Goal: Task Accomplishment & Management: Use online tool/utility

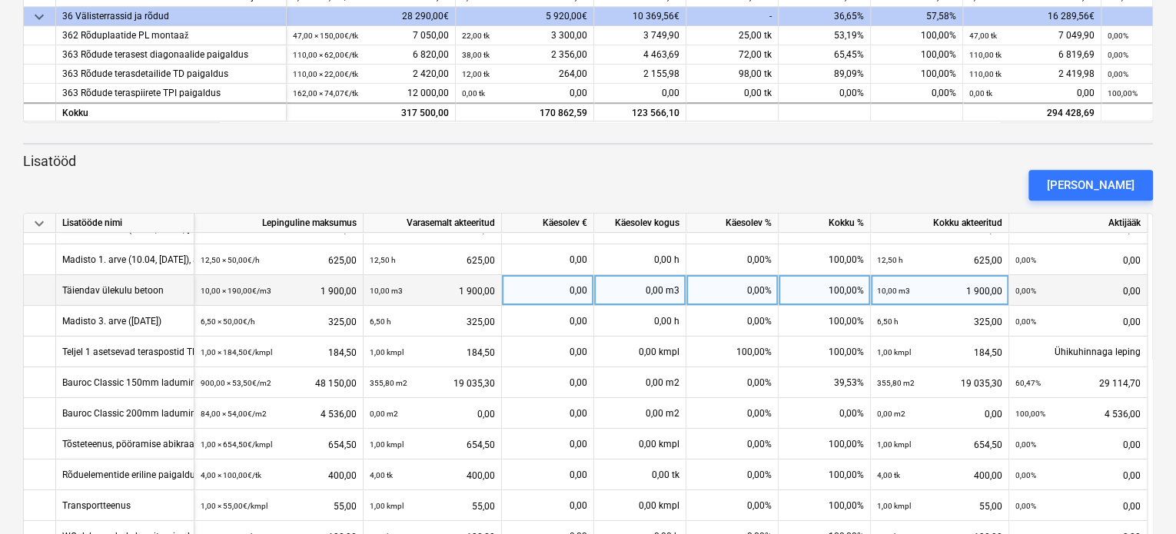
scroll to position [77, 0]
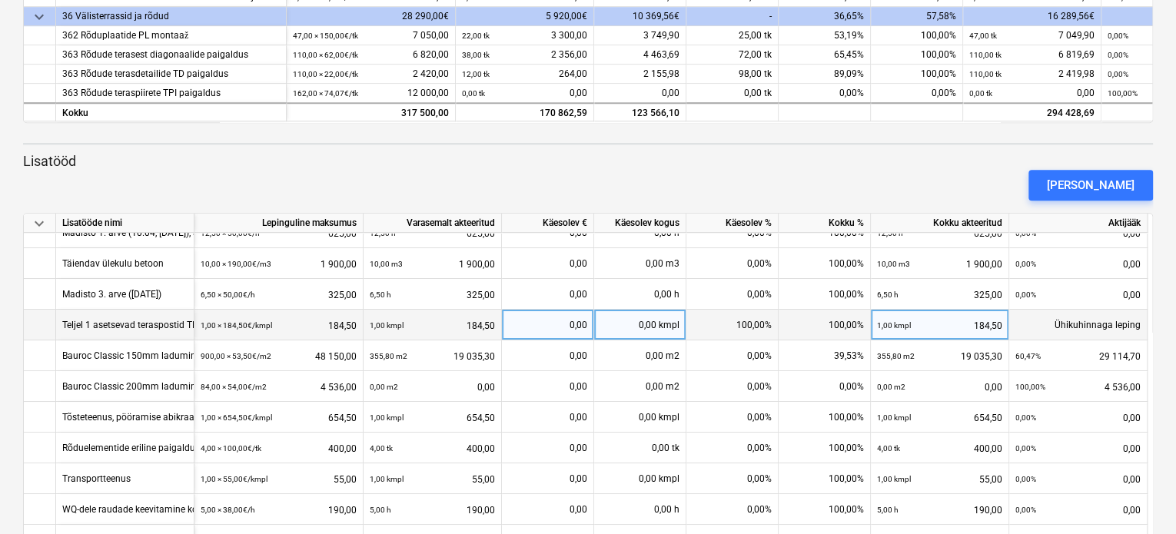
click at [156, 323] on div "Teljel 1 asetsevad teraspostid TP 105-2tk on liiga pikad-lisatöö tala T102 uues…" at bounding box center [310, 325] width 496 height 30
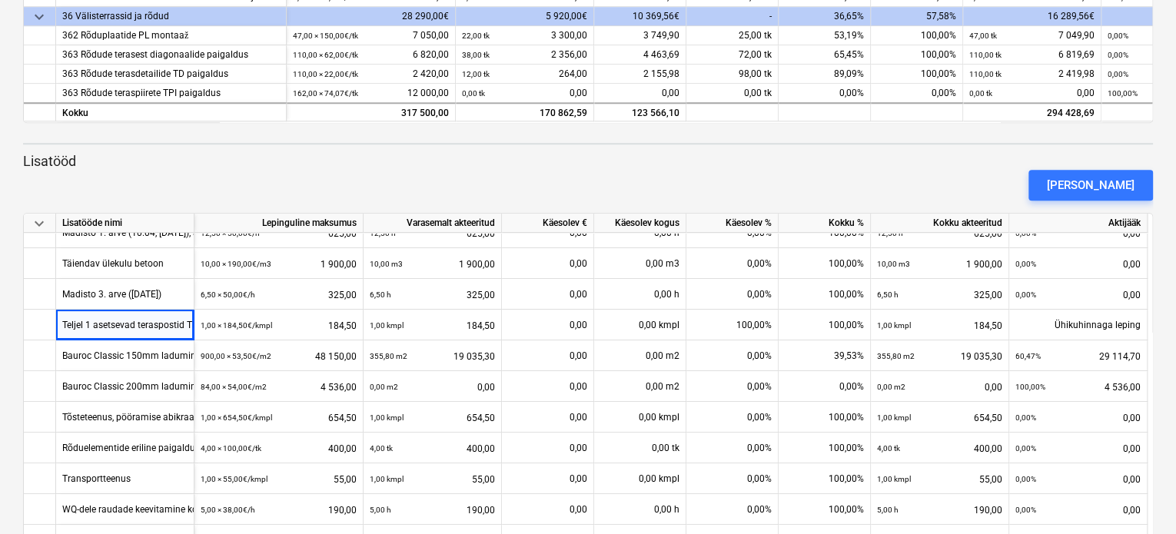
click at [194, 190] on div "[PERSON_NAME]" at bounding box center [588, 185] width 1142 height 43
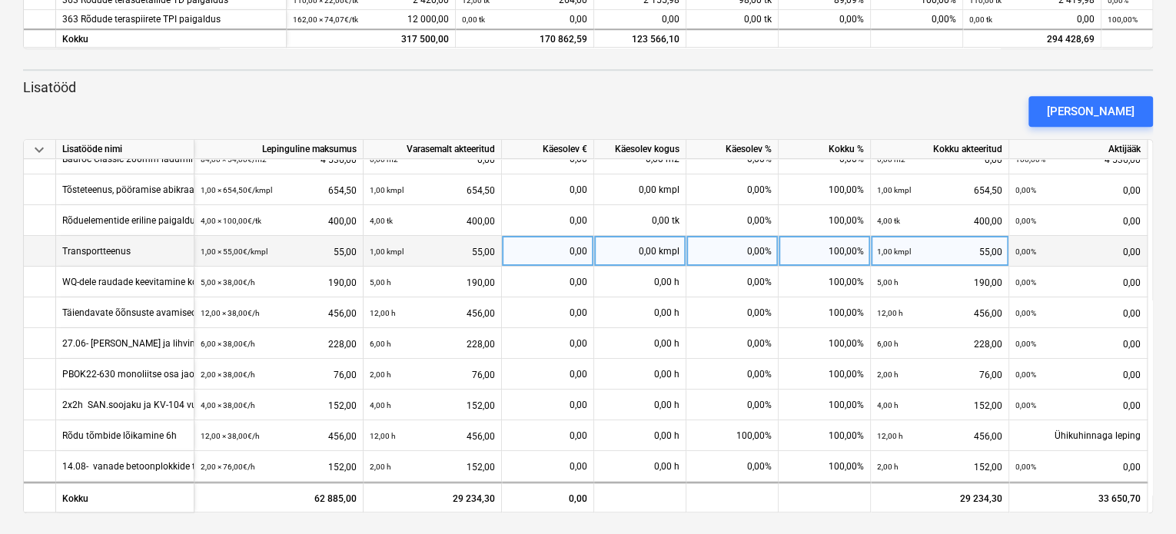
scroll to position [542, 0]
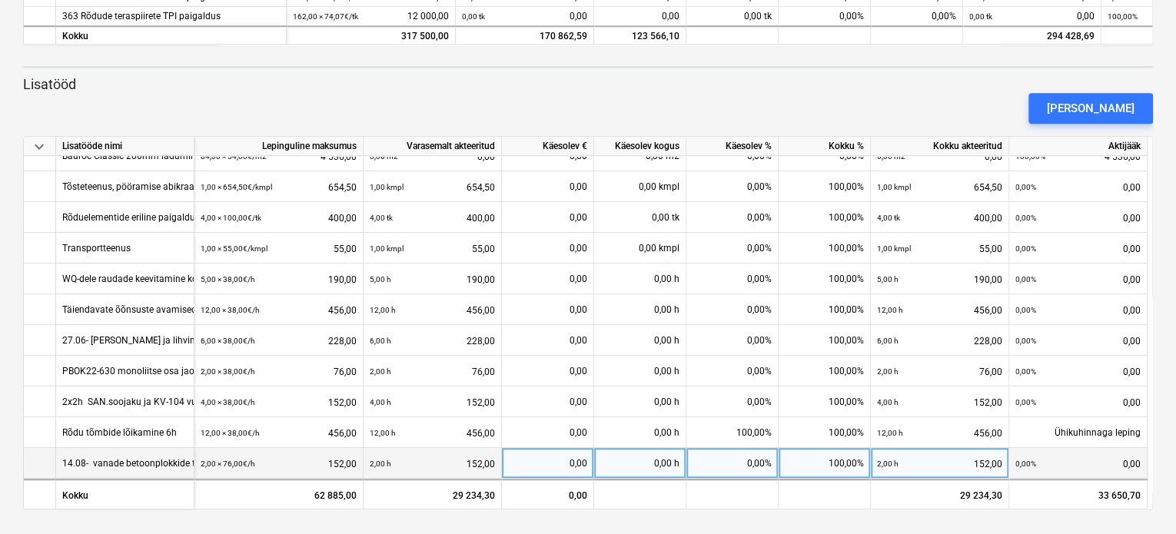
click at [123, 456] on div "14.08- vanade betoonplokkide tõstmine utiliseerimiskasti 2x1h" at bounding box center [193, 463] width 262 height 30
click at [132, 460] on div "14.08- vanade betoonplokkide tõstmine utiliseerimiskasti 2x1h" at bounding box center [193, 463] width 262 height 30
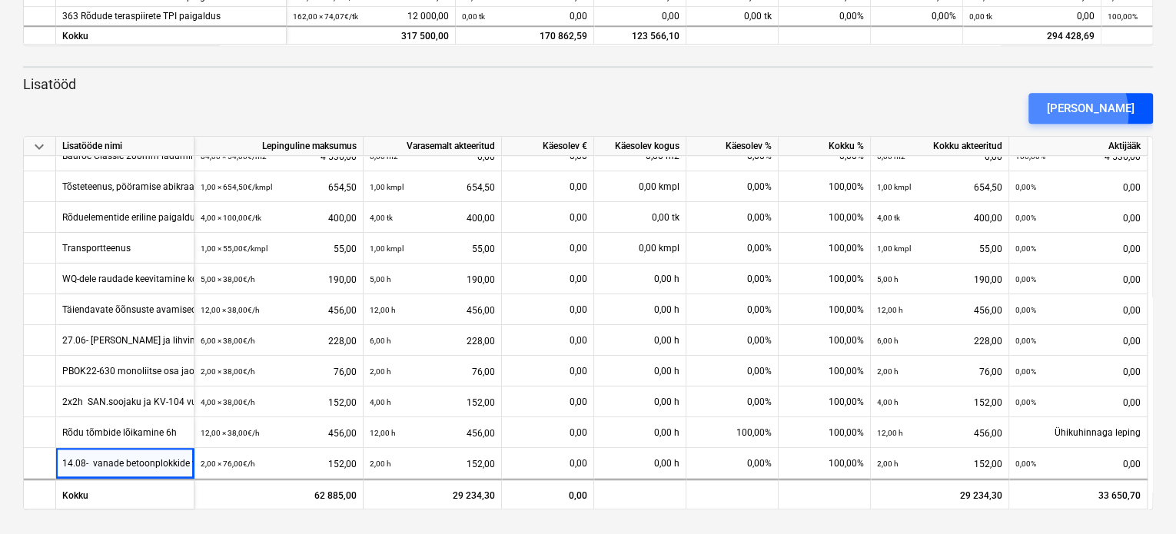
click at [1082, 113] on div "[PERSON_NAME]" at bounding box center [1091, 108] width 88 height 20
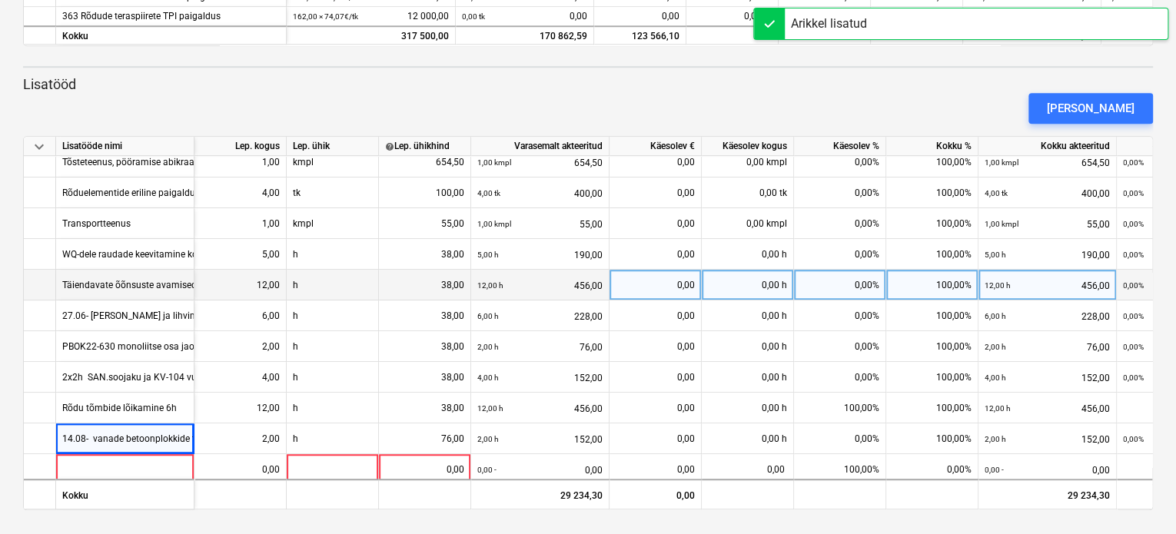
scroll to position [266, 0]
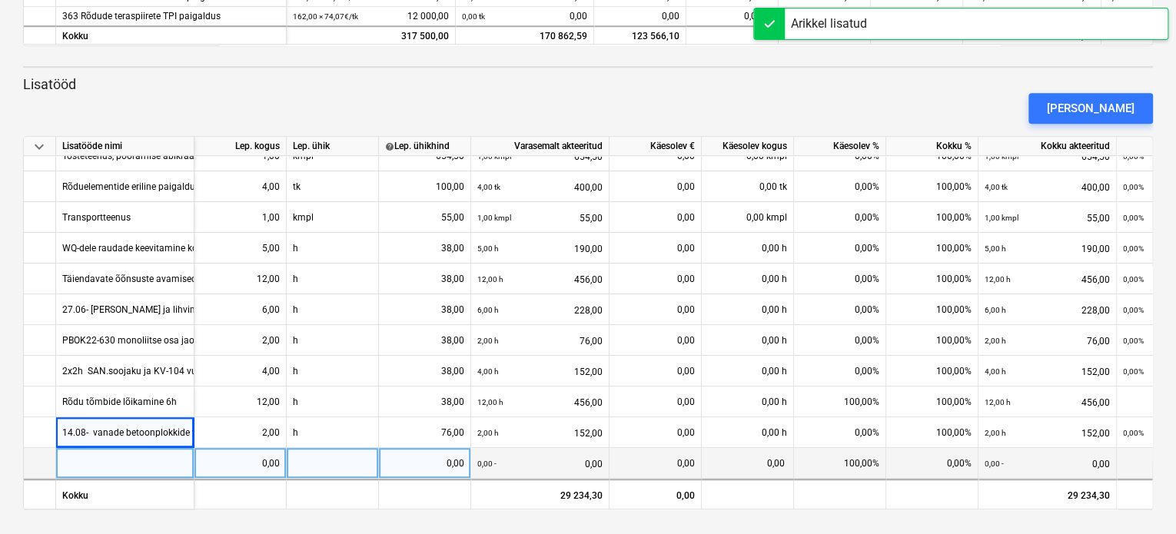
click at [151, 463] on div at bounding box center [125, 463] width 138 height 31
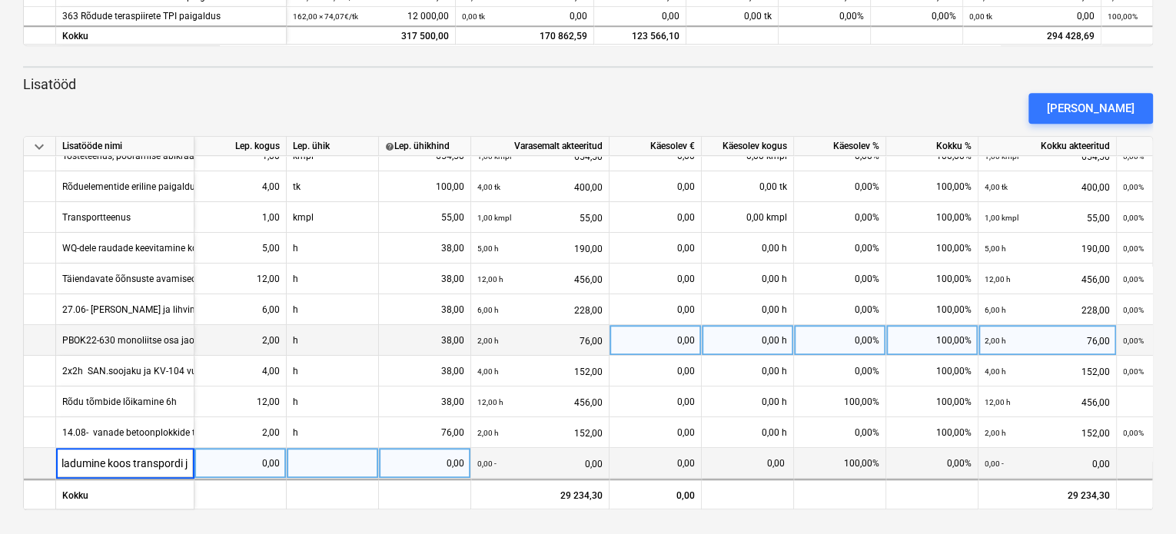
type input "Arutamiseks: FIBO ladumine koos transpordi jm"
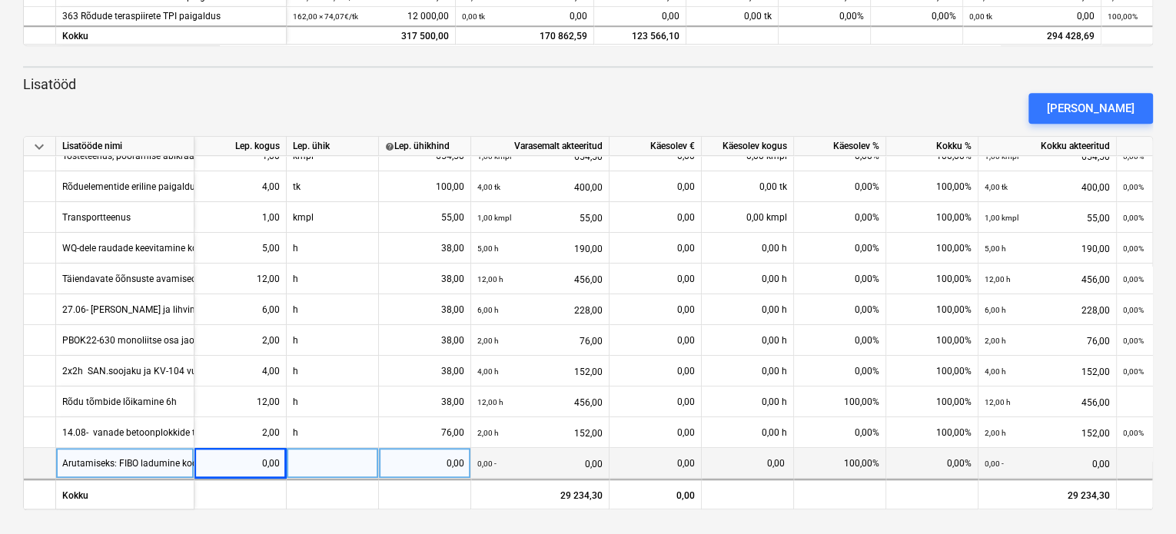
click at [259, 453] on div "0,00" at bounding box center [240, 463] width 79 height 31
type input "1"
type input "kmpl"
type input "499"
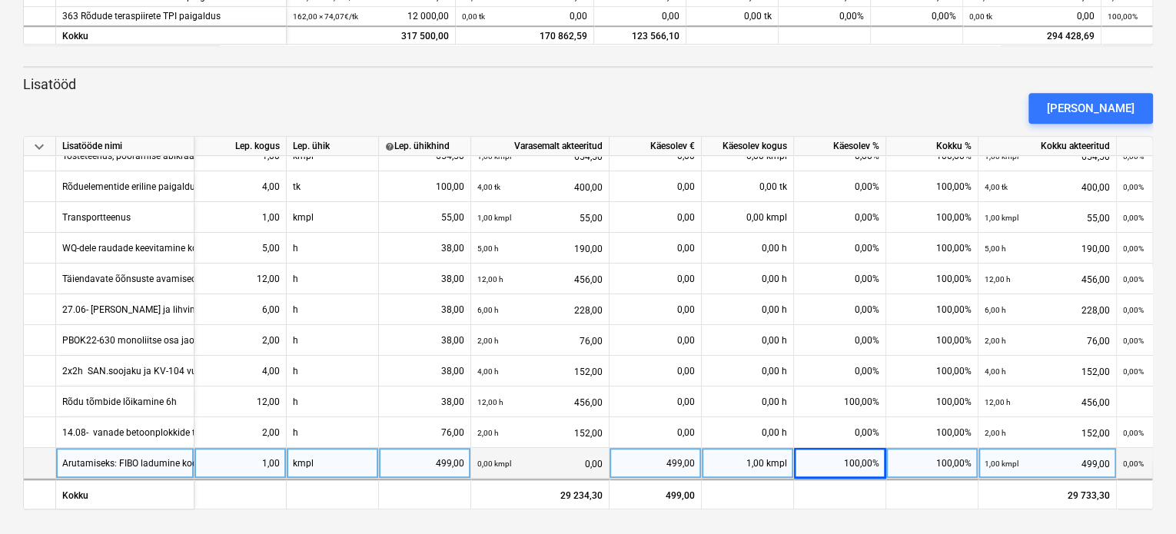
click at [80, 455] on div "Arutamiseks: FIBO ladumine koos transpordi jm" at bounding box center [161, 463] width 198 height 30
click at [39, 454] on div at bounding box center [40, 463] width 32 height 31
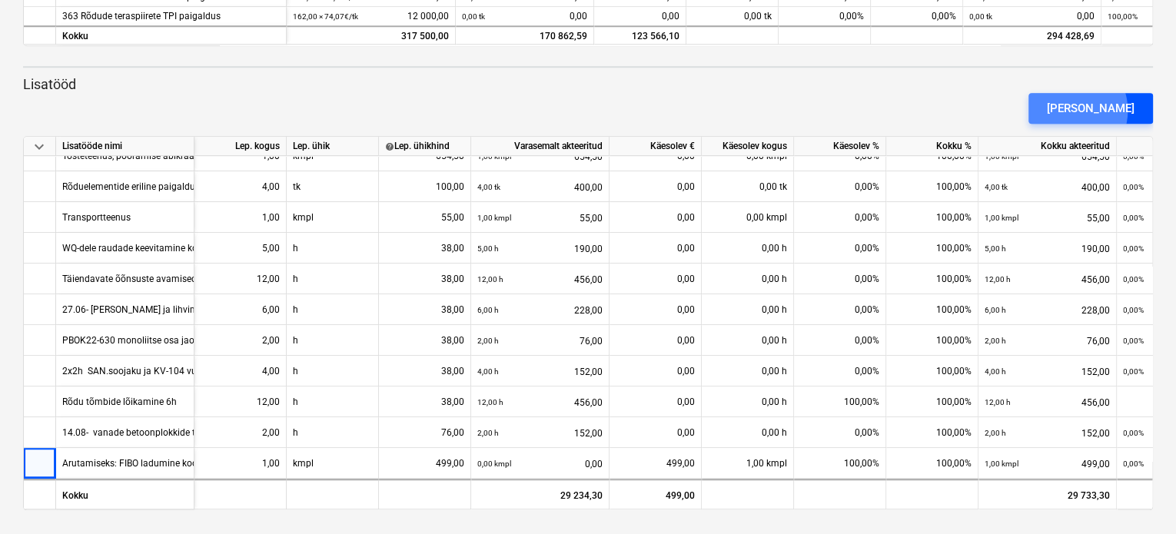
click at [1096, 110] on div "[PERSON_NAME]" at bounding box center [1091, 108] width 88 height 20
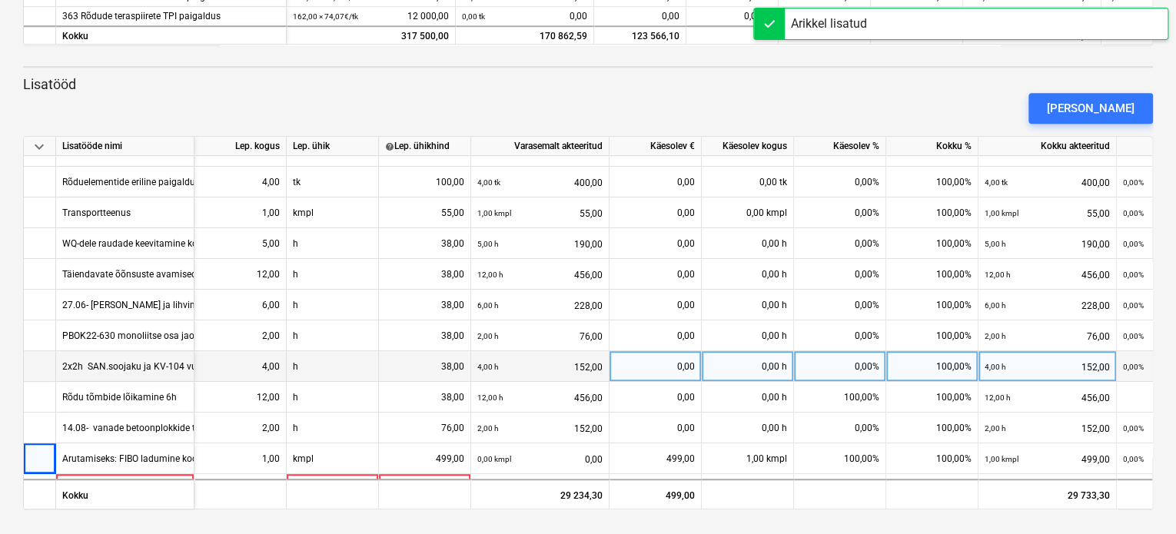
scroll to position [297, 0]
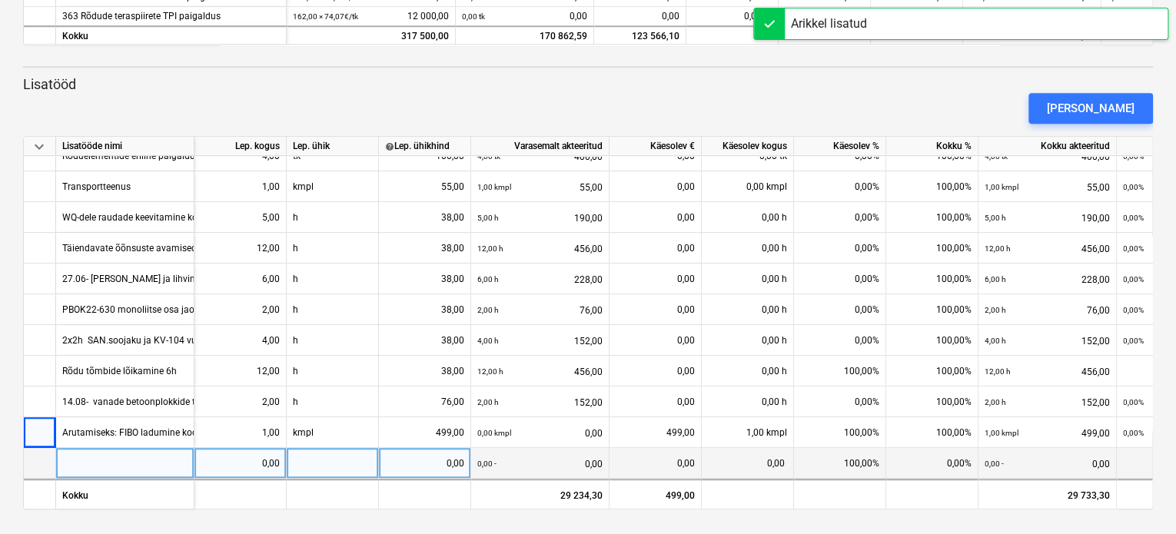
click at [78, 458] on div at bounding box center [125, 463] width 138 height 31
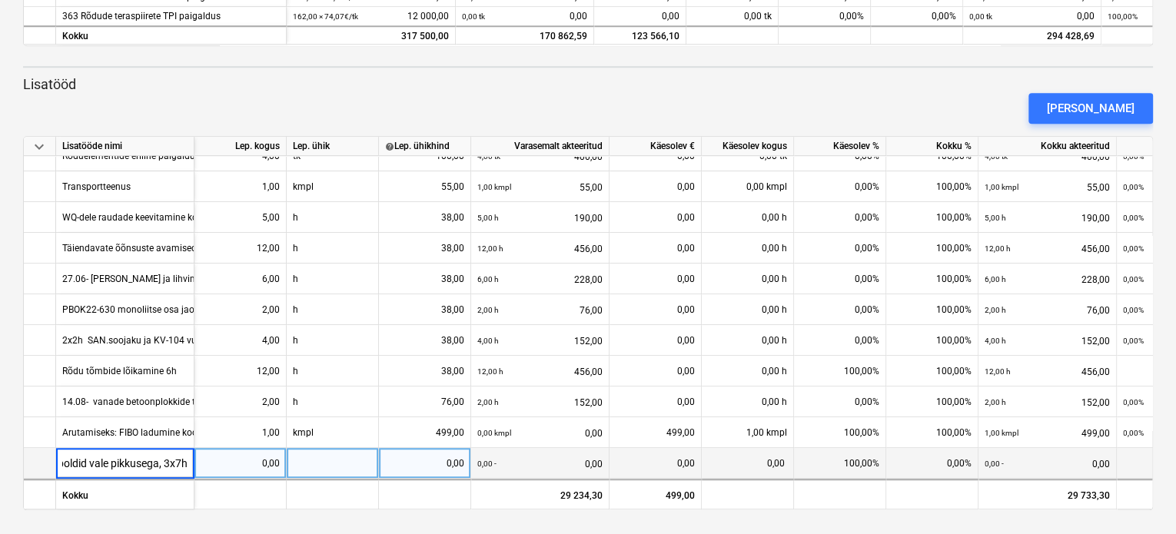
scroll to position [0, 154]
type input "Arutamiseks: [DATE] Rõdude poldid vale pikkusega, 3x7h=21h"
type input "21"
type input "38"
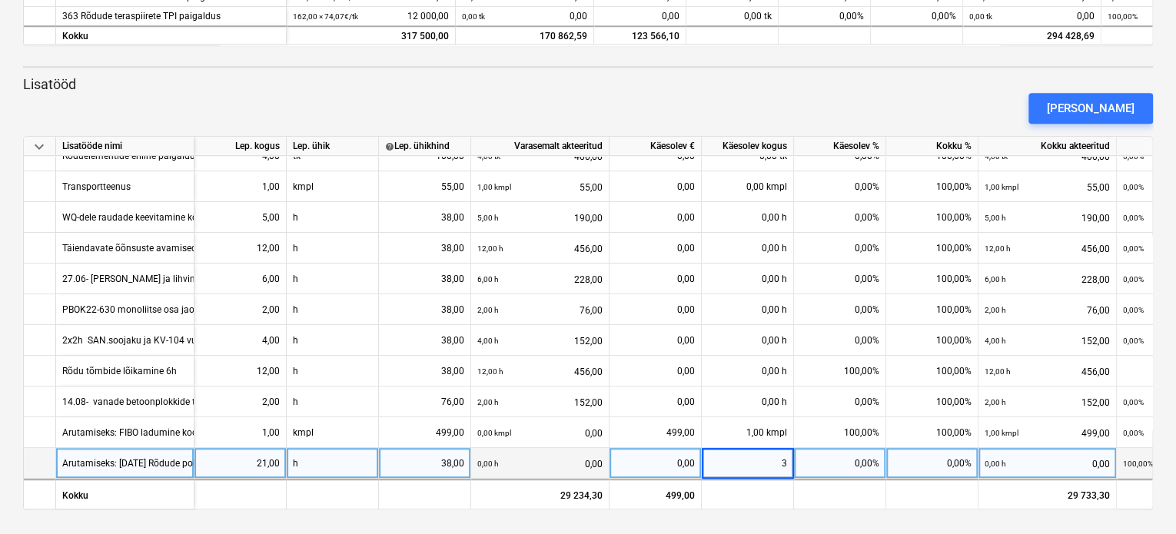
type input "38"
click at [120, 460] on div "Arutamiseks: [DATE] Rõdude poldid vale pikkusega, 3x7h=21h" at bounding box center [190, 463] width 256 height 30
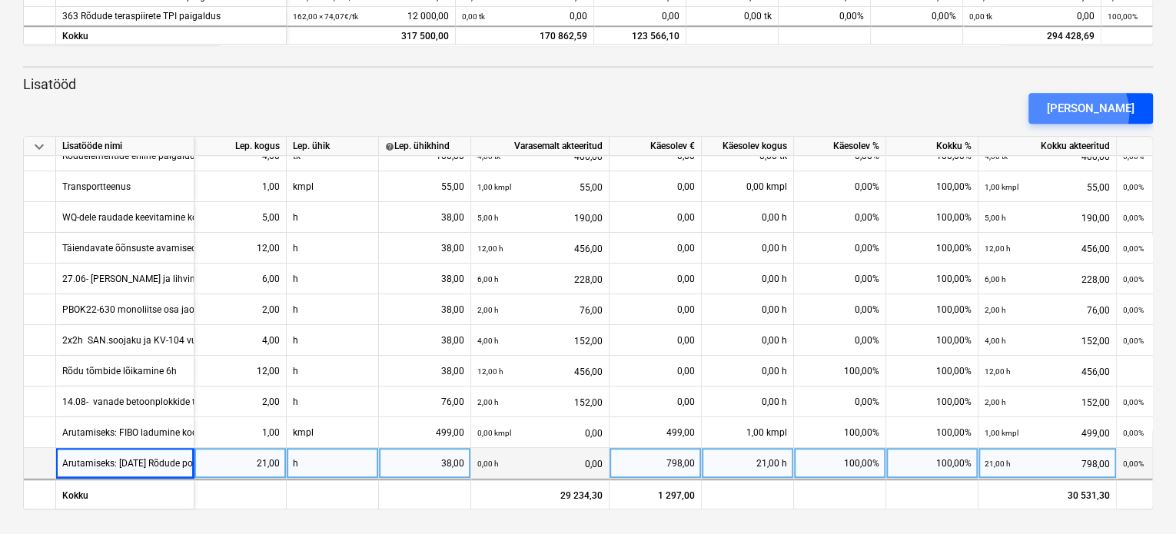
click at [1098, 112] on div "[PERSON_NAME]" at bounding box center [1091, 108] width 88 height 20
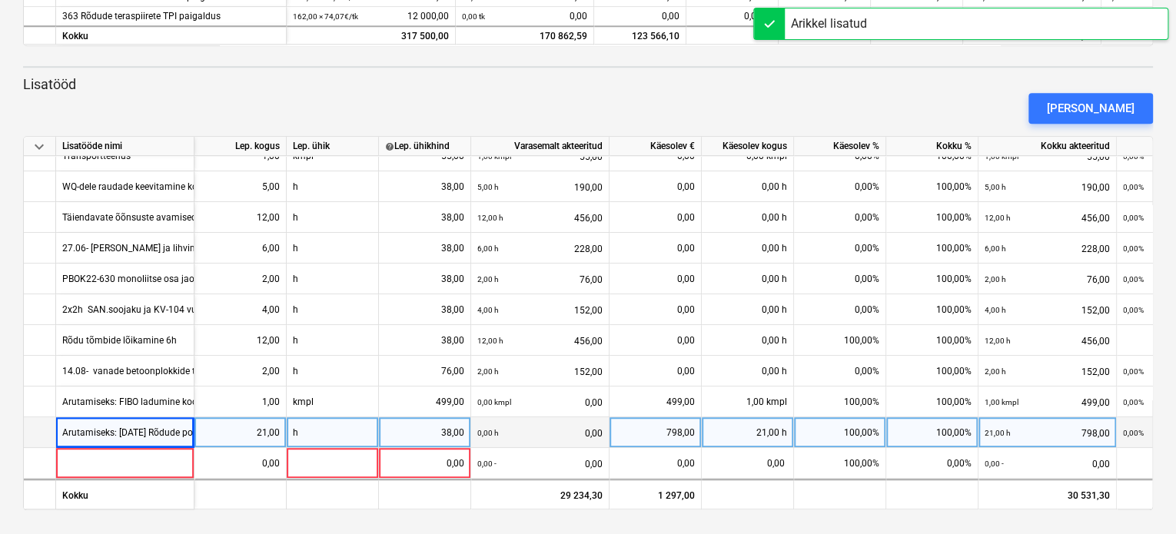
scroll to position [327, 0]
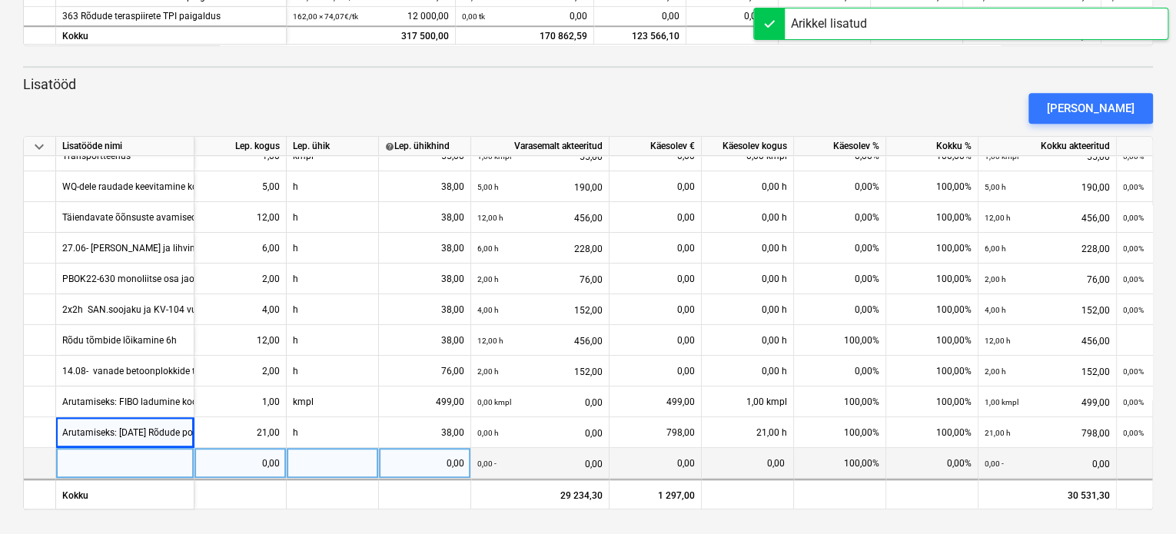
click at [171, 458] on div at bounding box center [125, 463] width 138 height 31
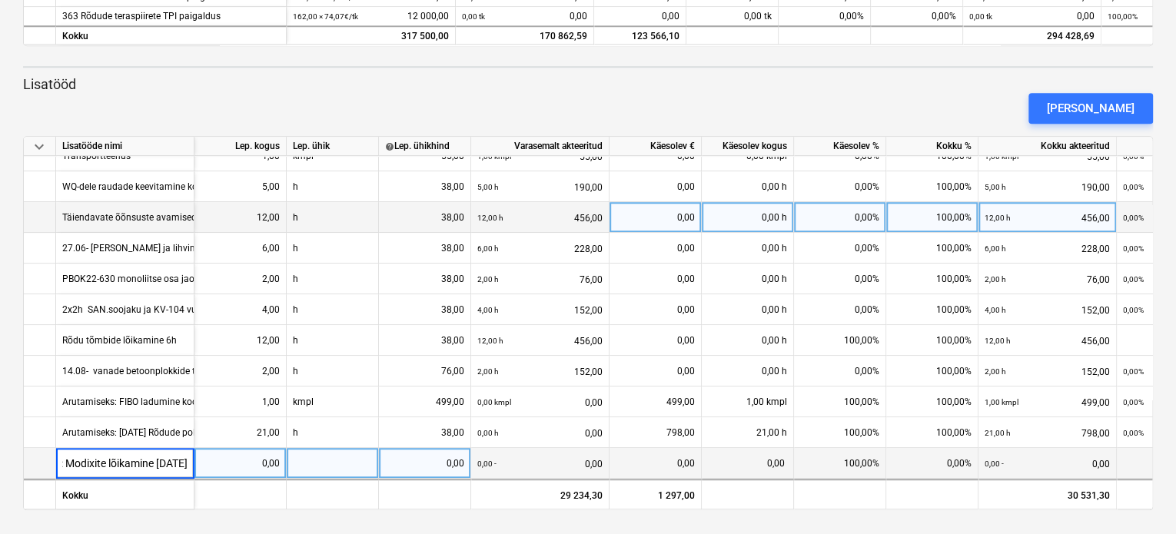
scroll to position [0, 74]
type input "Arutamiseks: Modixite lõikamine [DATE] 1h"
type input "38"
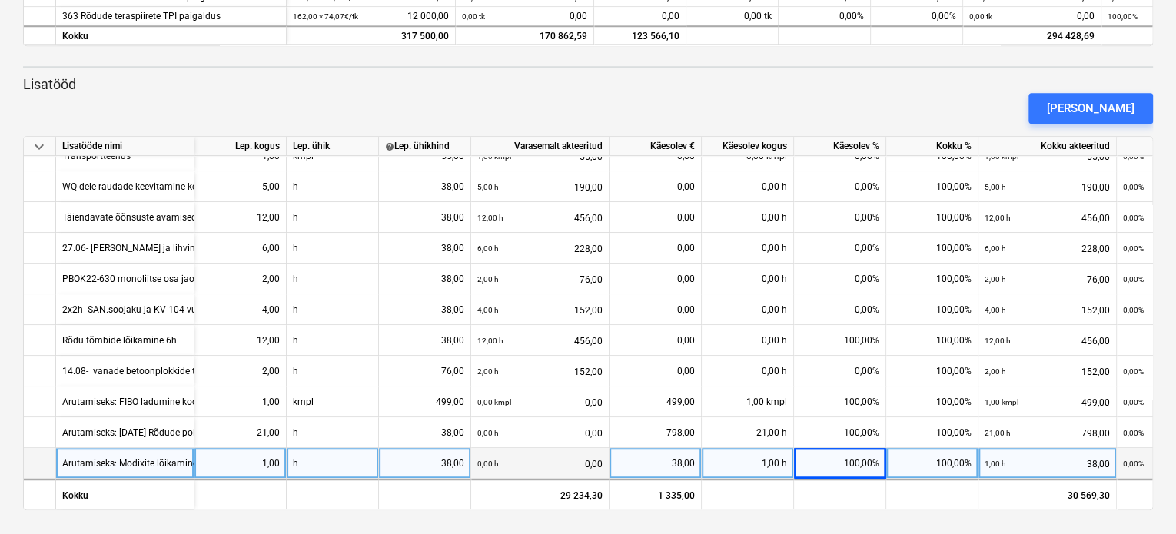
click at [111, 460] on div "Arutamiseks: Modixite lõikamine [DATE] 1h" at bounding box center [151, 463] width 178 height 30
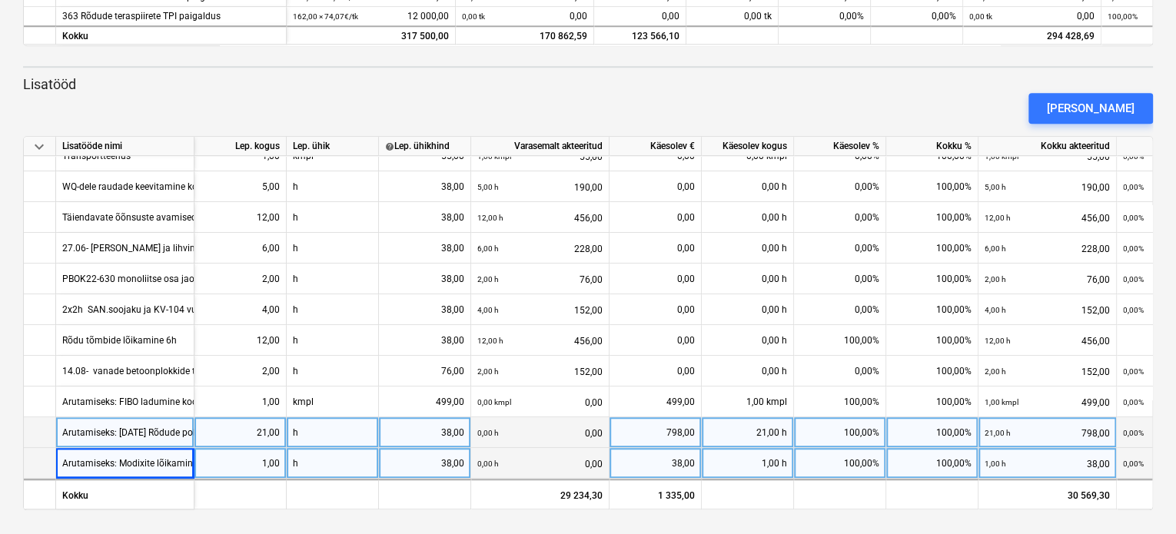
click at [95, 431] on div "Arutamiseks: [DATE] Rõdude poldid vale pikkusega, 3x7h=21h" at bounding box center [190, 432] width 256 height 30
click at [92, 457] on div "Arutamiseks: Modixite lõikamine [DATE] 1h" at bounding box center [151, 463] width 178 height 30
click at [1094, 101] on div "[PERSON_NAME]" at bounding box center [1091, 108] width 88 height 20
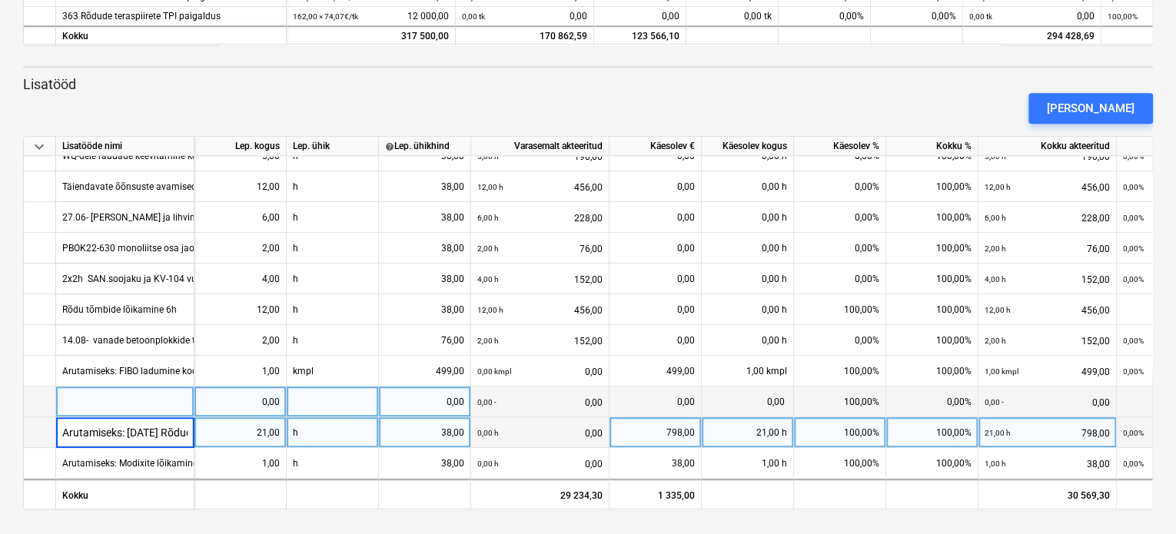
scroll to position [0, 178]
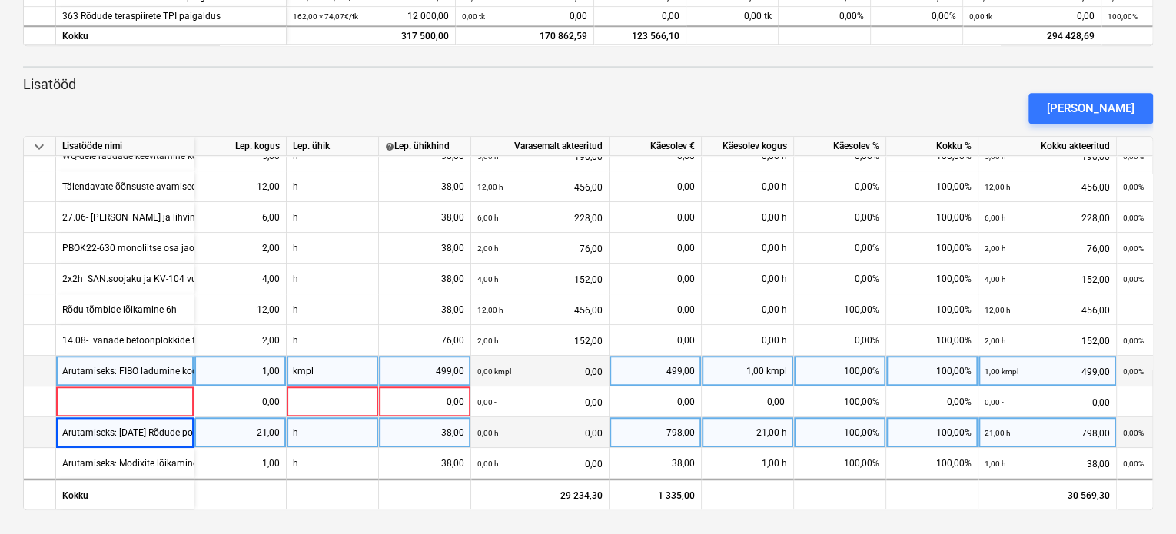
click at [97, 363] on div "Arutamiseks: FIBO ladumine koos transpordi jm" at bounding box center [161, 371] width 198 height 30
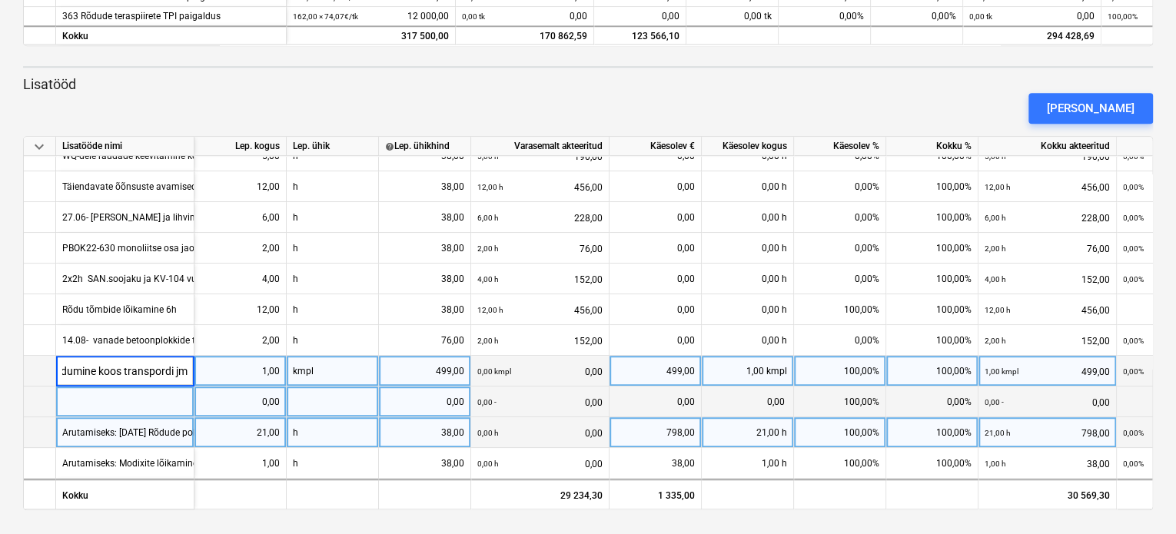
click at [108, 403] on div at bounding box center [125, 402] width 138 height 31
type input "Arutamiseks: Modixite lõikamine 2h"
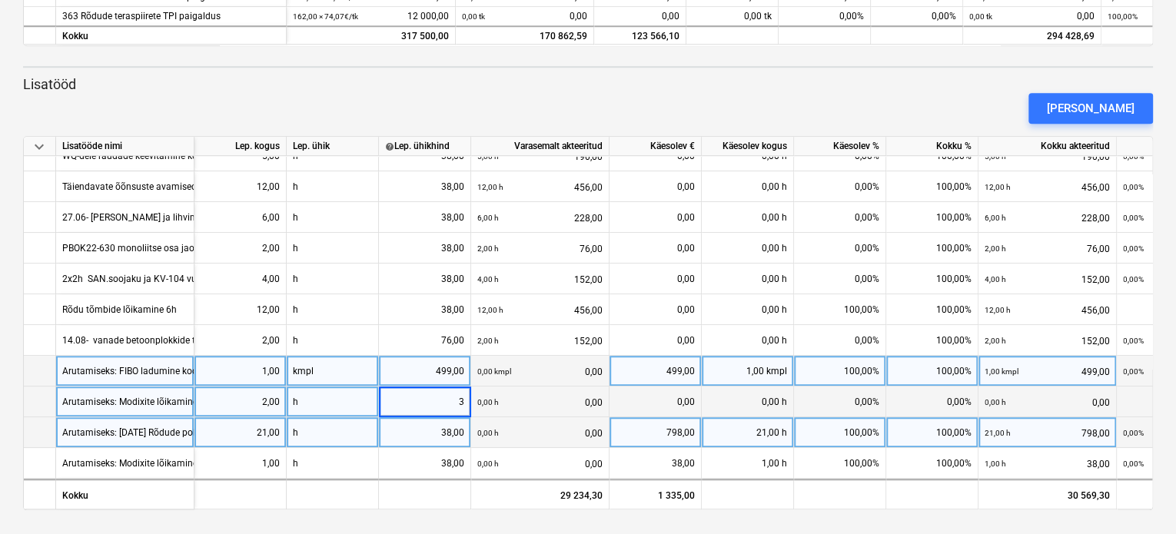
type input "38"
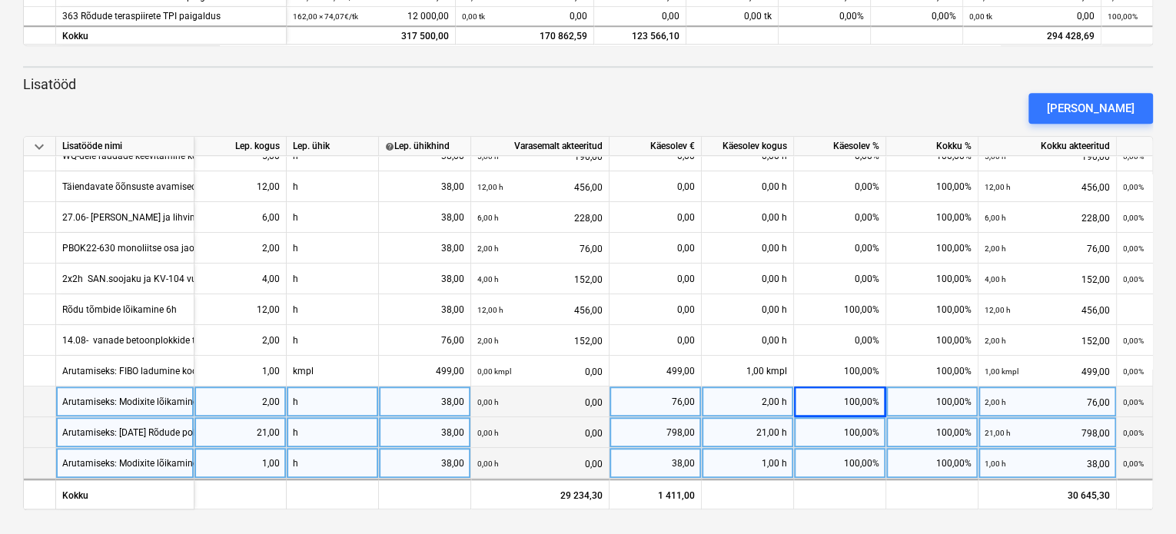
click at [80, 460] on div "Arutamiseks: Modixite lõikamine [DATE] 1h" at bounding box center [151, 463] width 178 height 30
click at [264, 460] on div "1,00" at bounding box center [240, 463] width 79 height 31
click at [103, 458] on div "Arutamiseks: Modixite lõikamine [DATE] 1h" at bounding box center [151, 463] width 178 height 30
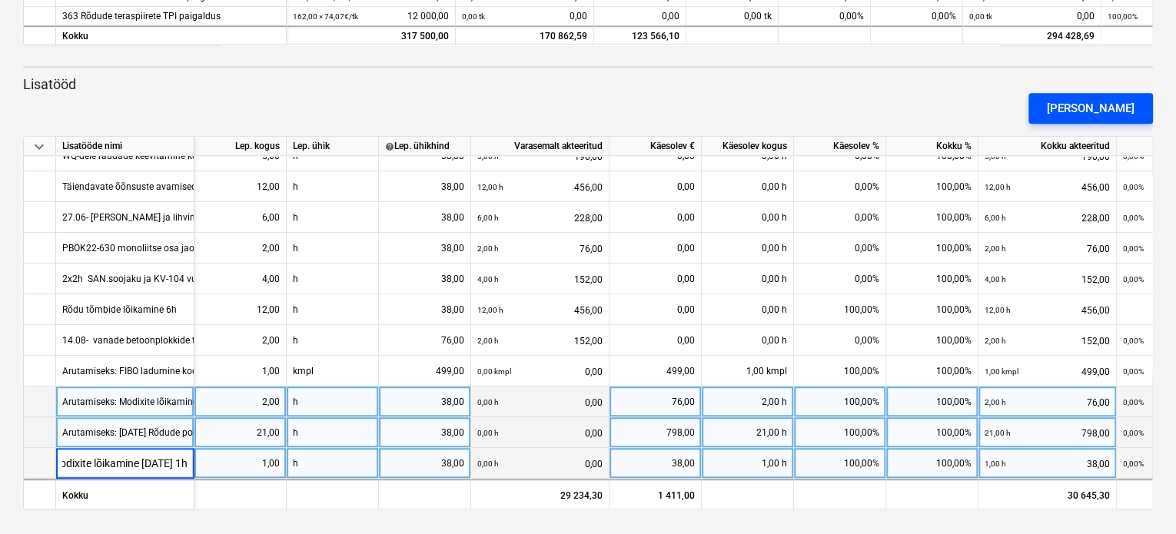
click at [1109, 105] on div "[PERSON_NAME]" at bounding box center [1091, 108] width 88 height 20
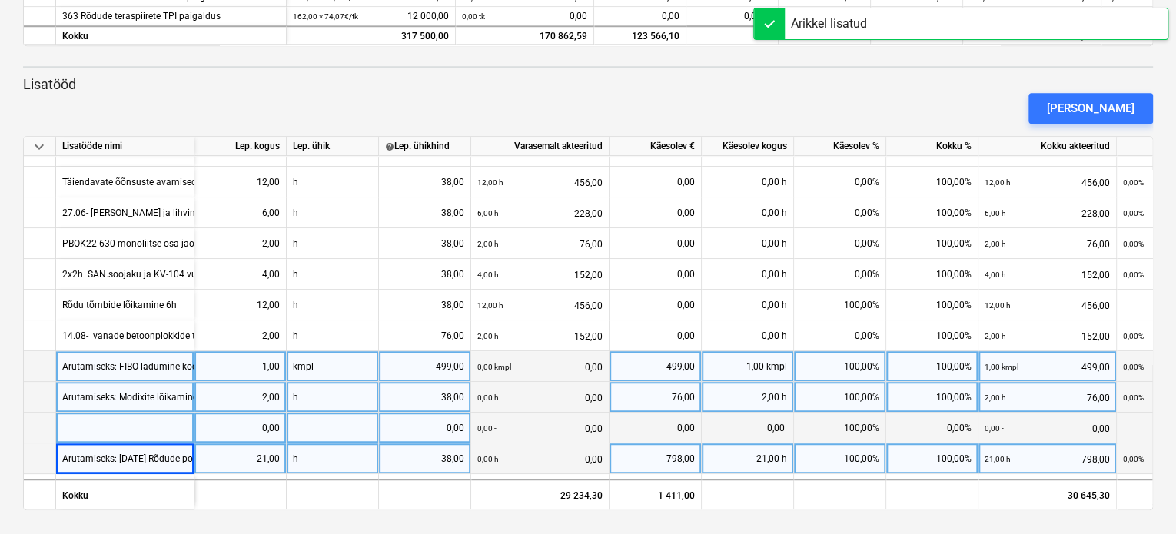
scroll to position [389, 0]
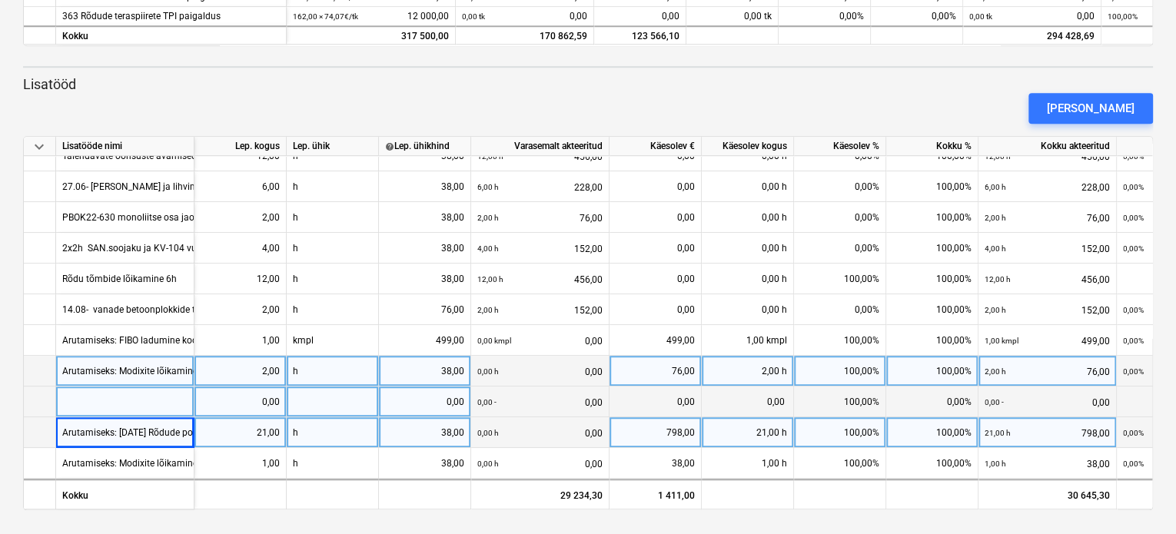
click at [117, 395] on div at bounding box center [125, 402] width 138 height 31
type input "Arutamiseks: Tõmbide kokku panemine, [PERSON_NAME] meest keerasid tõmbe kokku"
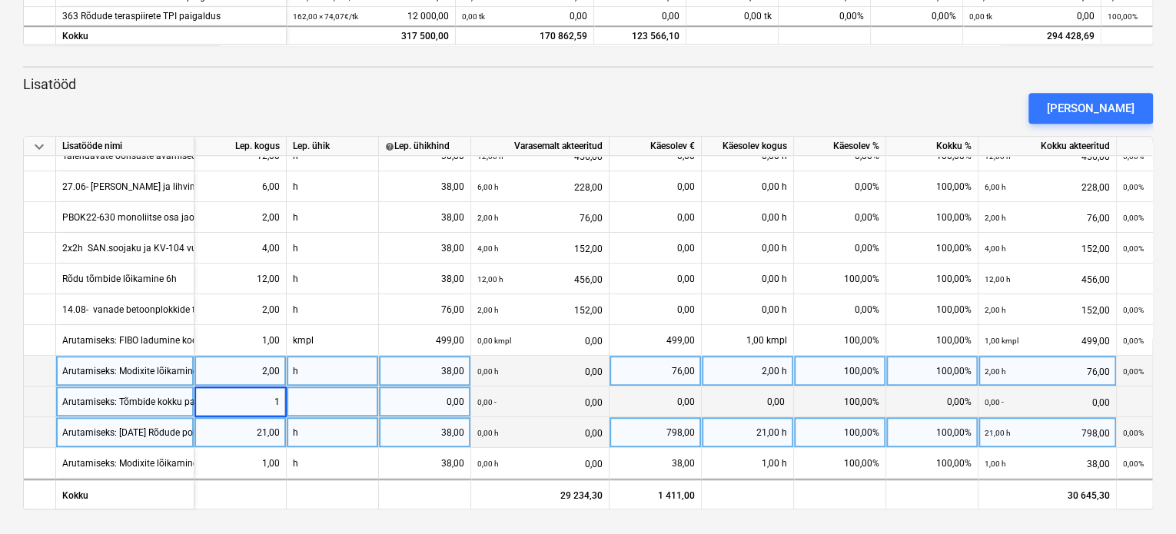
type input "12"
type input "38"
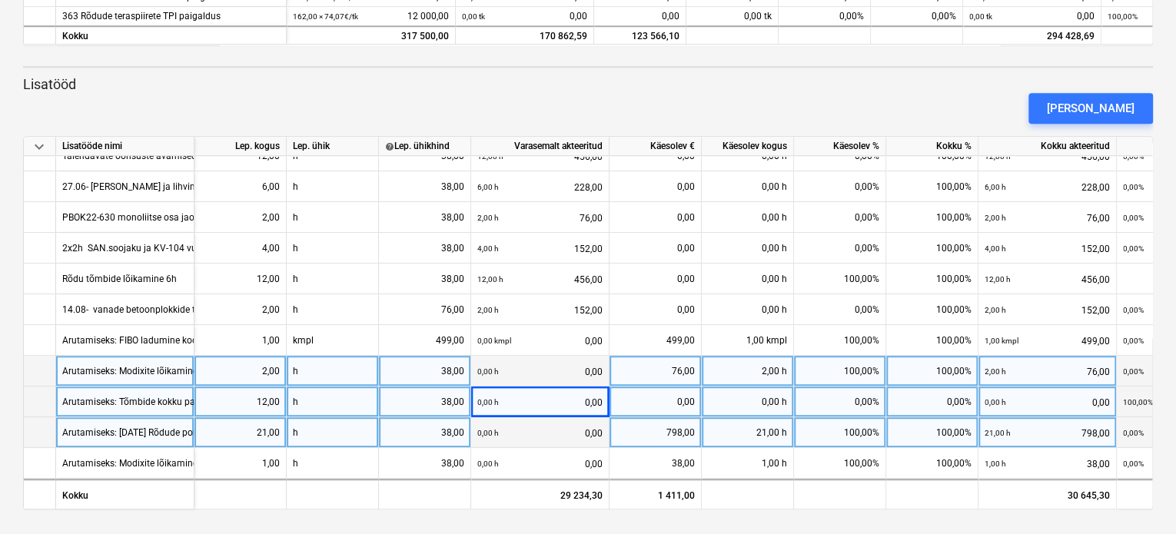
click at [748, 390] on div "0,00 h" at bounding box center [748, 402] width 92 height 31
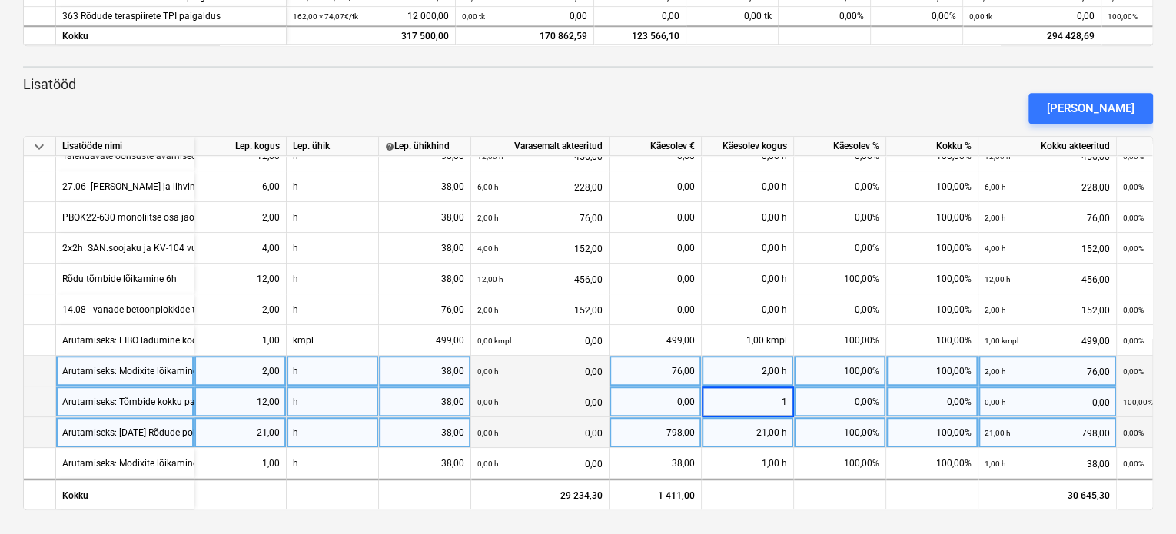
type input "12"
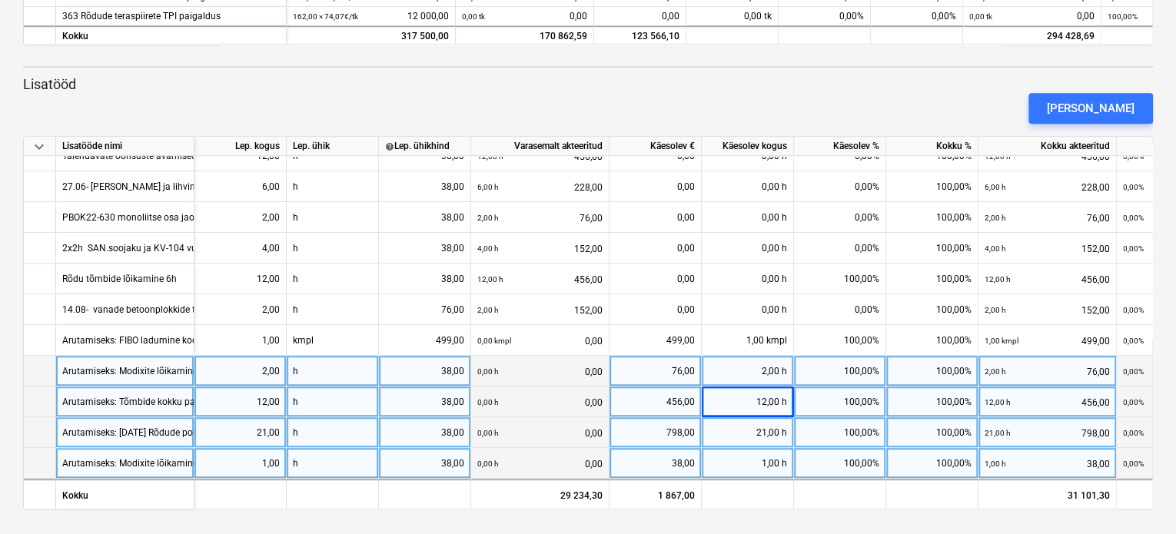
click at [111, 454] on div "Arutamiseks: Modixite lõikamine [DATE] 1h" at bounding box center [151, 463] width 178 height 30
click at [27, 459] on div at bounding box center [40, 463] width 32 height 31
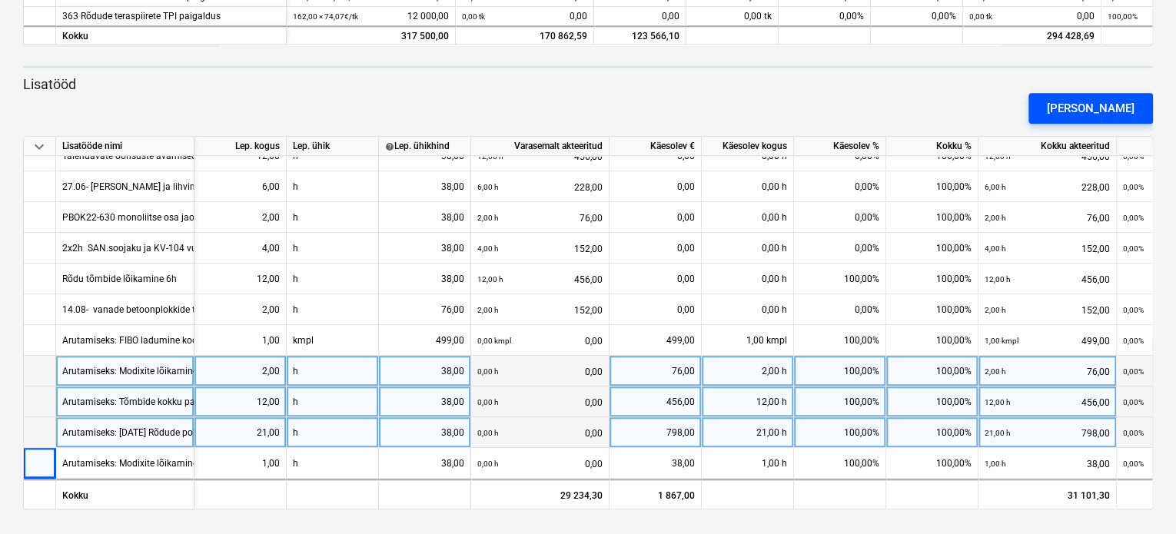
click at [1094, 103] on div "[PERSON_NAME]" at bounding box center [1091, 108] width 88 height 20
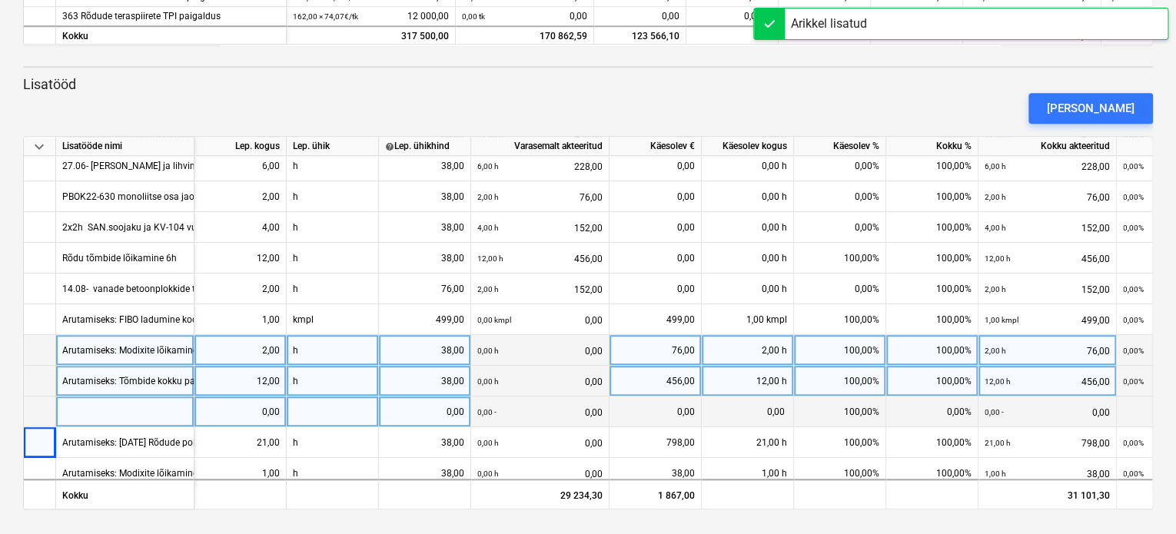
scroll to position [420, 0]
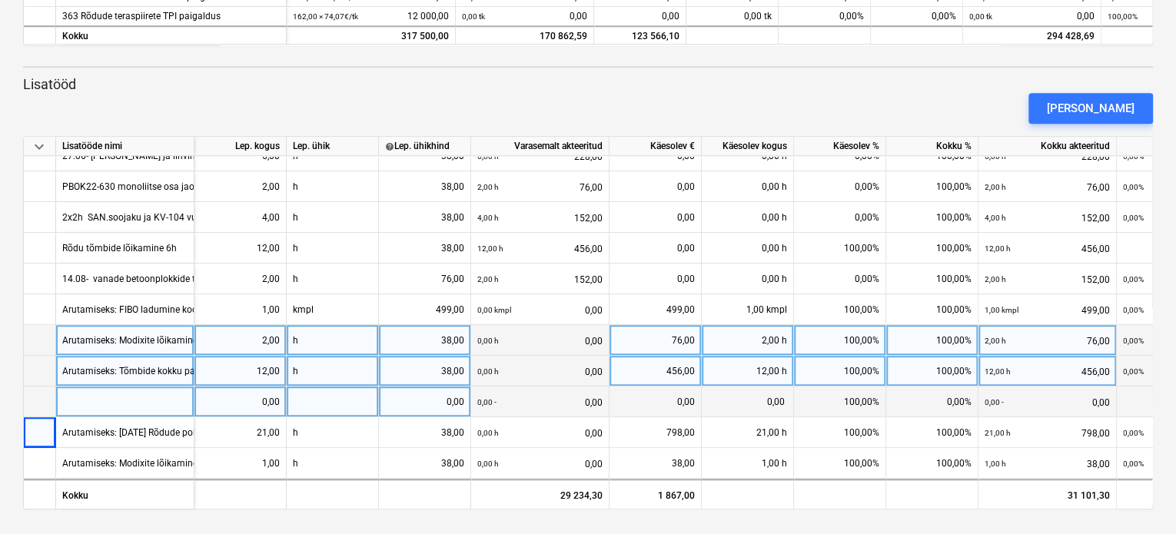
click at [79, 397] on div at bounding box center [125, 402] width 138 height 31
click at [130, 394] on input "Arutamiseks: Betoontalade piikamine ja lihvimine" at bounding box center [125, 402] width 138 height 30
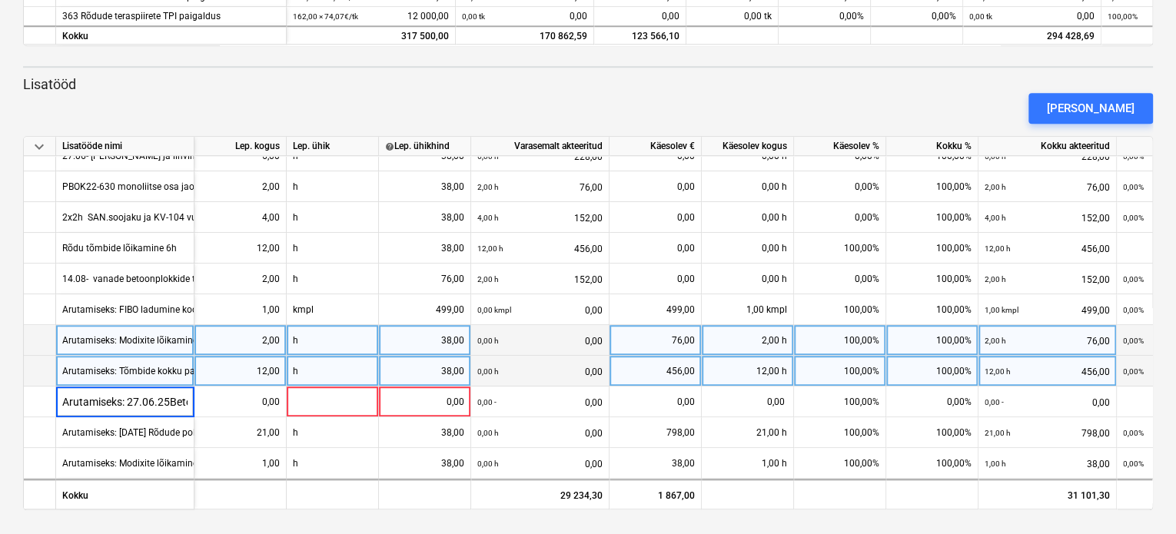
type input "Arutamiseks: [DATE] Betoontalade piikamine ja lihvimine"
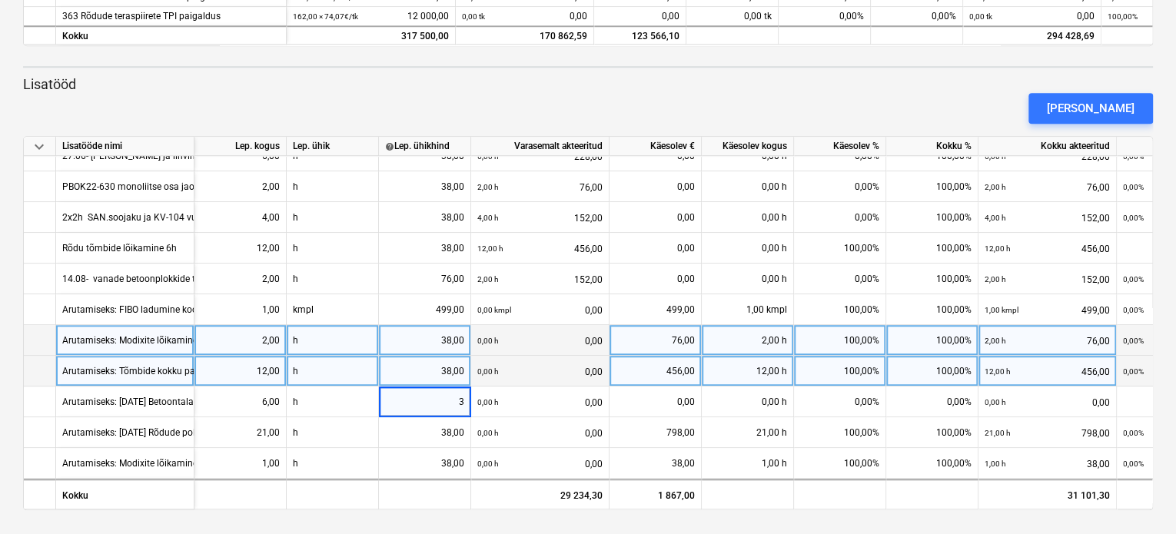
type input "38"
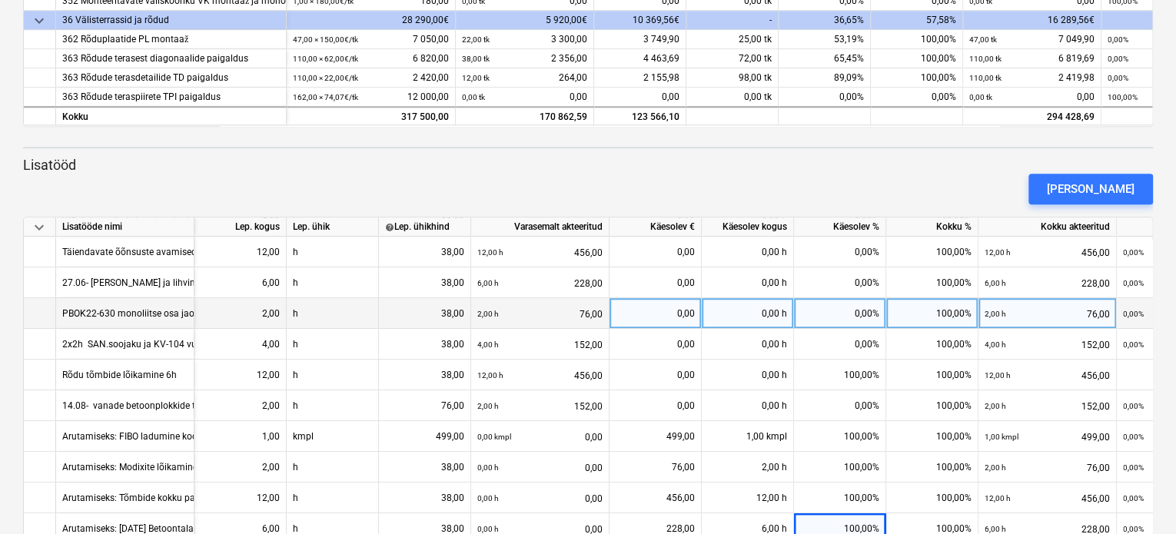
scroll to position [420, 0]
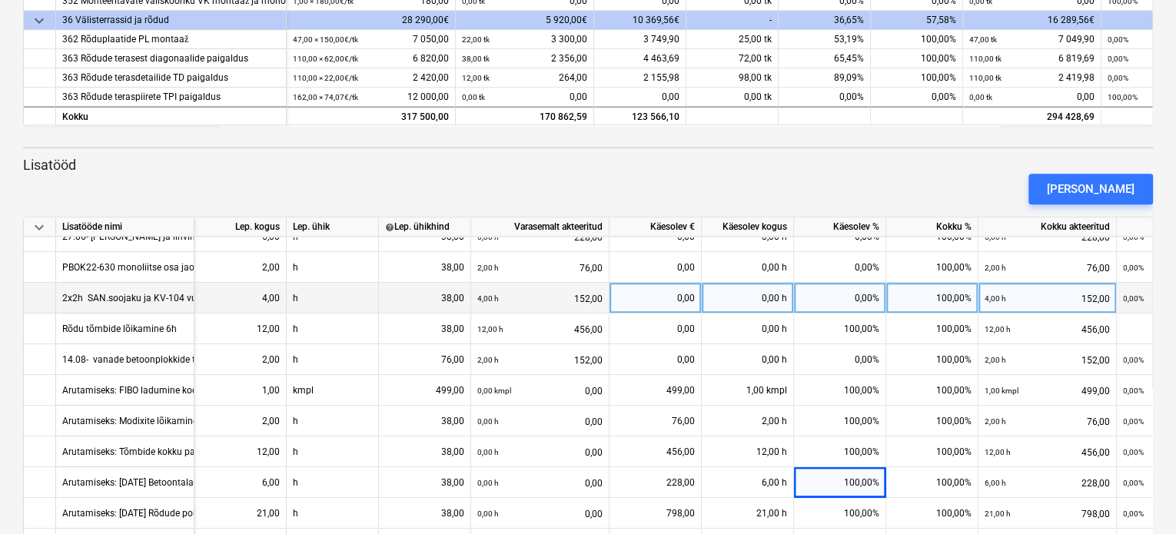
click at [93, 291] on div "2x2h SAN.soojaku ja KV-104 vundamentide ning kasseti ümber tõstmine" at bounding box center [214, 298] width 305 height 30
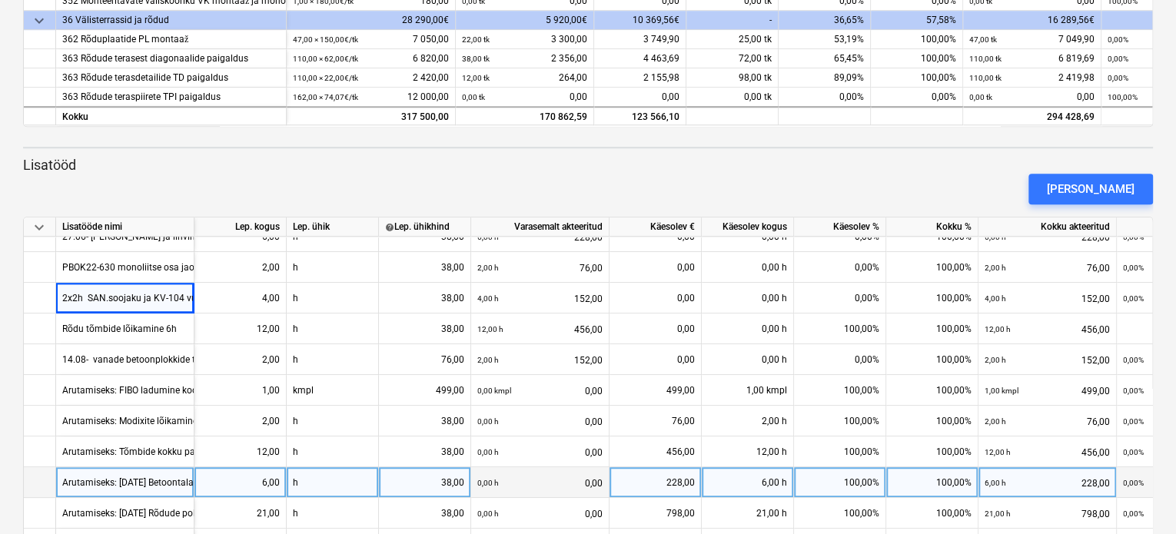
click at [78, 482] on div "Arutamiseks: [DATE] Betoontalade piikamine ja lihvimine" at bounding box center [179, 482] width 234 height 30
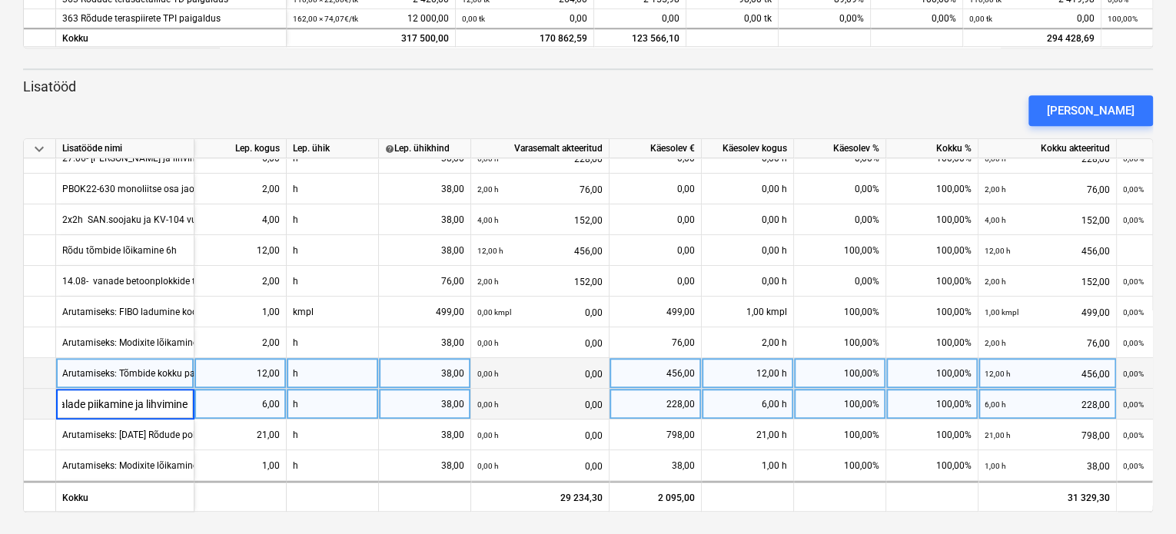
scroll to position [542, 0]
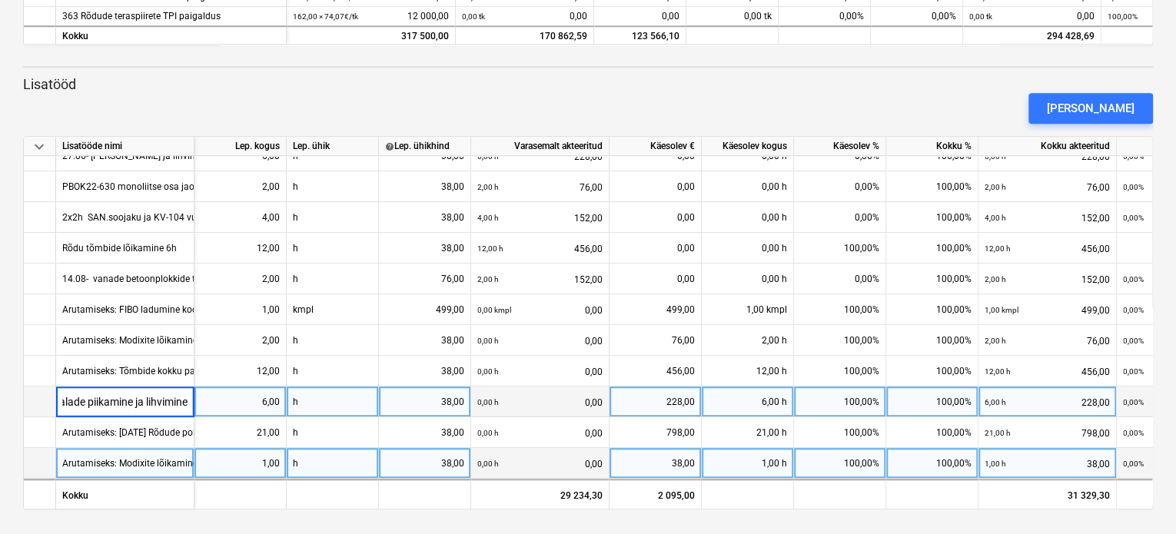
click at [96, 462] on div "Arutamiseks: Modixite lõikamine [DATE] 1h" at bounding box center [151, 463] width 178 height 30
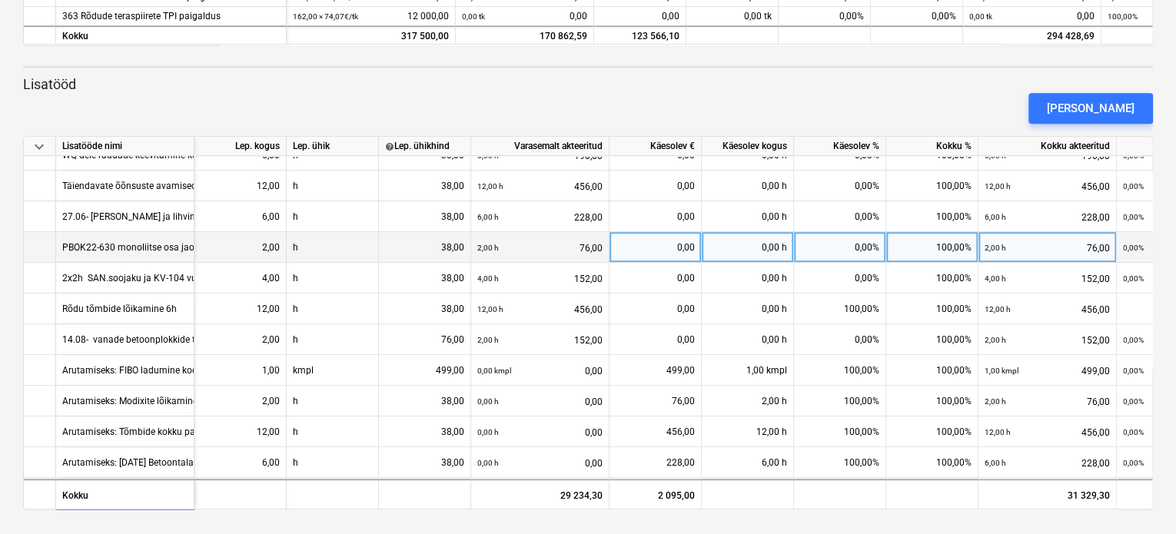
scroll to position [420, 0]
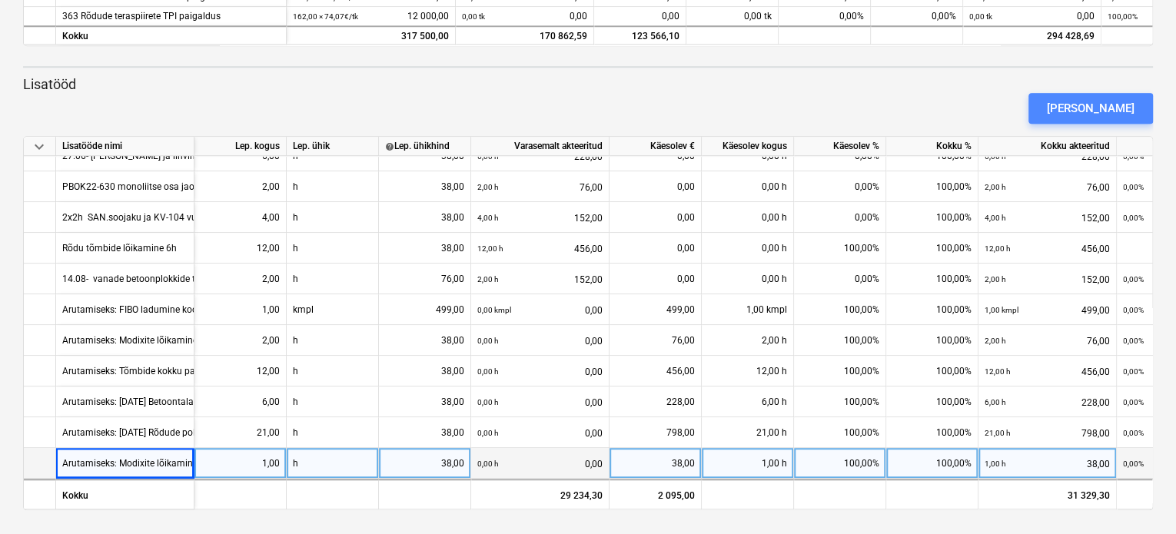
click at [1120, 107] on div "[PERSON_NAME]" at bounding box center [1091, 108] width 88 height 20
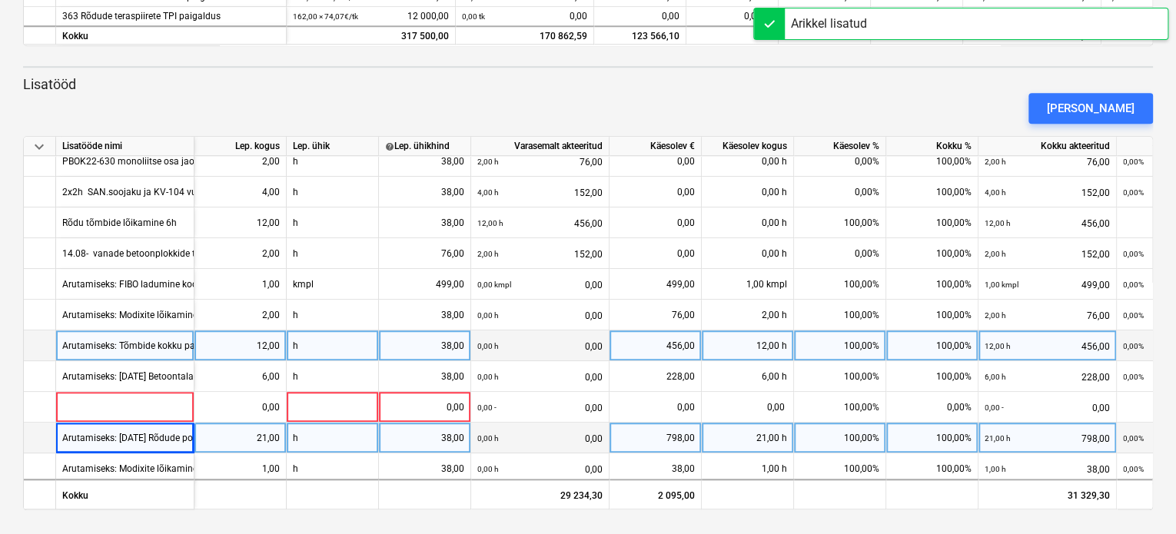
scroll to position [450, 0]
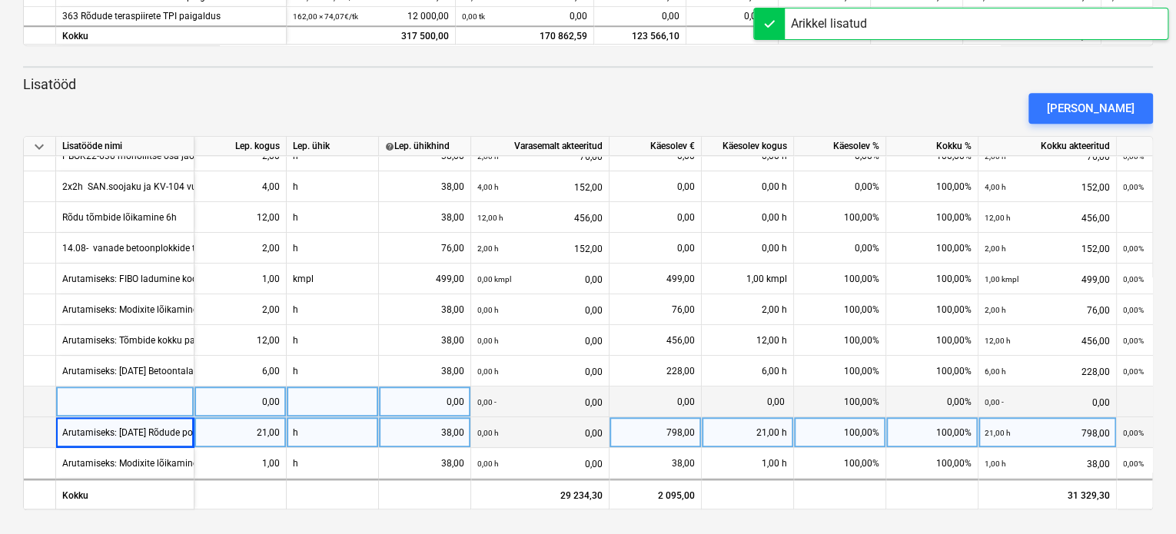
click at [72, 396] on div at bounding box center [125, 402] width 138 height 31
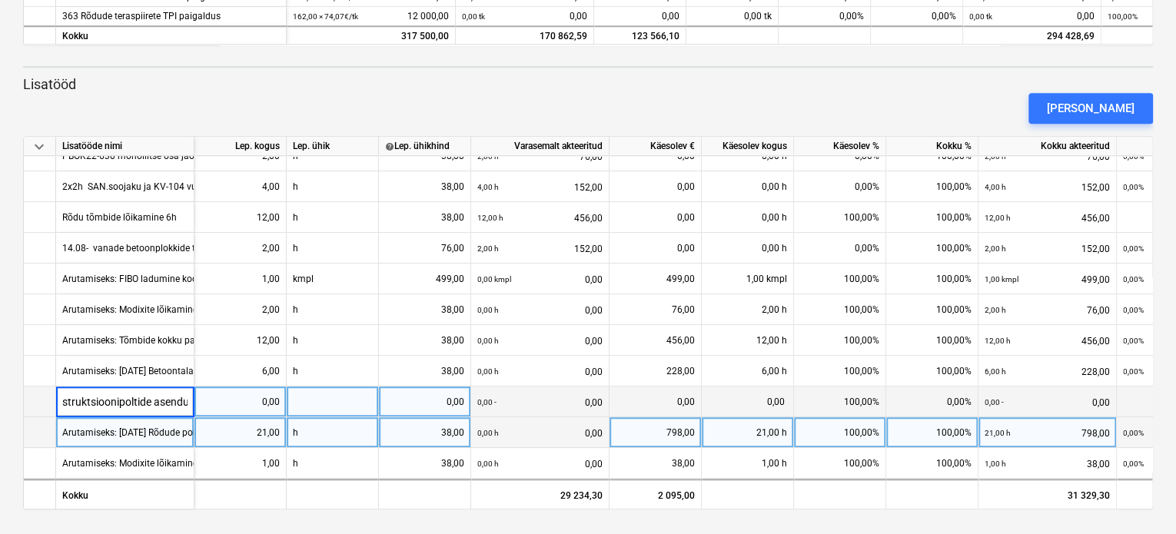
type input "Konstruktsioonipoltide asendus"
type input "140"
type input "tk"
type input "2,84"
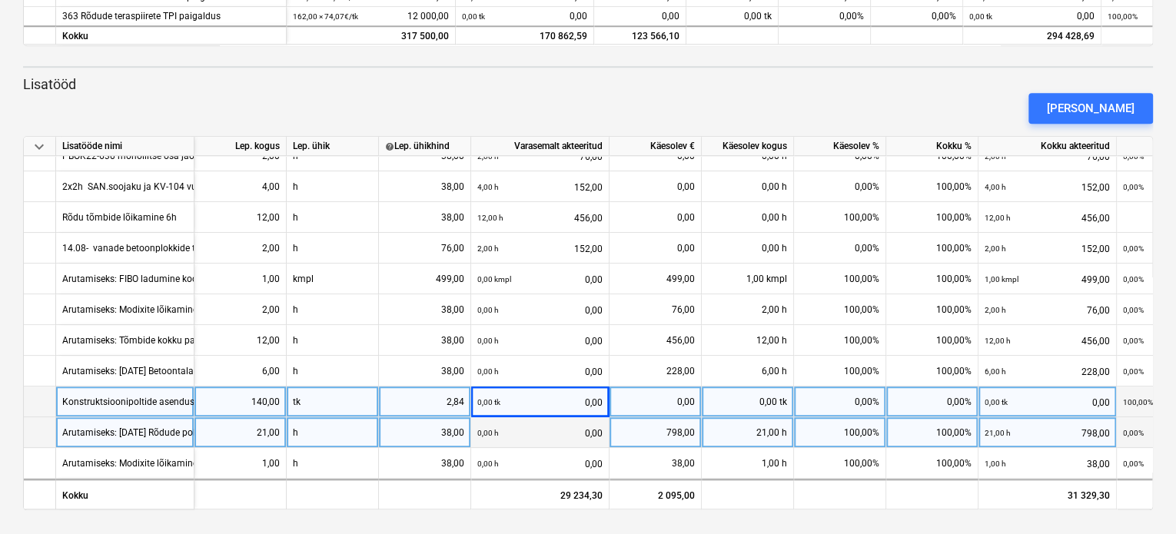
click at [759, 402] on div "0,00 tk" at bounding box center [748, 402] width 92 height 31
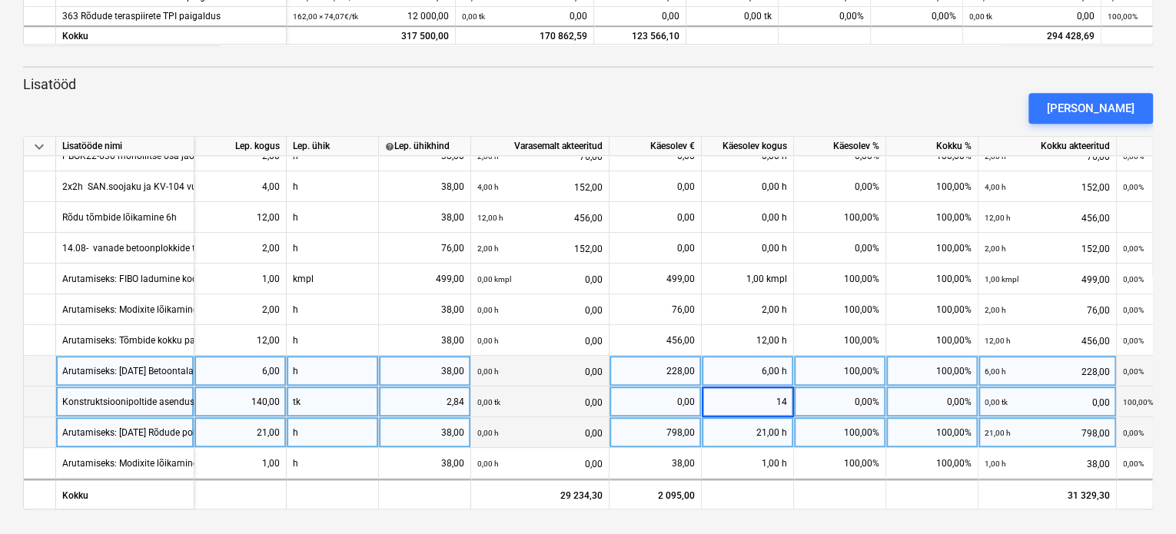
type input "140"
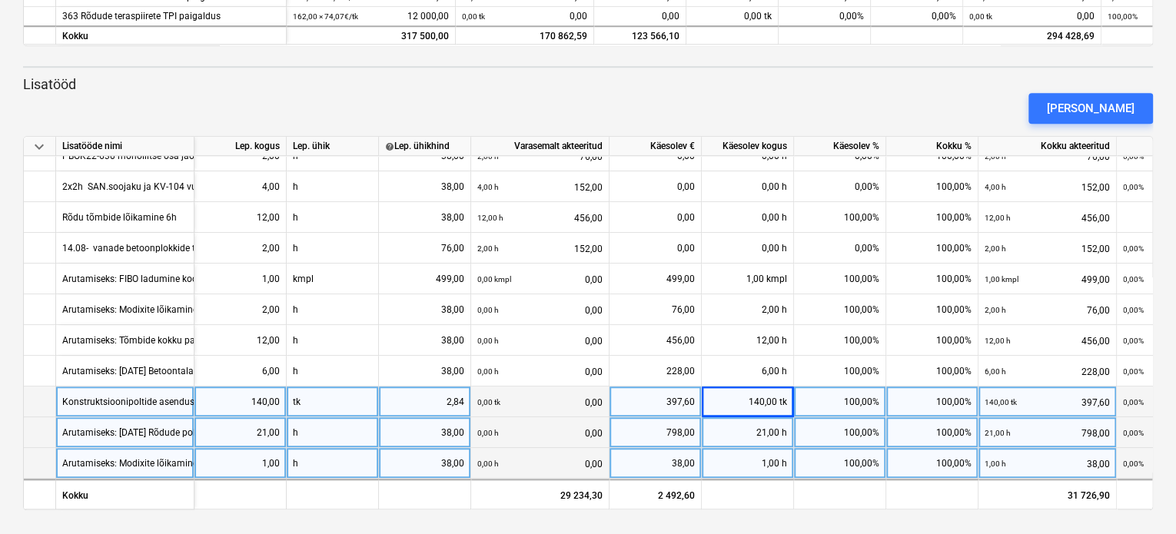
click at [65, 457] on div "Arutamiseks: Modixite lõikamine [DATE] 1h" at bounding box center [151, 463] width 178 height 30
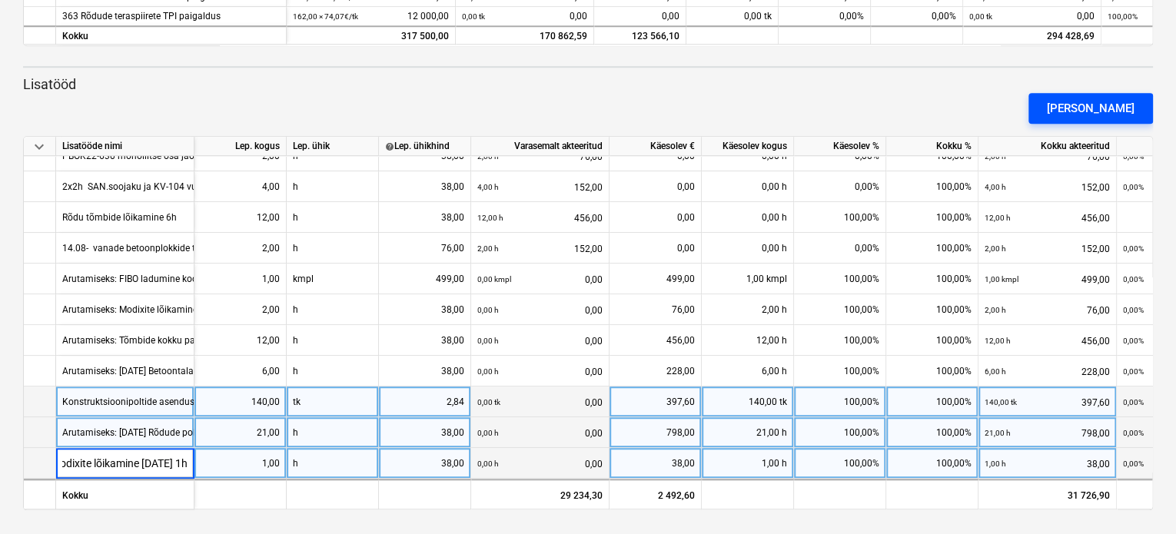
click at [1094, 108] on div "[PERSON_NAME]" at bounding box center [1091, 108] width 88 height 20
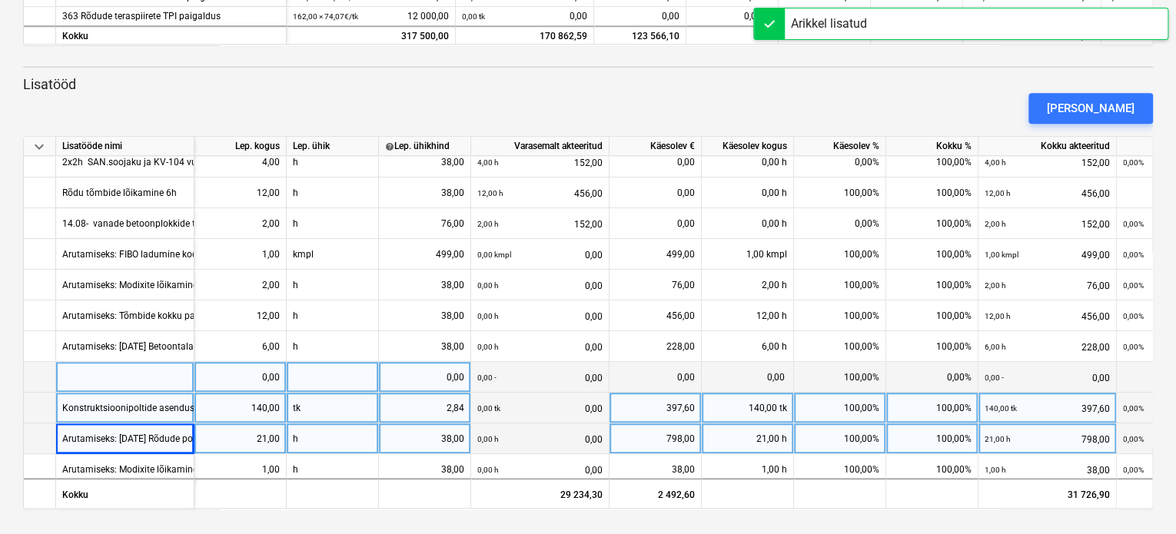
scroll to position [481, 0]
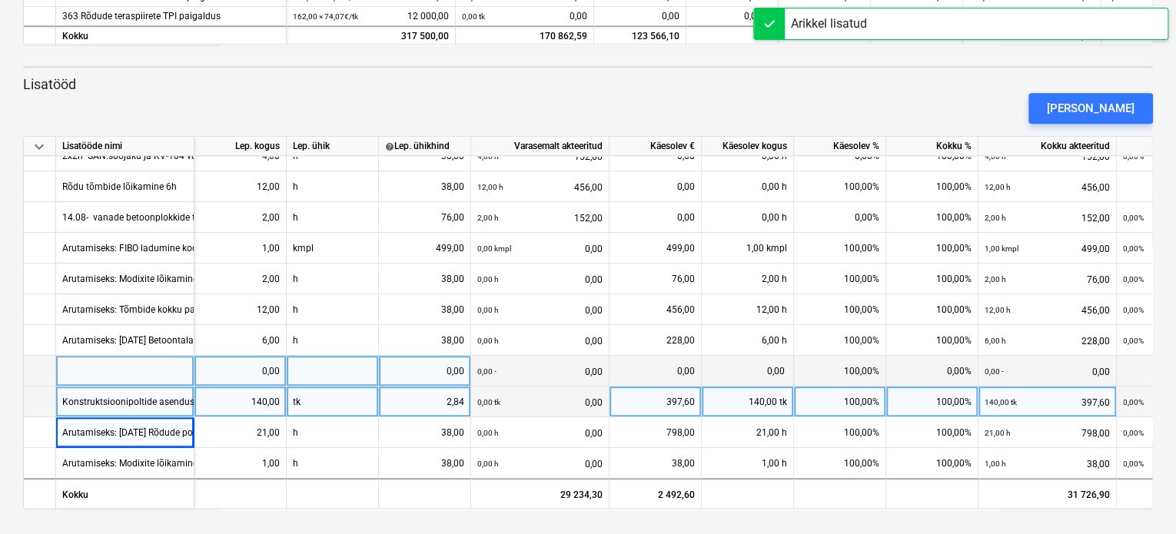
click at [95, 368] on div at bounding box center [125, 371] width 138 height 31
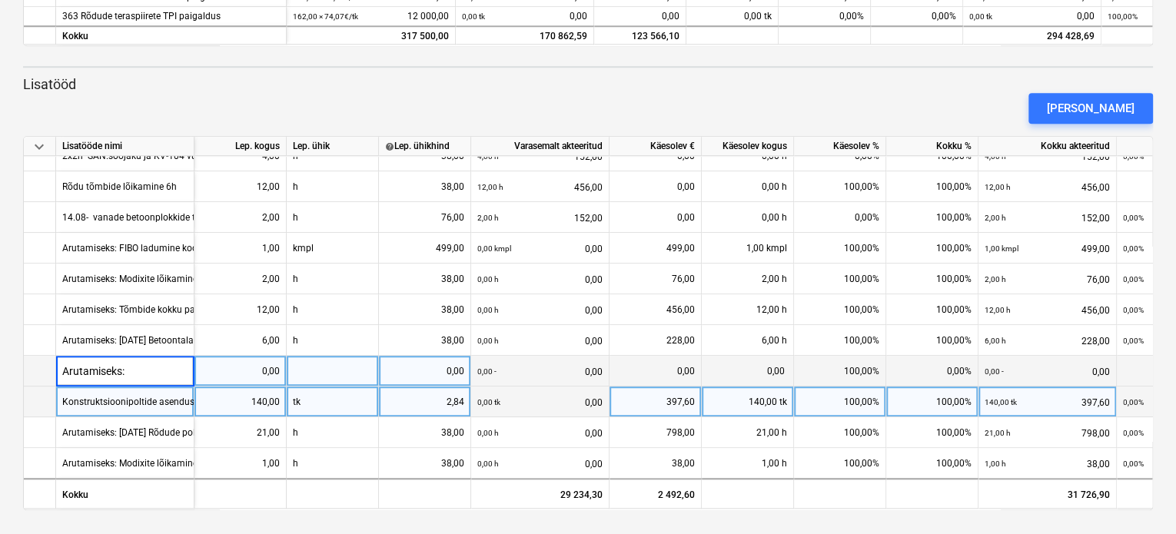
type input "Arutamiseks:"
click at [128, 369] on div "Arutamiseks:" at bounding box center [125, 371] width 138 height 31
click at [134, 363] on input "Arutamiseks:" at bounding box center [125, 371] width 138 height 30
type input "Arutamiseks: 04.09 R 127 ümbertegemine- kõrvade ümberkeevitamine 1h"
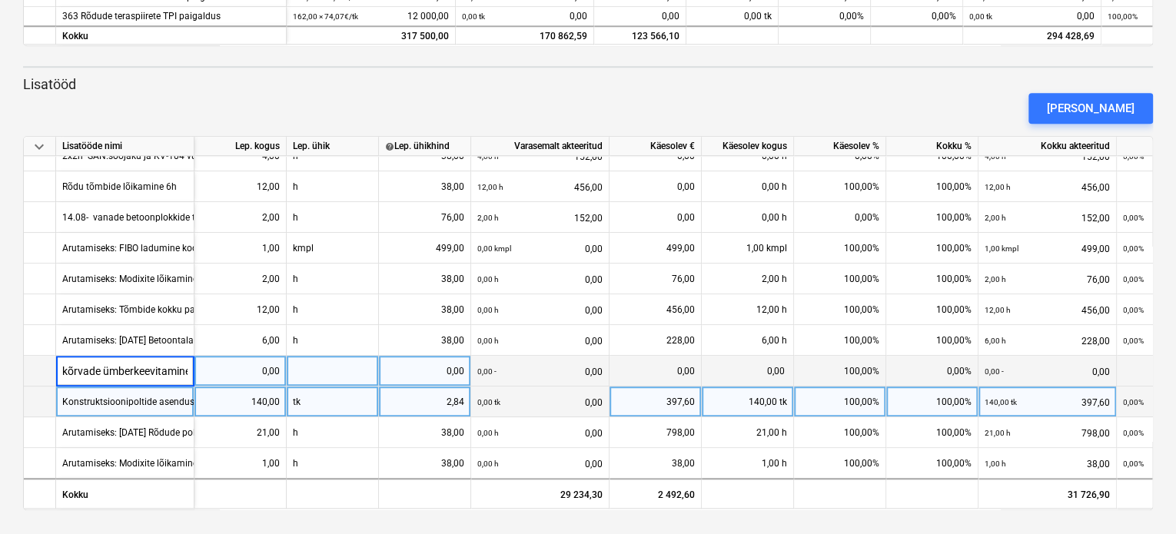
scroll to position [0, 224]
type input "38"
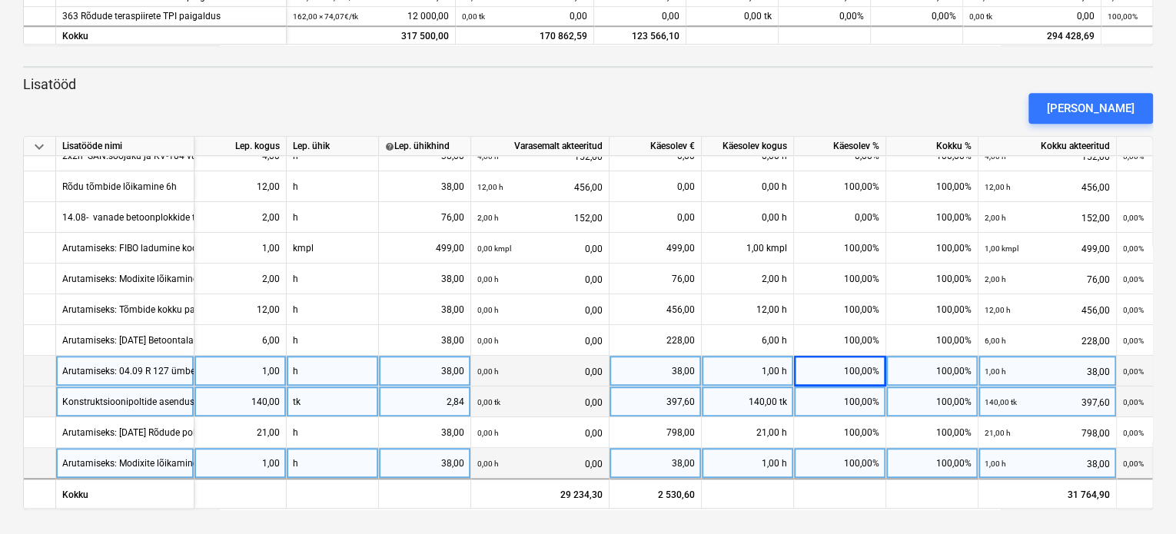
click at [89, 461] on div "Arutamiseks: Modixite lõikamine [DATE] 1h" at bounding box center [151, 463] width 178 height 30
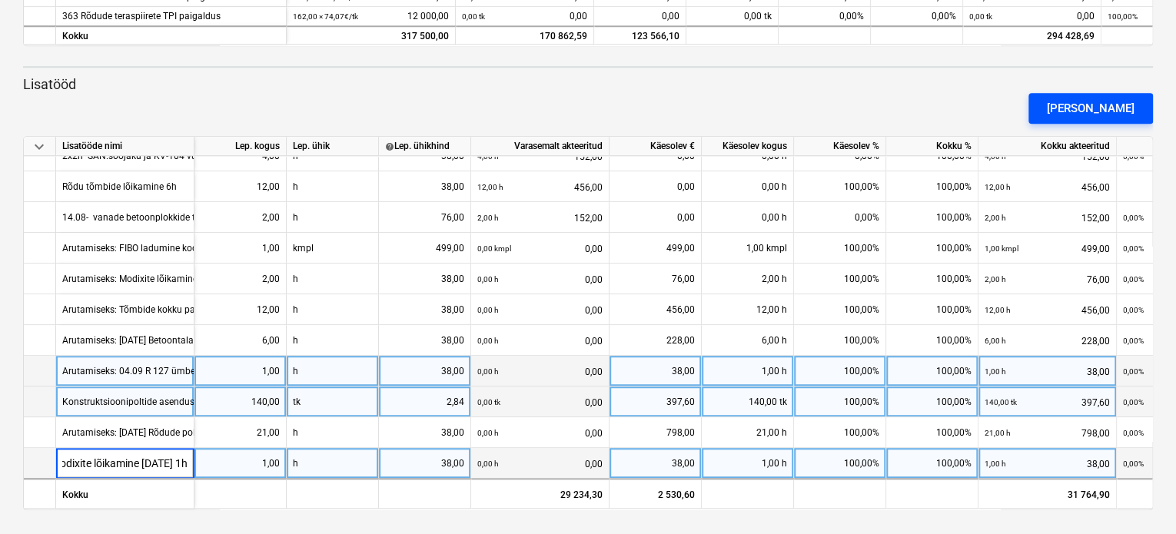
click at [1080, 105] on div "[PERSON_NAME]" at bounding box center [1091, 108] width 88 height 20
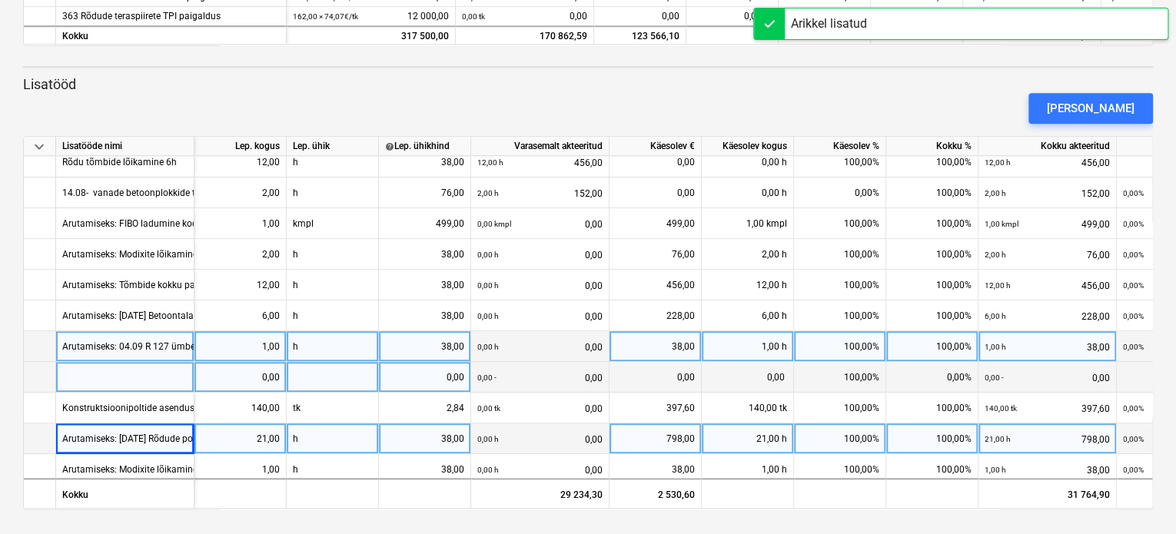
scroll to position [512, 0]
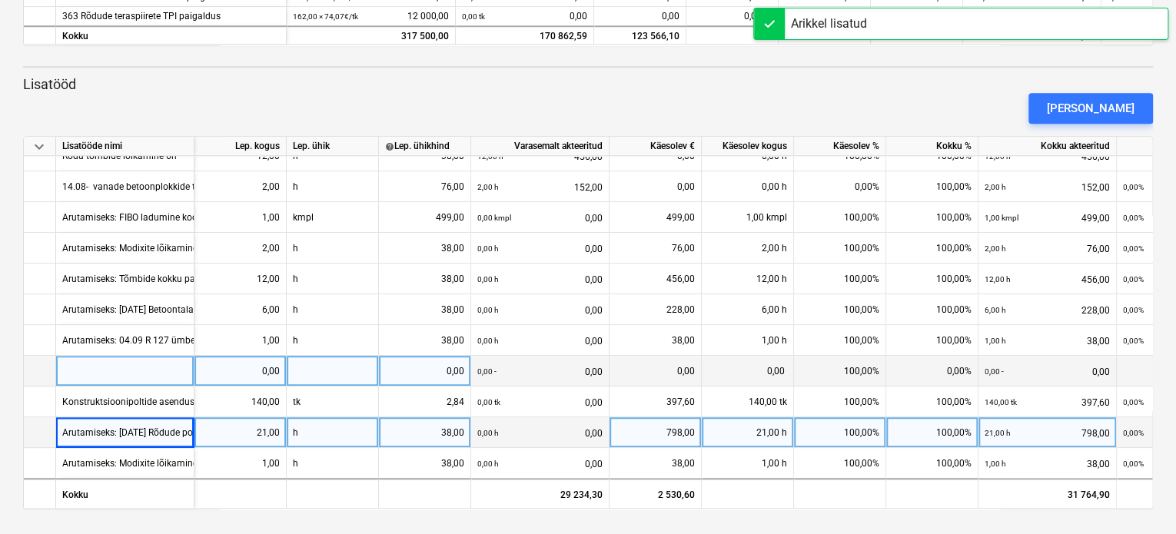
click at [117, 367] on div at bounding box center [125, 371] width 138 height 31
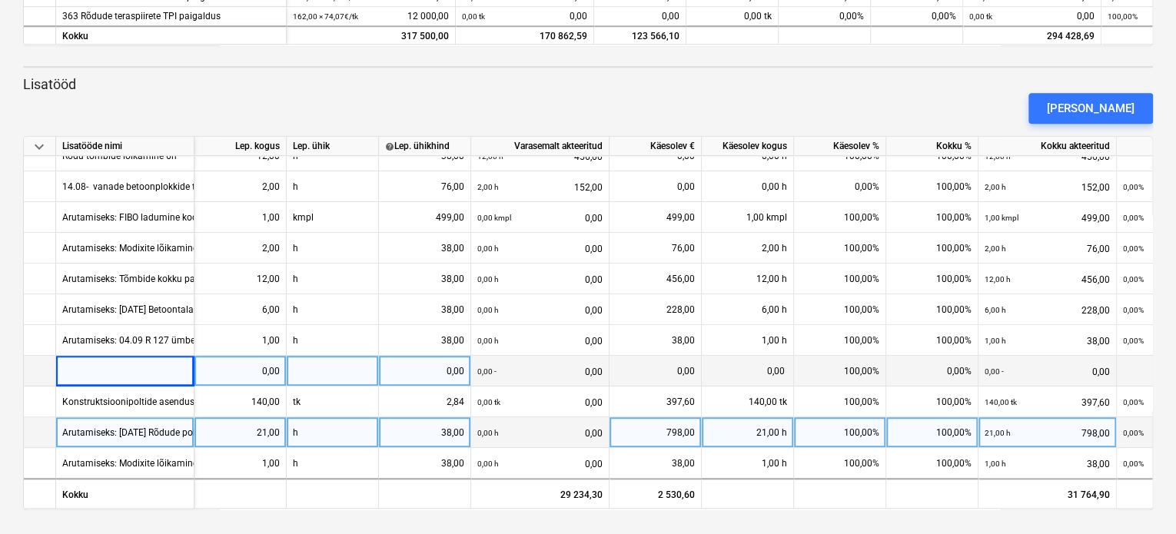
click at [120, 368] on div at bounding box center [125, 371] width 138 height 31
click at [92, 365] on input "05.09- LISATÖÖ- 2K maanduste gaasiga kokku painutamine,keevitamine, kruntimine …" at bounding box center [125, 371] width 138 height 30
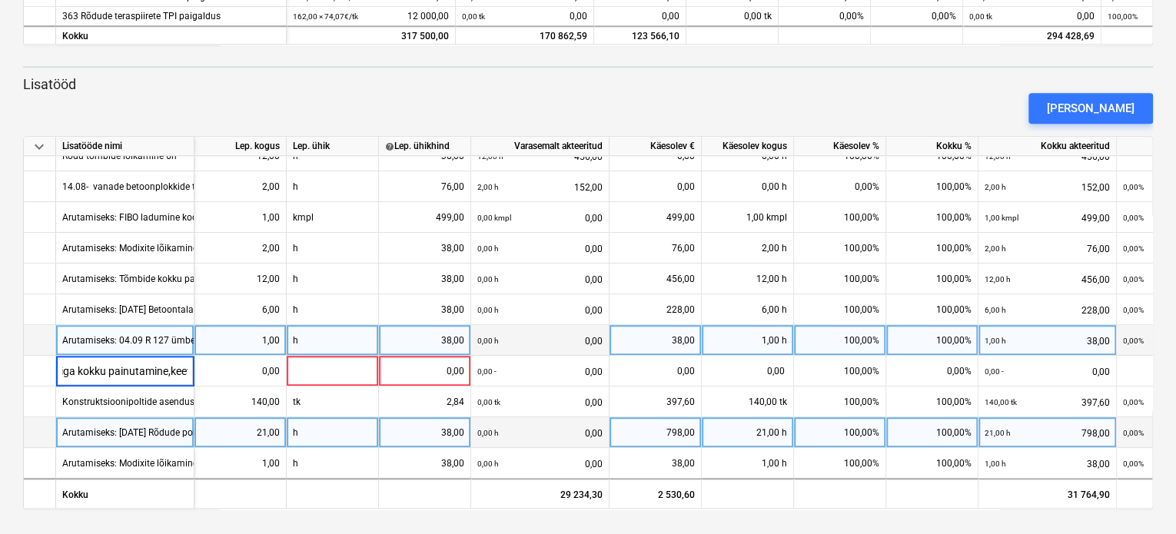
scroll to position [0, 198]
type input "Arutamiseks: 05.09 2.k maanduste gaasiga kokku painutamine, keevitamine, krunti…"
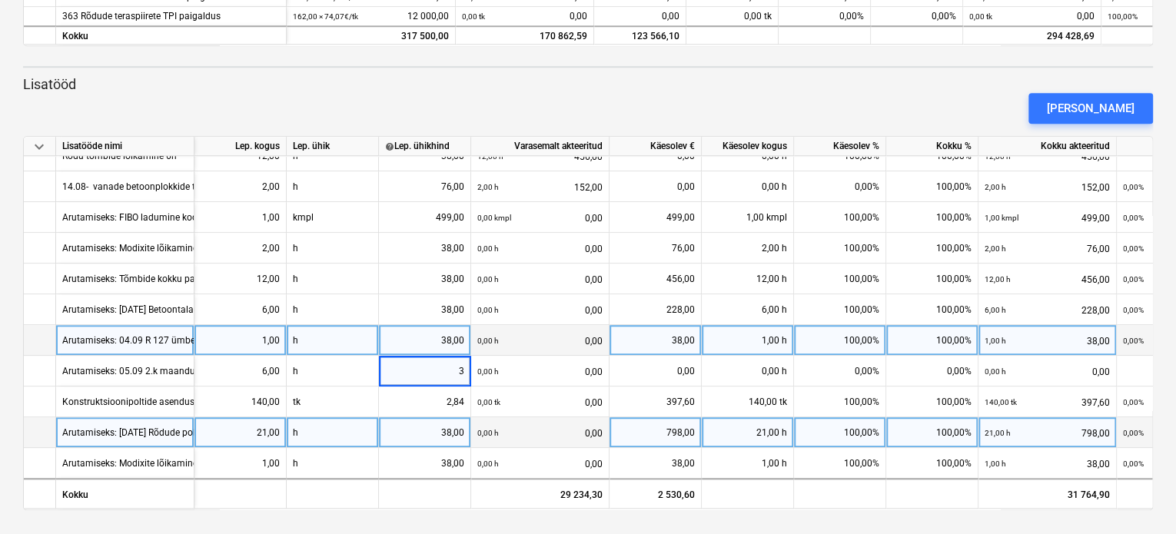
type input "38"
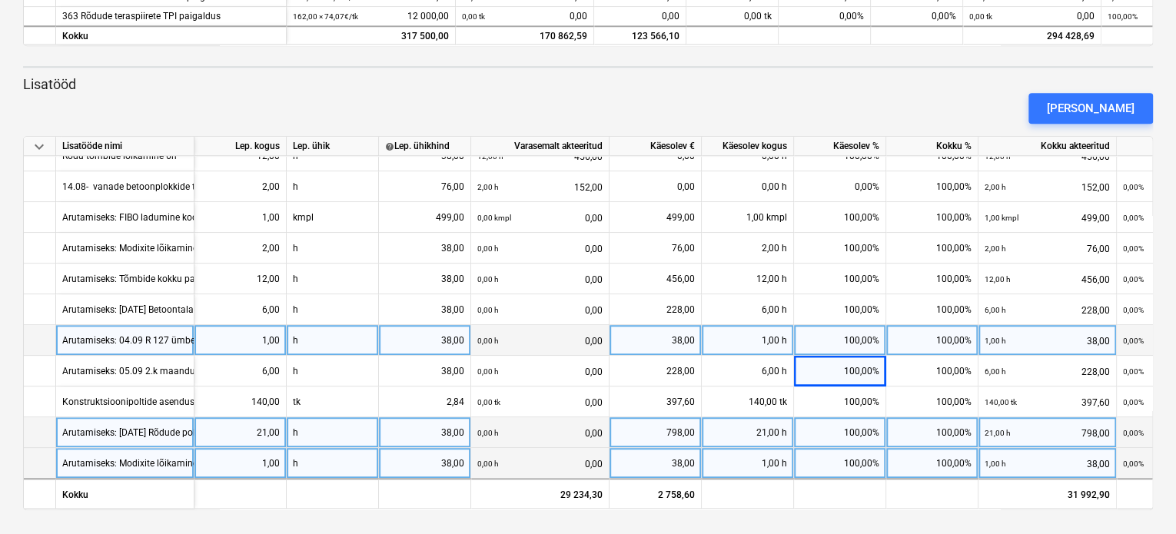
click at [107, 461] on div "Arutamiseks: Modixite lõikamine [DATE] 1h" at bounding box center [151, 463] width 178 height 30
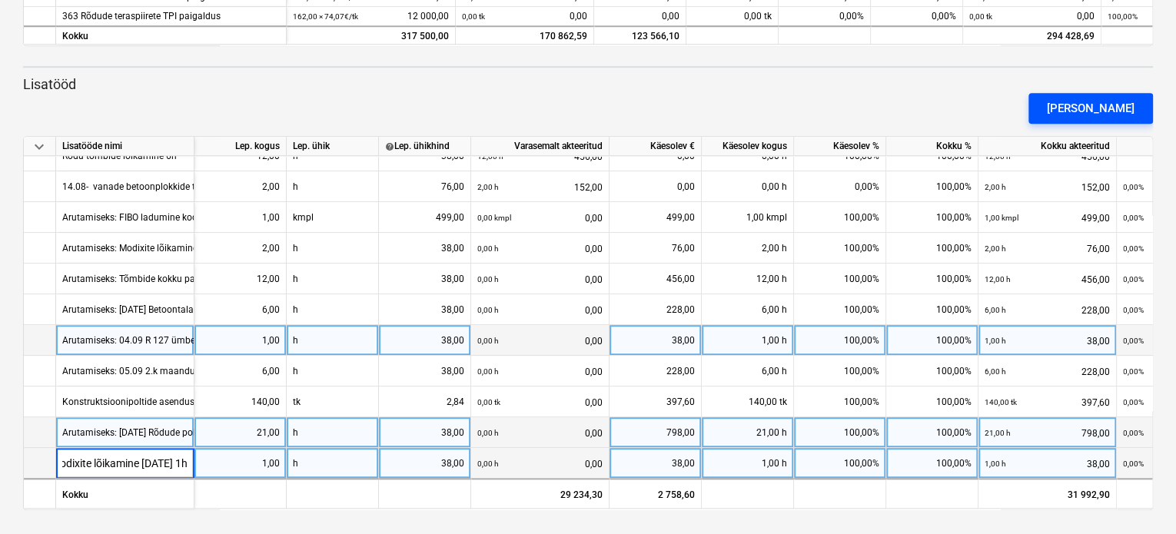
click at [1104, 111] on div "[PERSON_NAME]" at bounding box center [1091, 108] width 88 height 20
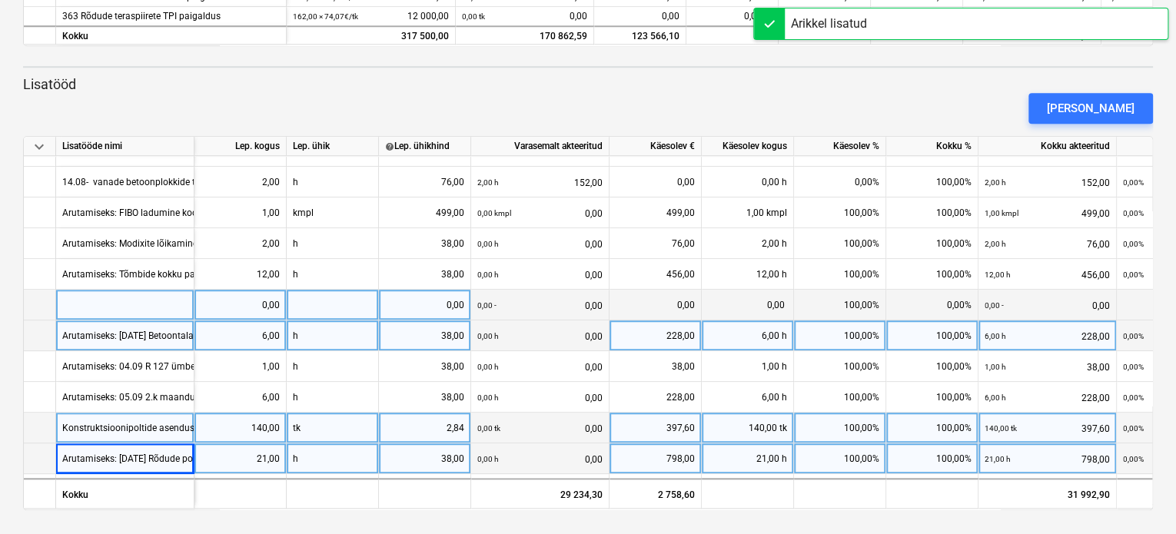
scroll to position [543, 0]
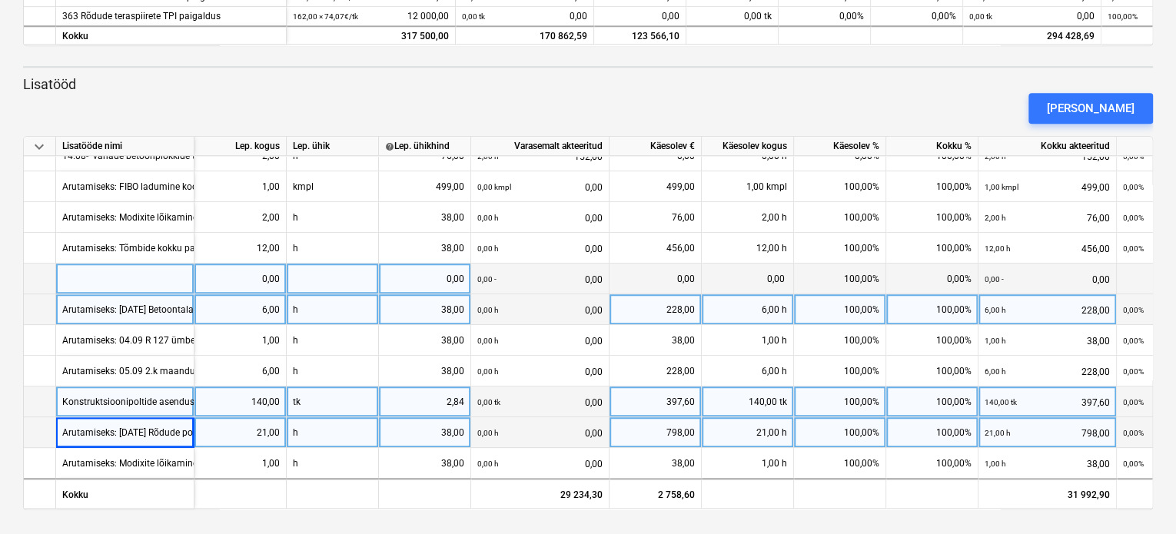
click at [119, 270] on div at bounding box center [125, 279] width 138 height 31
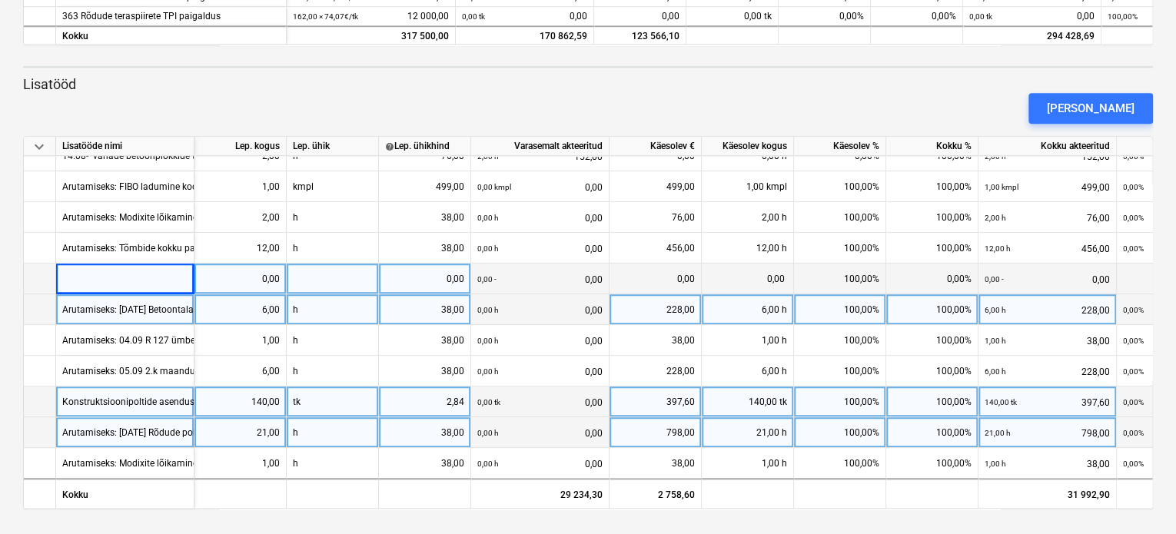
click at [104, 267] on div at bounding box center [125, 279] width 138 height 31
click at [103, 273] on input "08.09 - LISATÖÖ- 2K maanduste gaasiga kokku painutamine,keevitamine, kruntimine…" at bounding box center [125, 279] width 138 height 30
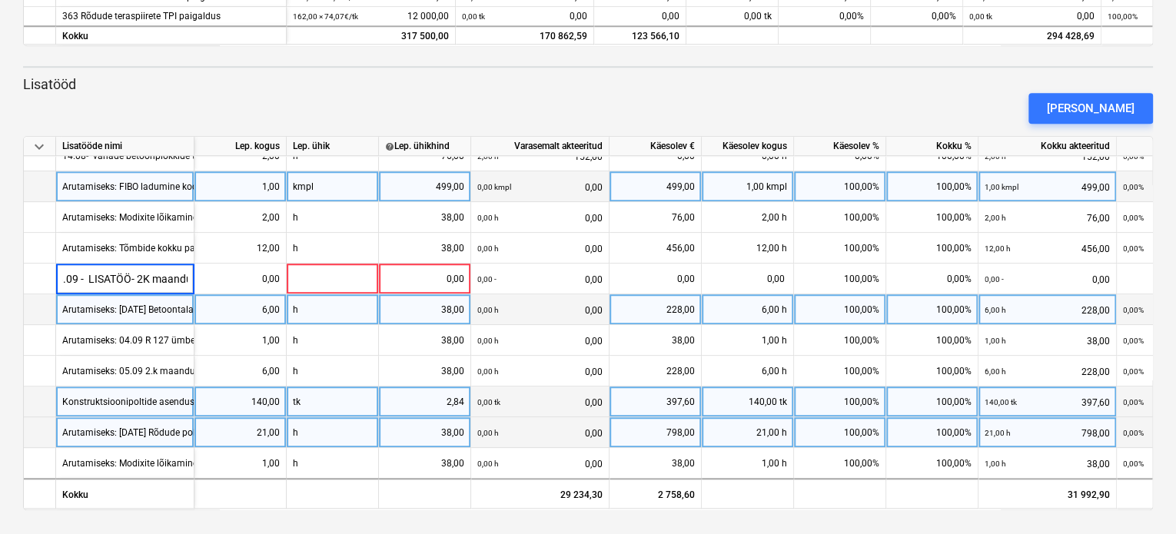
scroll to position [0, 0]
type input "Arutamiseks: 08.09 - LISATÖÖ- 2K maanduste gaasiga kokku painutamine,keevitamin…"
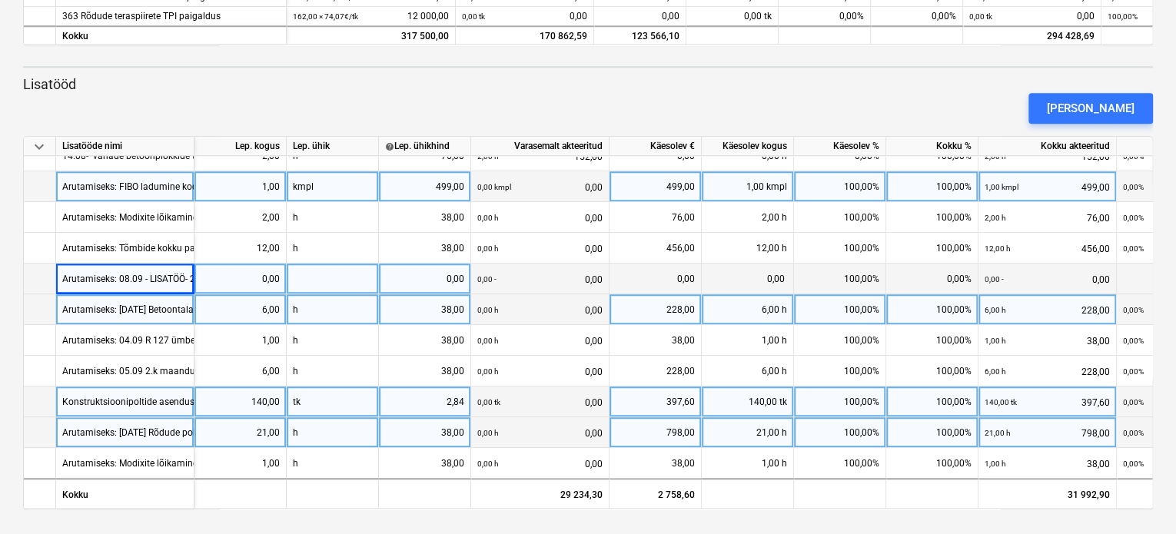
click at [139, 269] on div "Arutamiseks: 08.09 - LISATÖÖ- 2K maanduste gaasiga kokku painutamine,keevitamin…" at bounding box center [301, 279] width 478 height 30
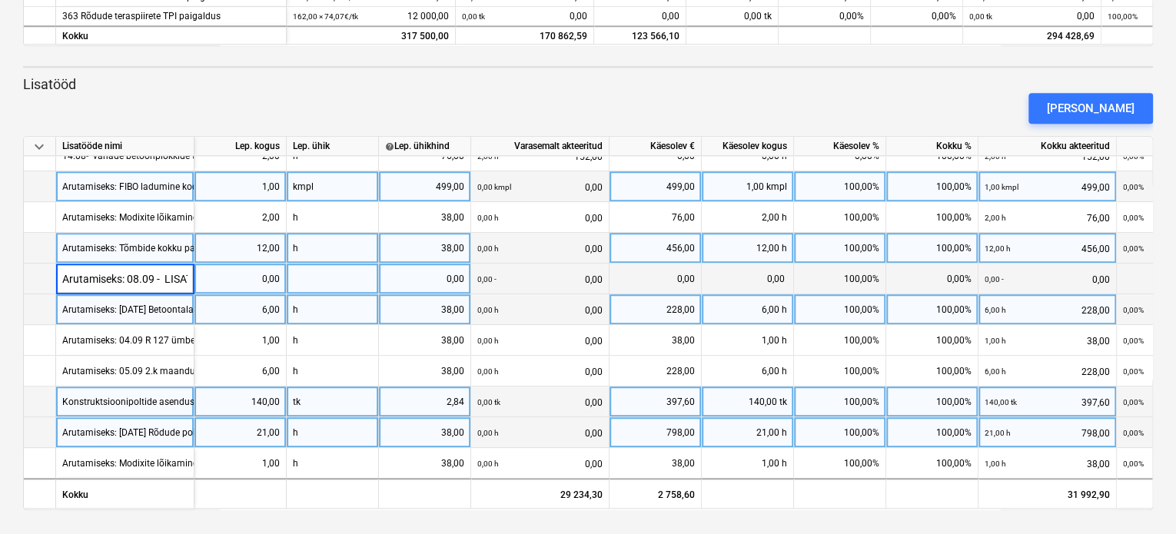
scroll to position [0, 424]
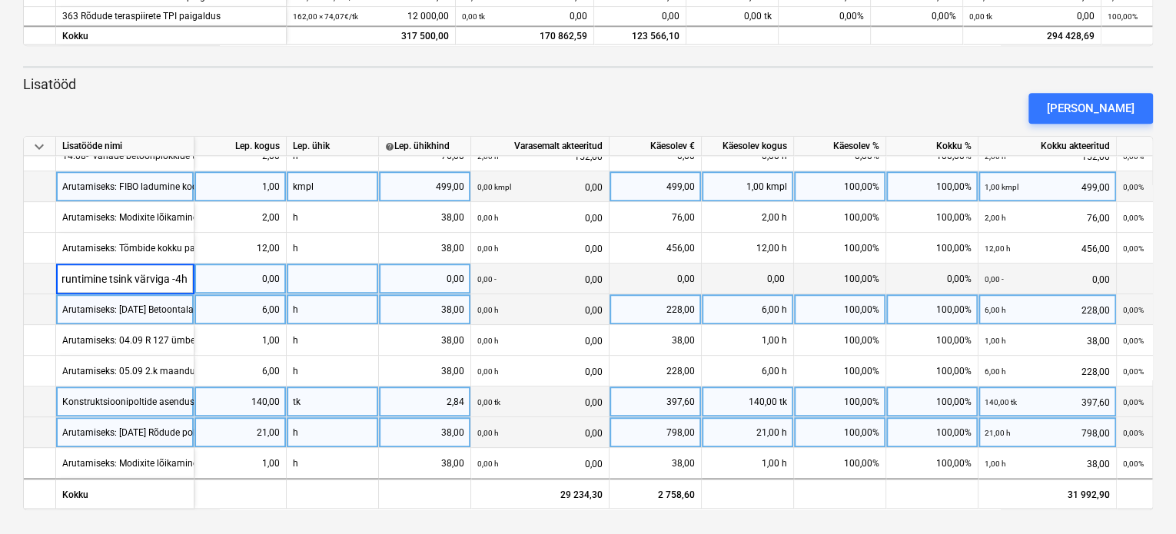
click at [126, 278] on input "Arutamiseks: 08.09 - LISATÖÖ- 2K maanduste gaasiga kokku painutamine,keevitamin…" at bounding box center [125, 279] width 138 height 30
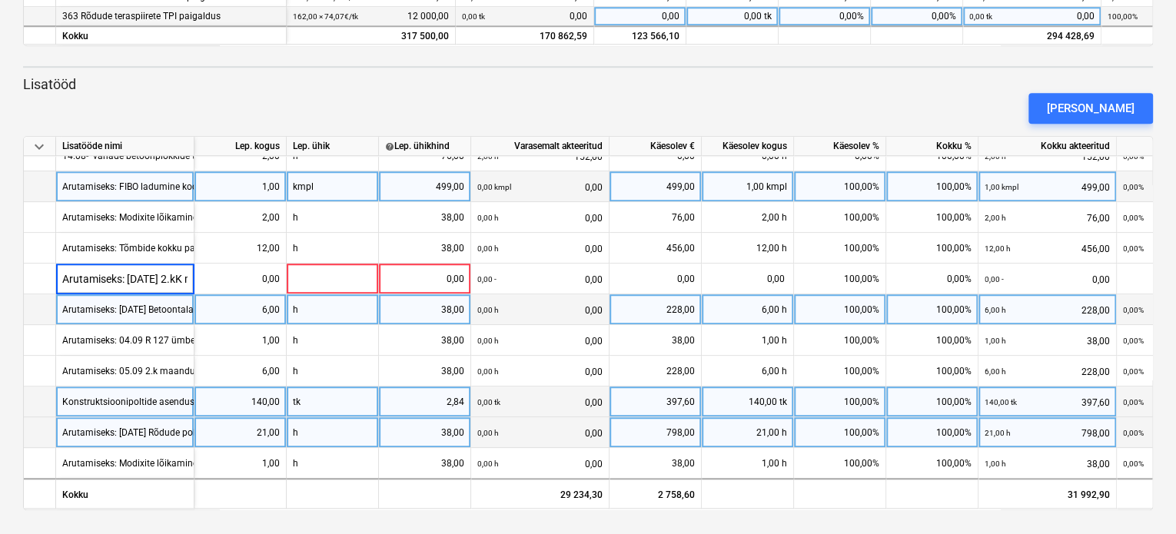
type input "Arutamiseks: [DATE] 2.k maanduste gaasiga kokku painutamine,keevitamine, krunti…"
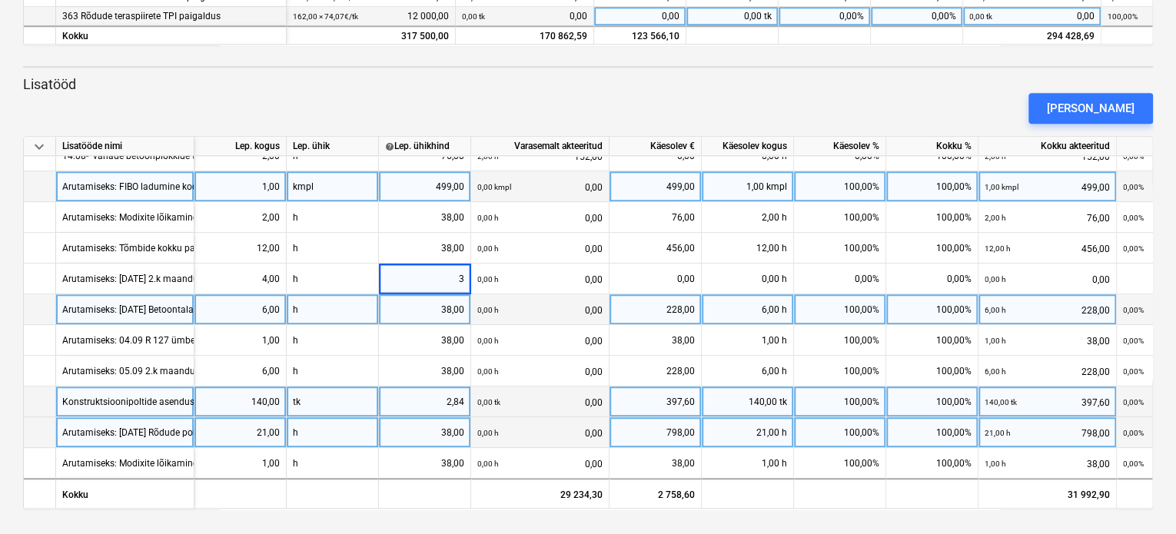
type input "38"
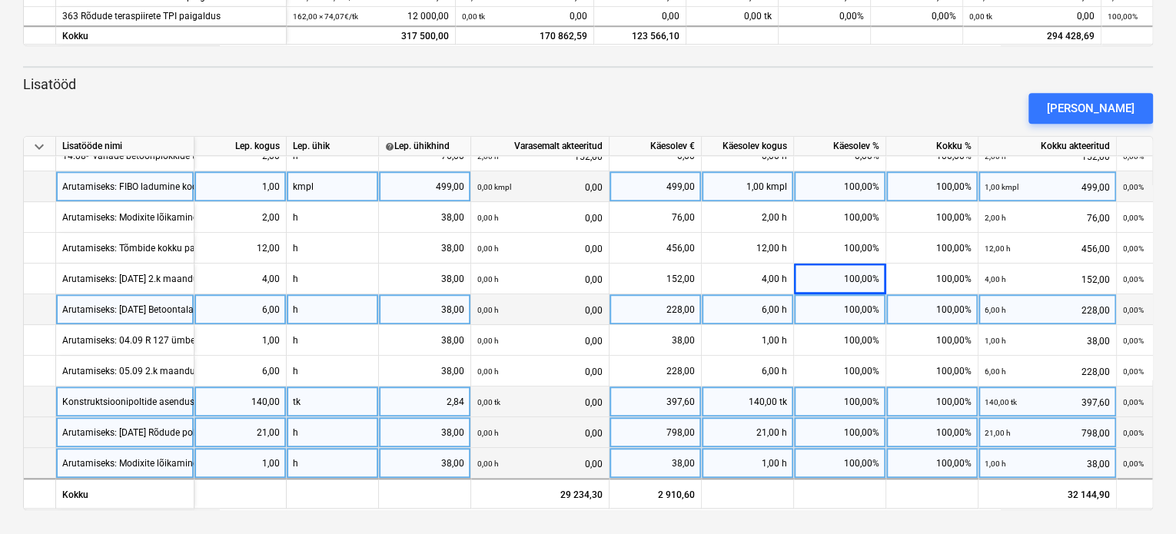
click at [109, 460] on div "Arutamiseks: Modixite lõikamine [DATE] 1h" at bounding box center [151, 463] width 178 height 30
click at [108, 431] on div "Arutamiseks: [DATE] Rõdude poldid vale pikkusega, 3x7h=21h" at bounding box center [190, 432] width 256 height 30
click at [115, 453] on div "Arutamiseks: Modixite lõikamine [DATE] 1h" at bounding box center [151, 463] width 178 height 30
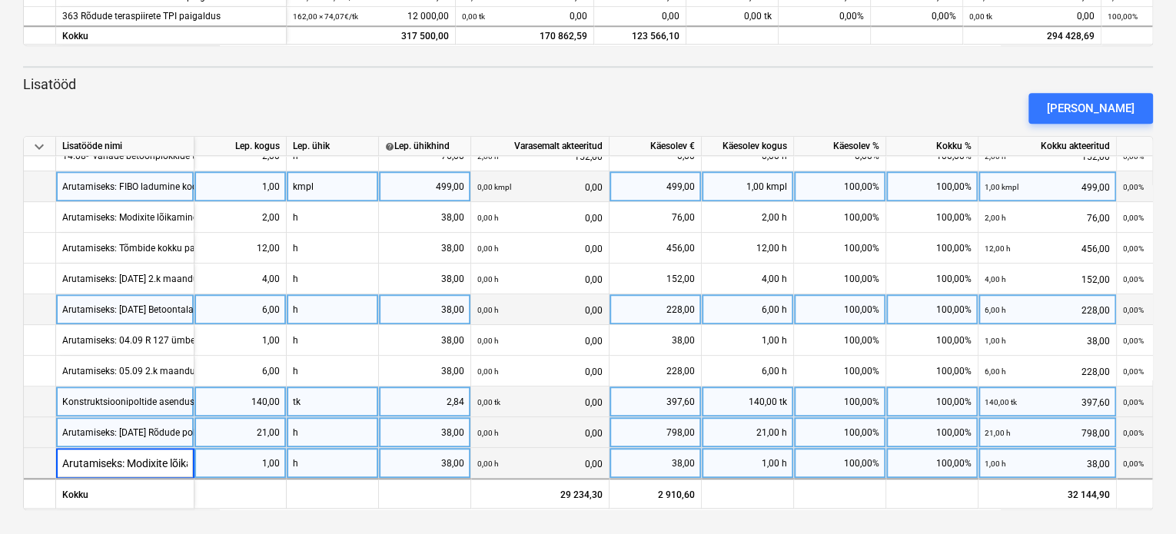
scroll to position [0, 89]
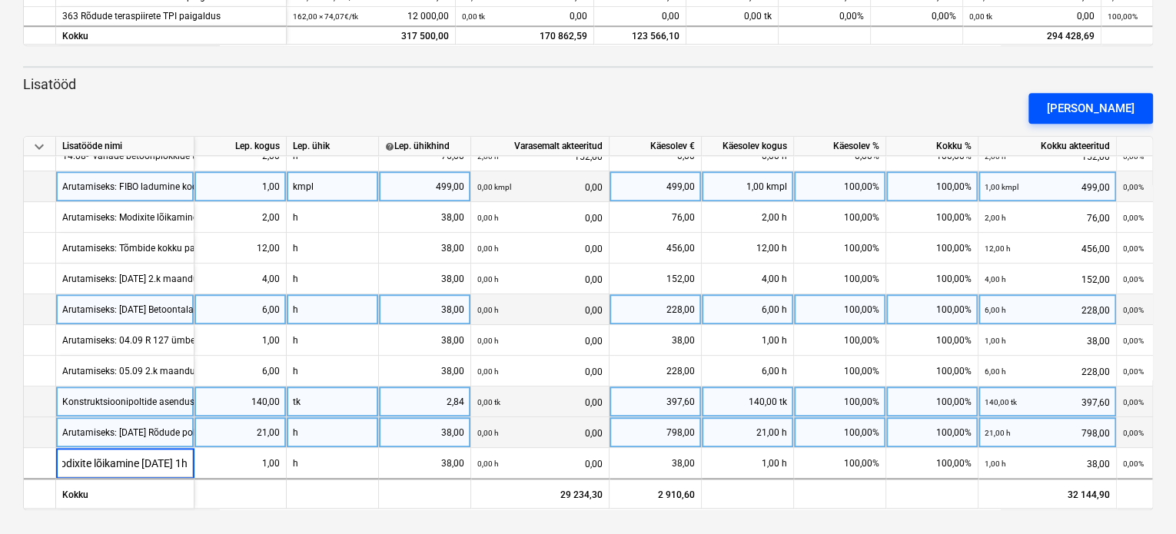
click at [1104, 108] on div "[PERSON_NAME]" at bounding box center [1091, 108] width 88 height 20
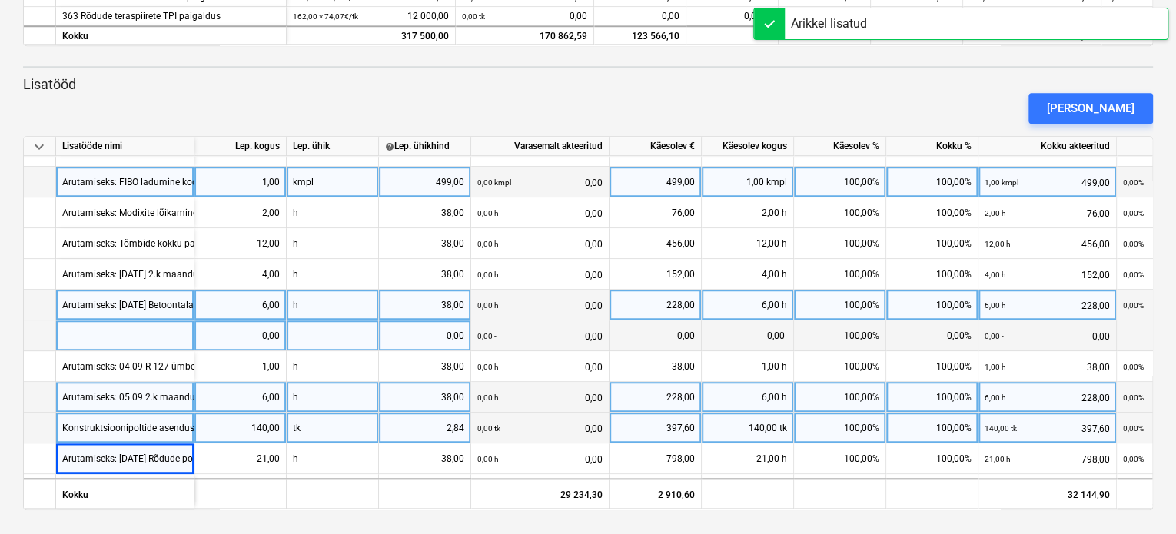
click at [147, 337] on div at bounding box center [125, 335] width 138 height 31
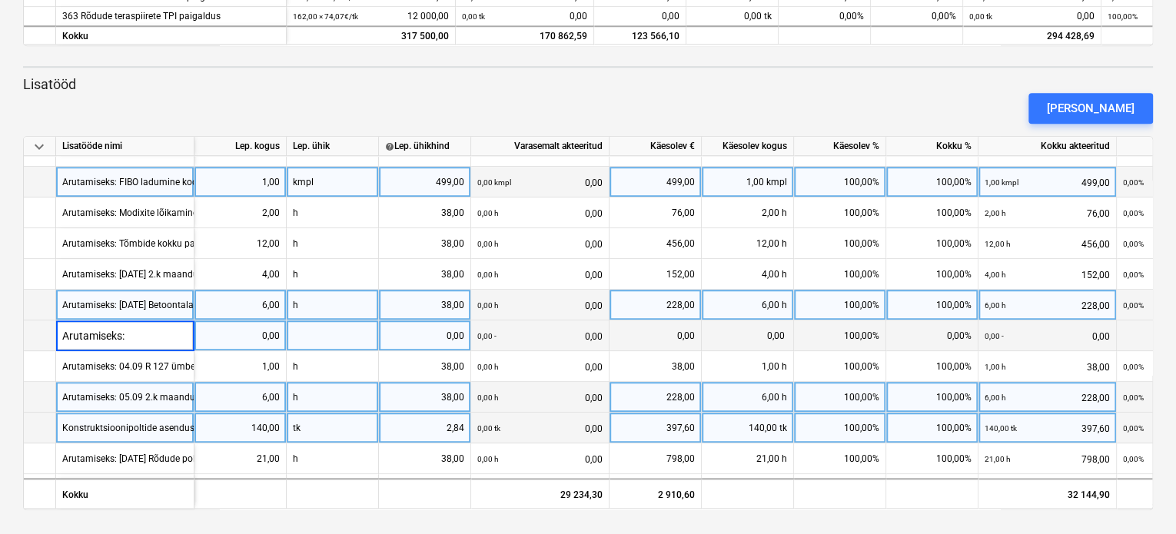
type input "Arutamiseks:"
click at [130, 337] on div "Arutamiseks:" at bounding box center [125, 335] width 138 height 31
click at [138, 332] on input "Arutamiseks:" at bounding box center [125, 335] width 138 height 30
type input "Arutamiseks: 10.09 soojakute ja konteinerite ümbertõstmine 2x 3,5h"
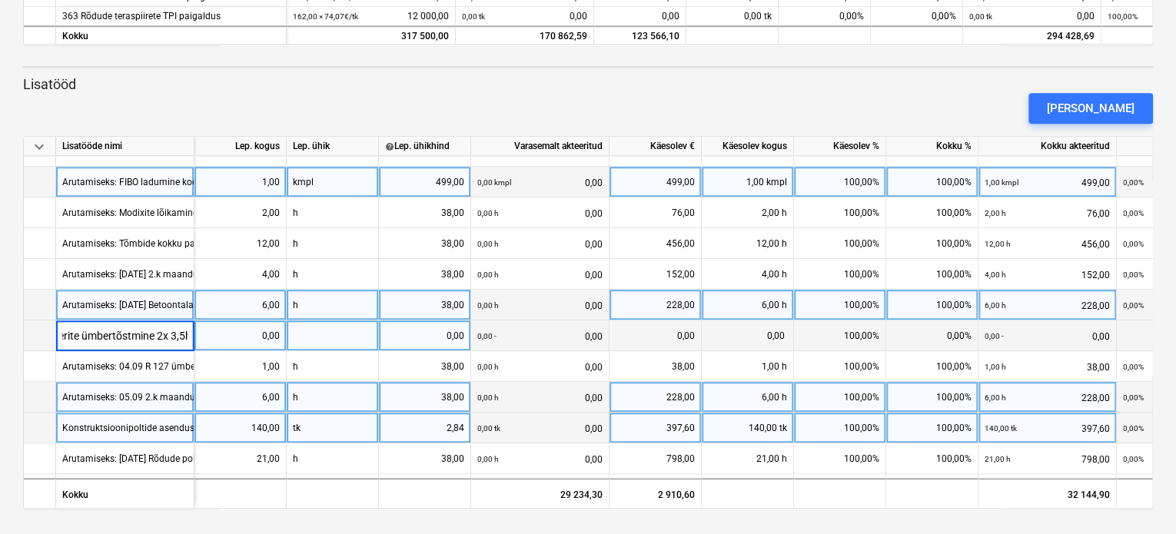
scroll to position [0, 199]
type input "38"
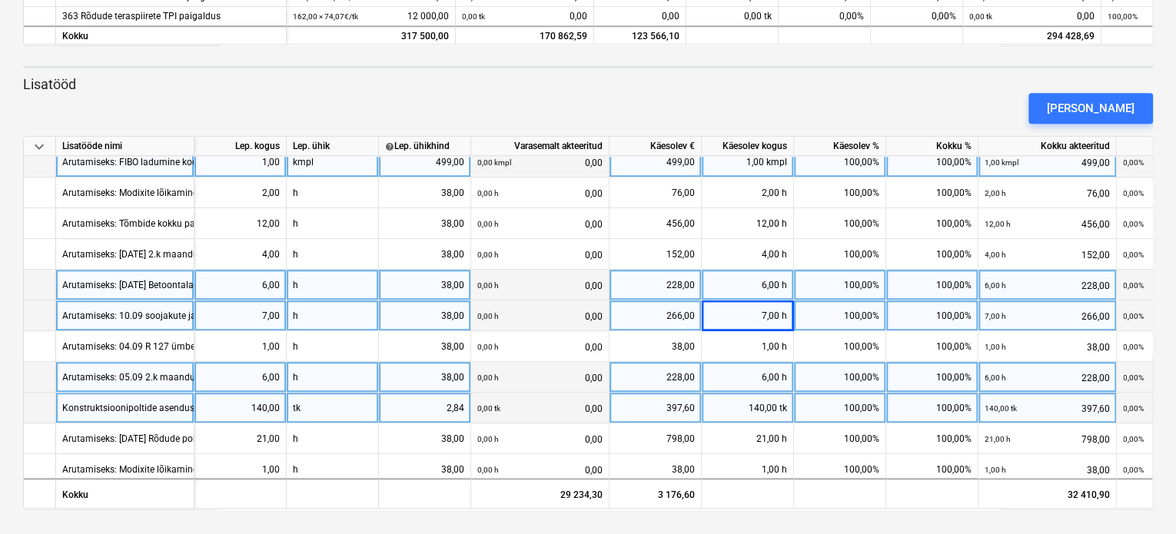
scroll to position [573, 0]
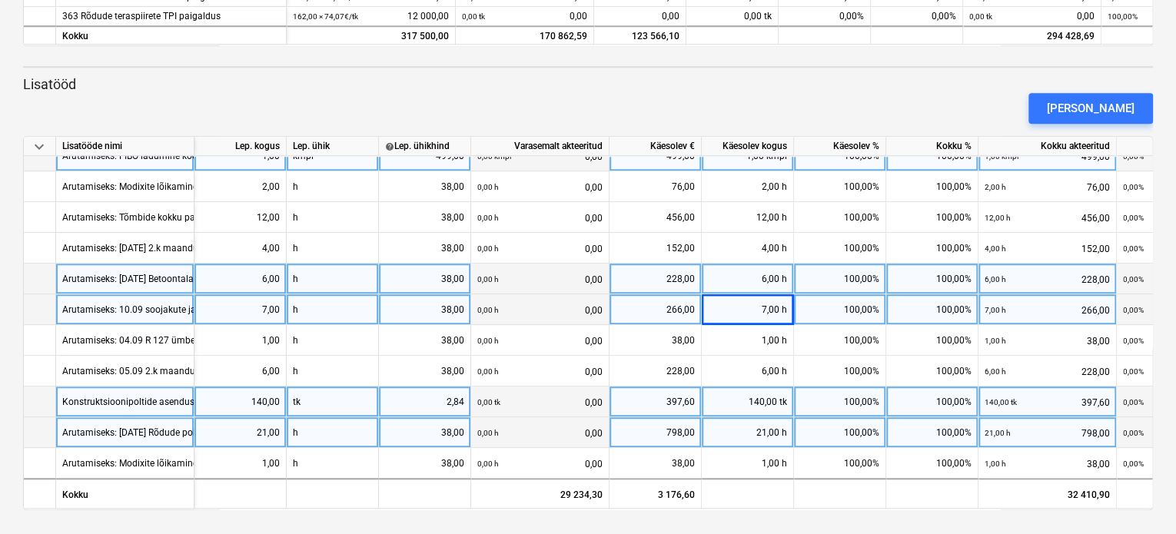
click at [113, 430] on div "Arutamiseks: [DATE] Rõdude poldid vale pikkusega, 3x7h=21h" at bounding box center [190, 432] width 256 height 30
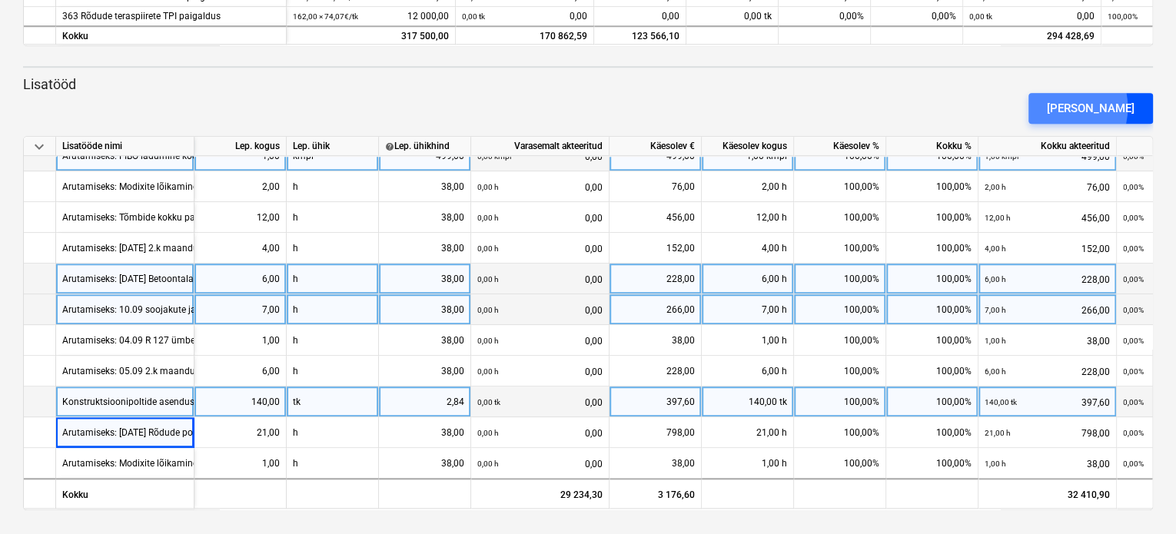
click at [1079, 107] on div "[PERSON_NAME]" at bounding box center [1091, 108] width 88 height 20
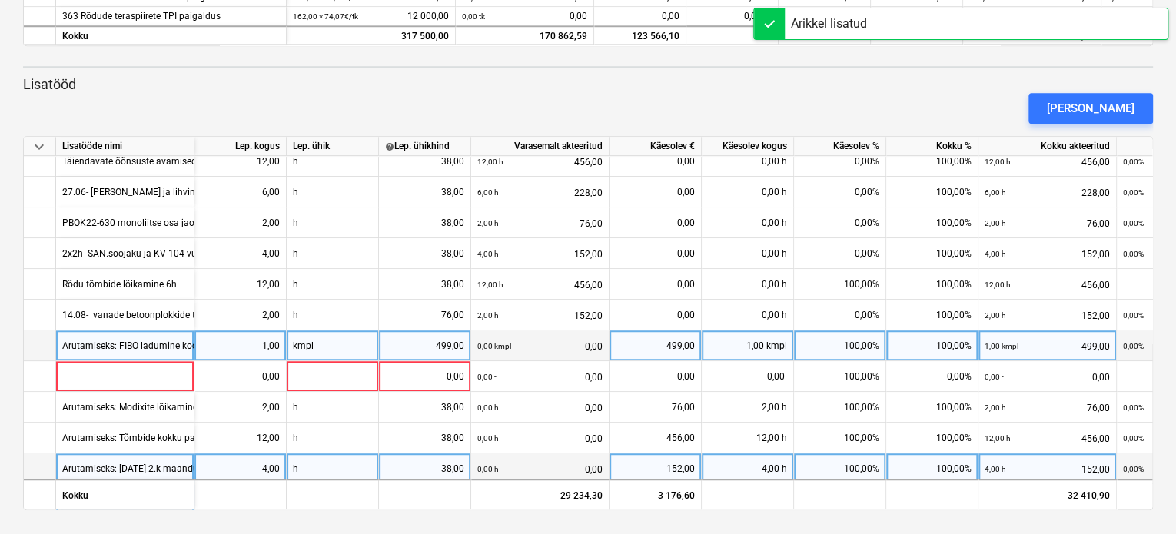
scroll to position [496, 0]
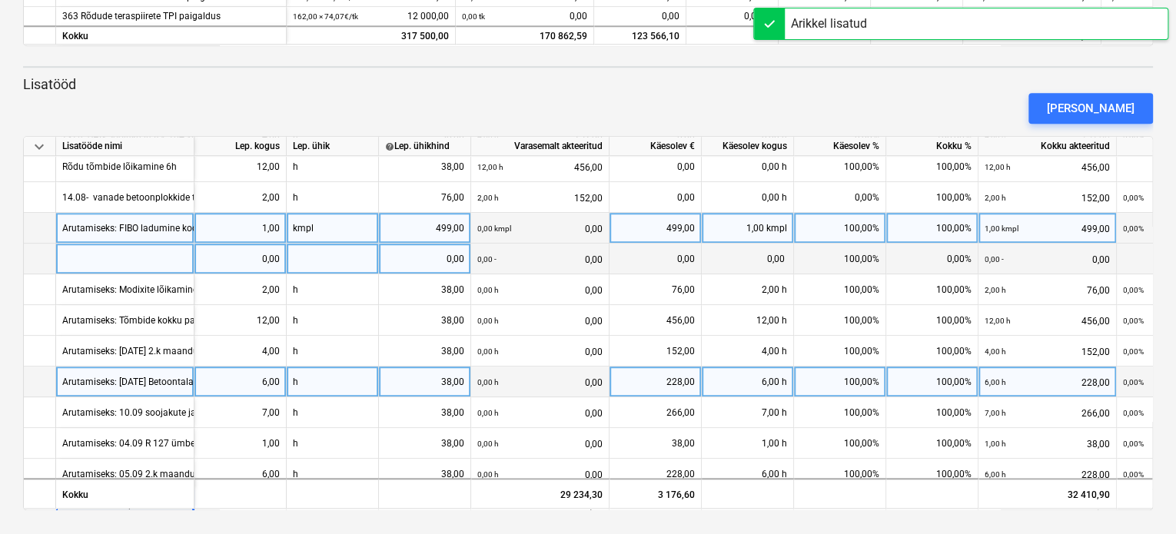
click at [83, 259] on div at bounding box center [125, 259] width 138 height 31
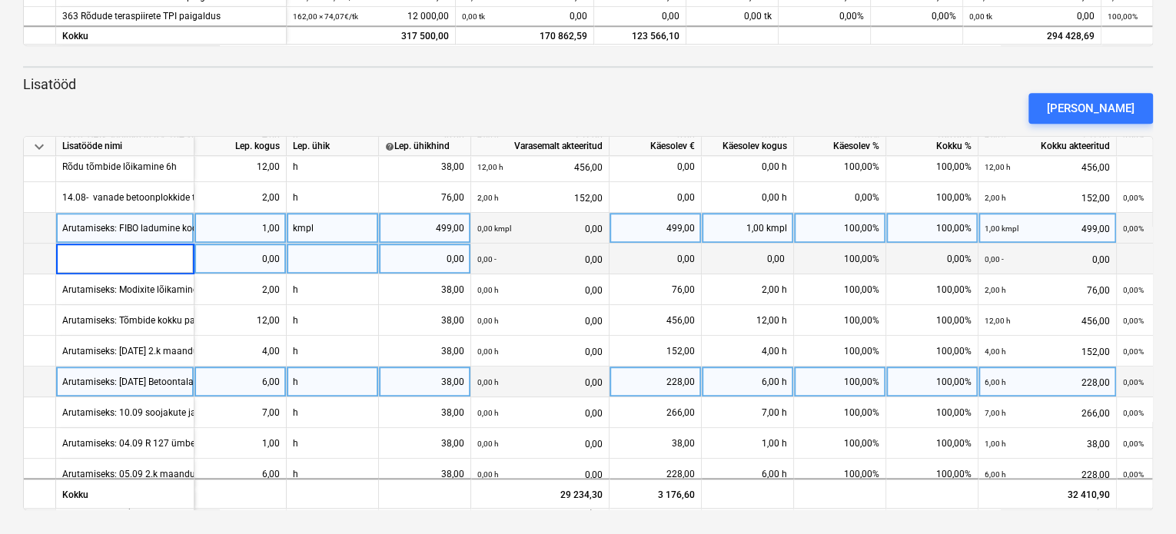
click at [104, 257] on input at bounding box center [125, 259] width 138 height 30
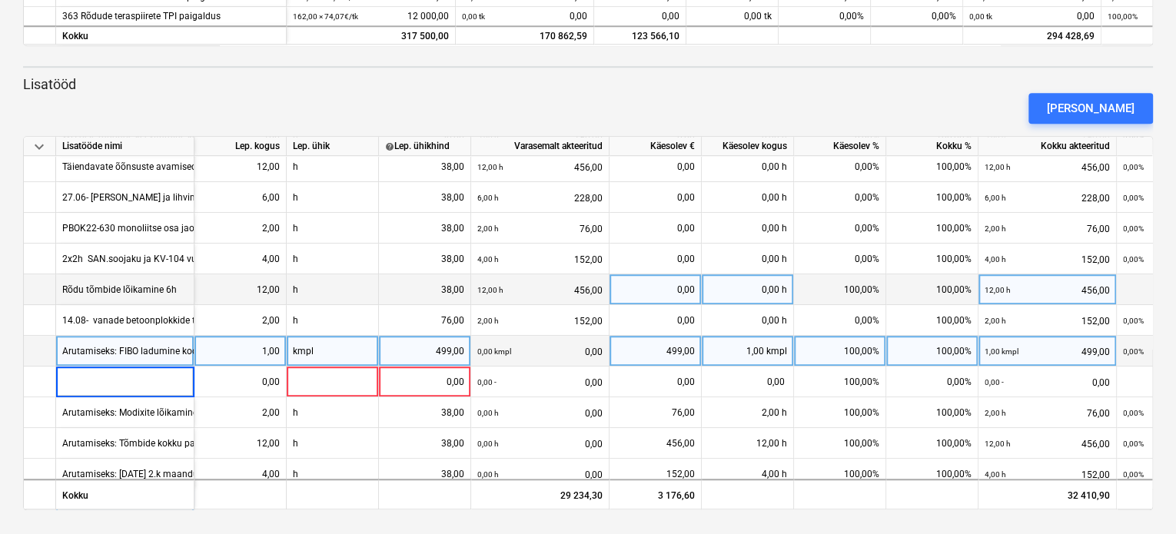
scroll to position [450, 0]
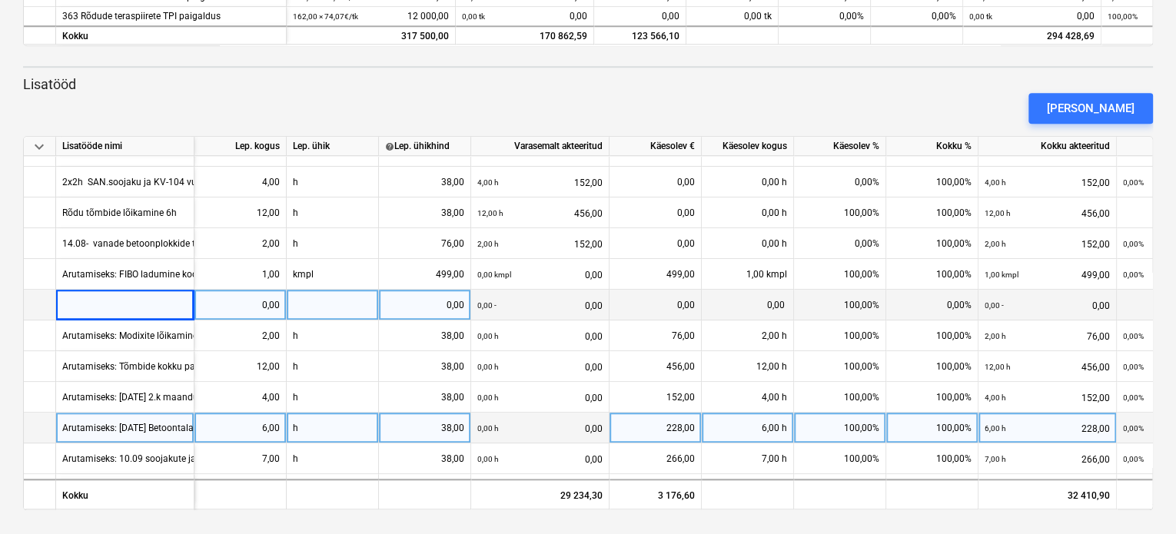
click at [97, 306] on div at bounding box center [125, 305] width 138 height 31
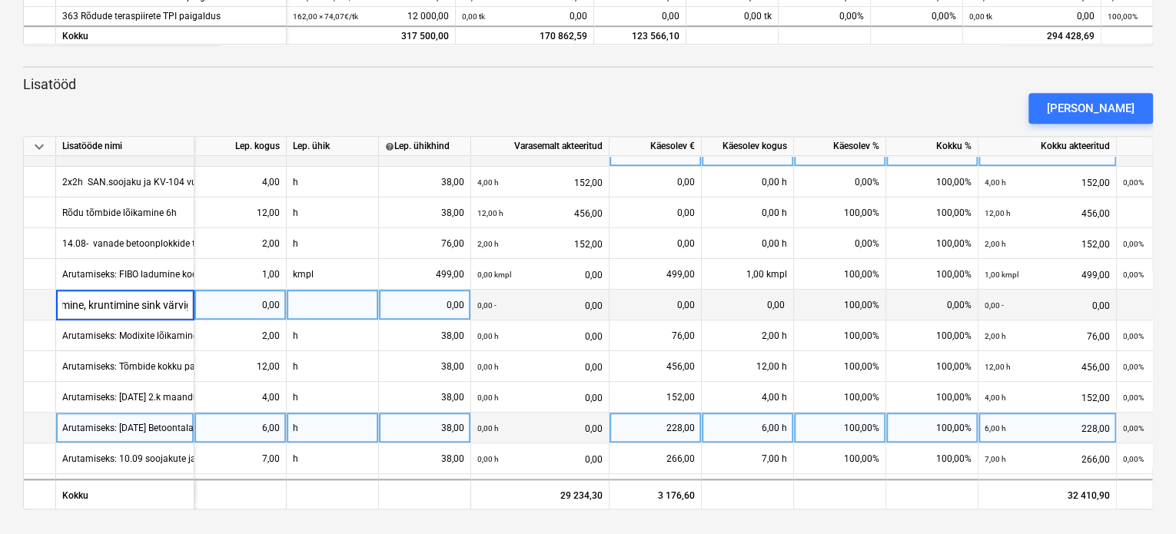
scroll to position [0, 211]
type input "Arutamiseks: [DATE] 3.k maanduste keevitamine, kruntimine tsinkvärviga 2h"
type input "38"
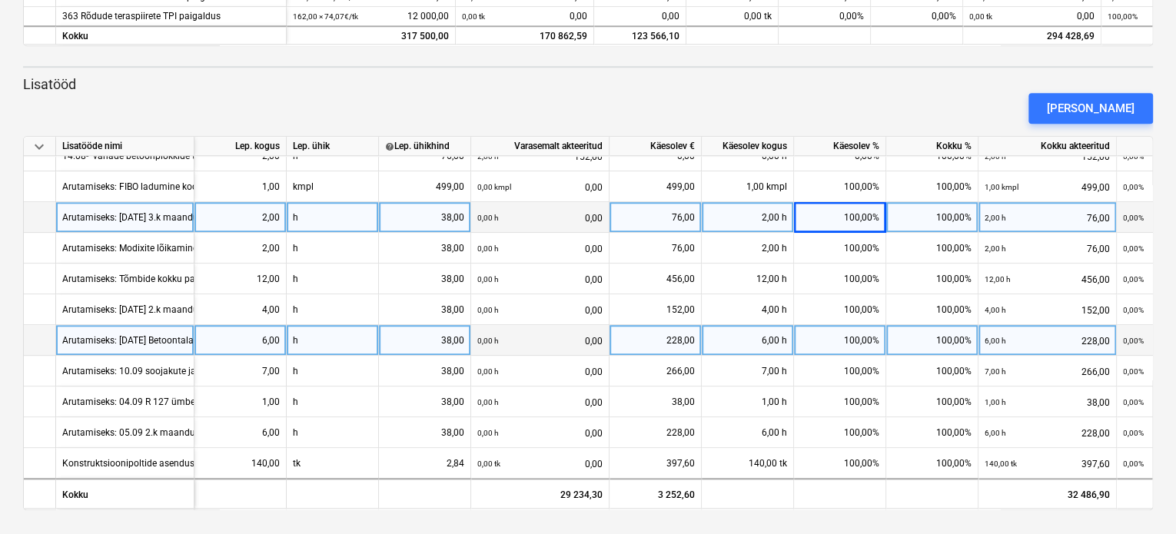
scroll to position [604, 0]
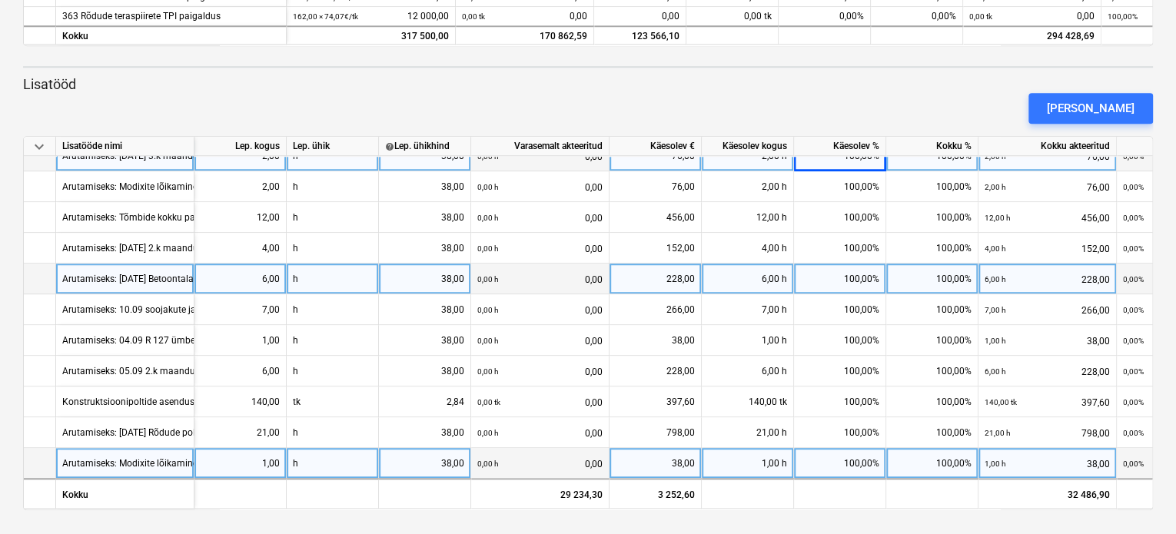
click at [77, 456] on div "Arutamiseks: Modixite lõikamine [DATE] 1h" at bounding box center [151, 463] width 178 height 30
click at [1094, 107] on div "[PERSON_NAME]" at bounding box center [1091, 108] width 88 height 20
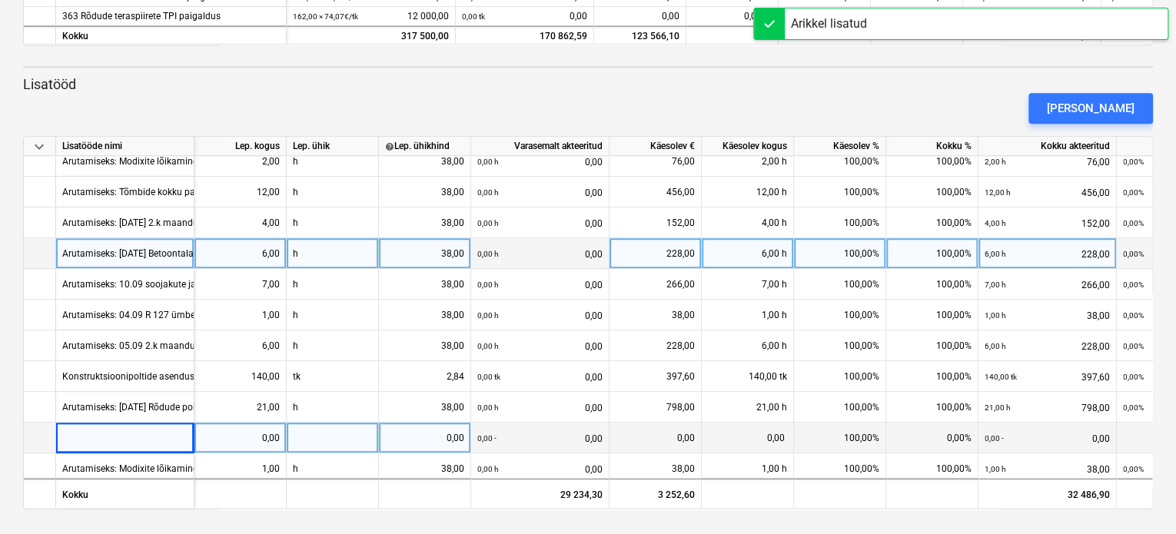
scroll to position [635, 0]
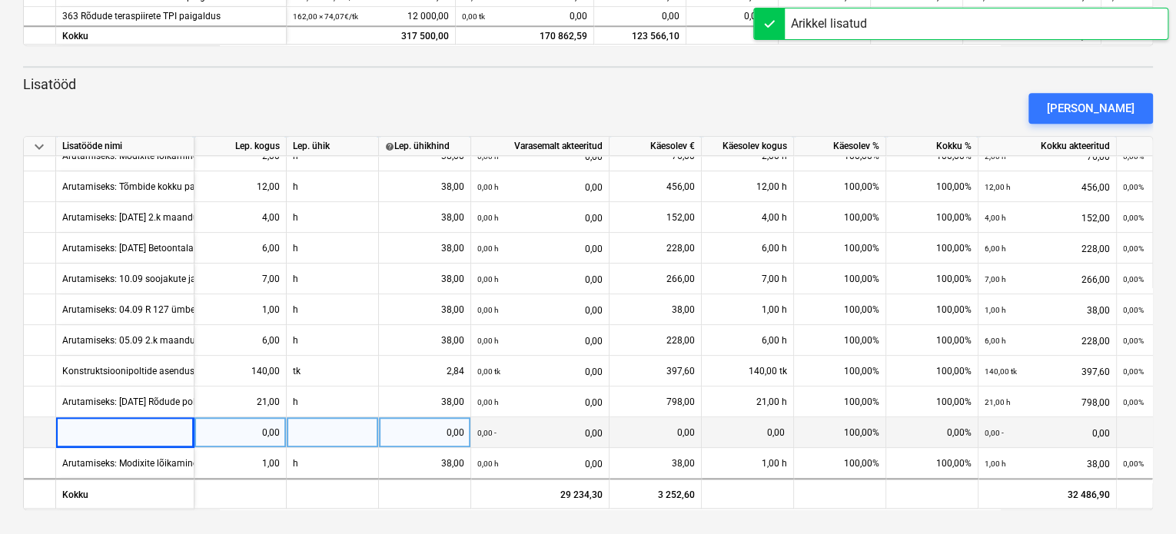
click at [120, 423] on div at bounding box center [125, 432] width 138 height 31
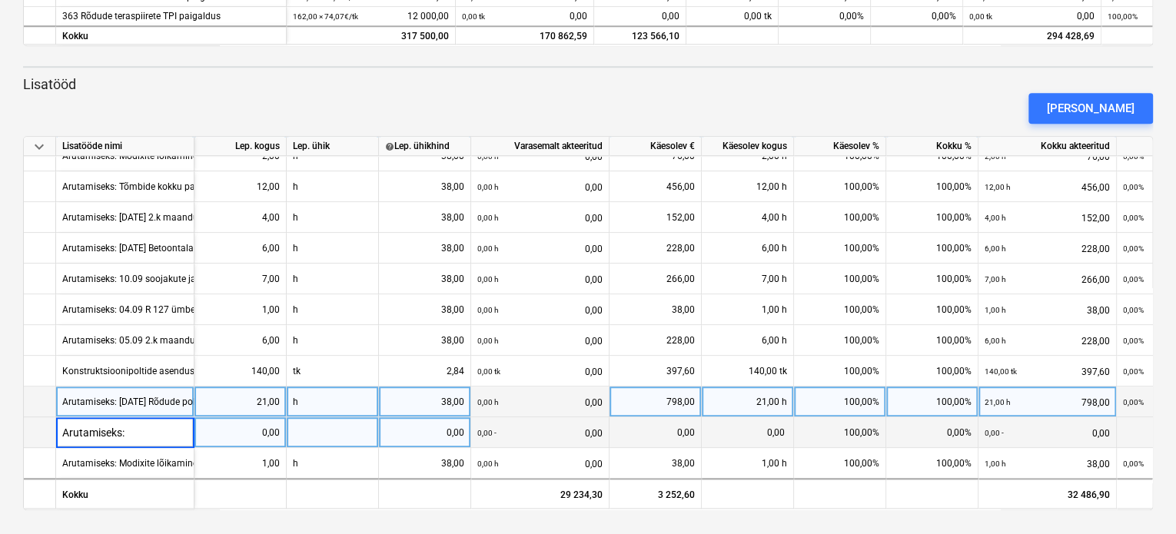
type input "Arutamiseks:"
click at [148, 423] on div "Arutamiseks:" at bounding box center [125, 432] width 138 height 31
click at [146, 427] on input "Arutamiseks:" at bounding box center [125, 432] width 138 height 30
type input "Arutamiseks: 12.09 3.k maanduste keevitamine, kruntimine tsinkvärviga 6h"
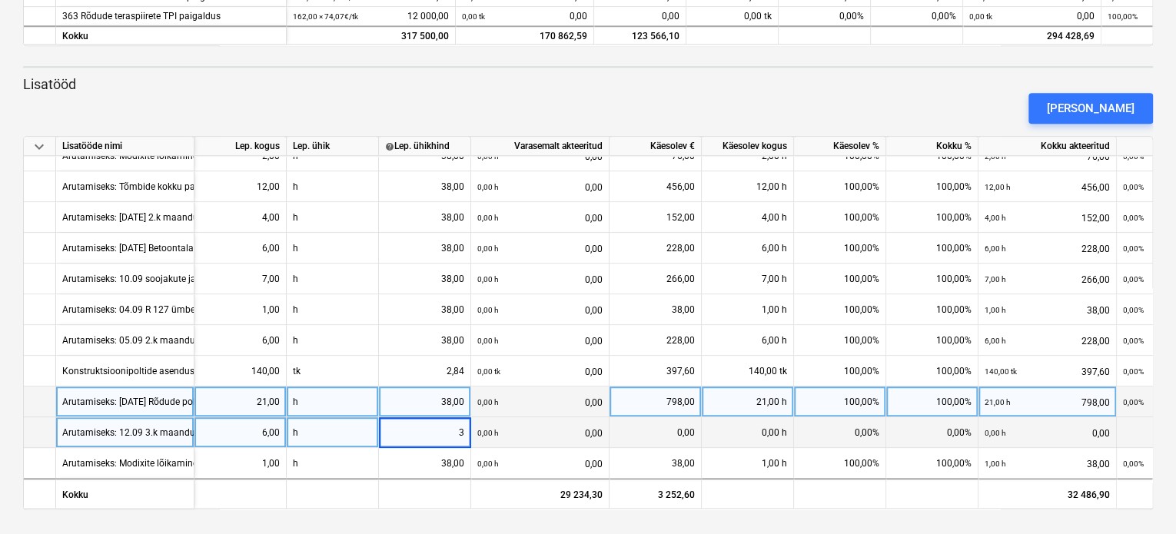
type input "38"
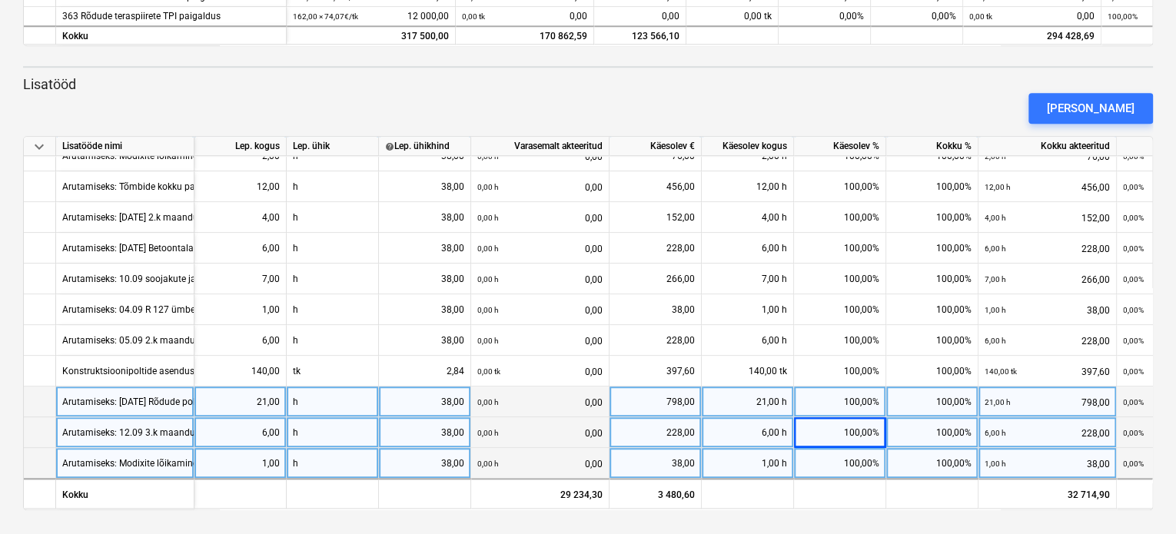
click at [121, 463] on div "Arutamiseks: Modixite lõikamine [DATE] 1h" at bounding box center [151, 463] width 178 height 30
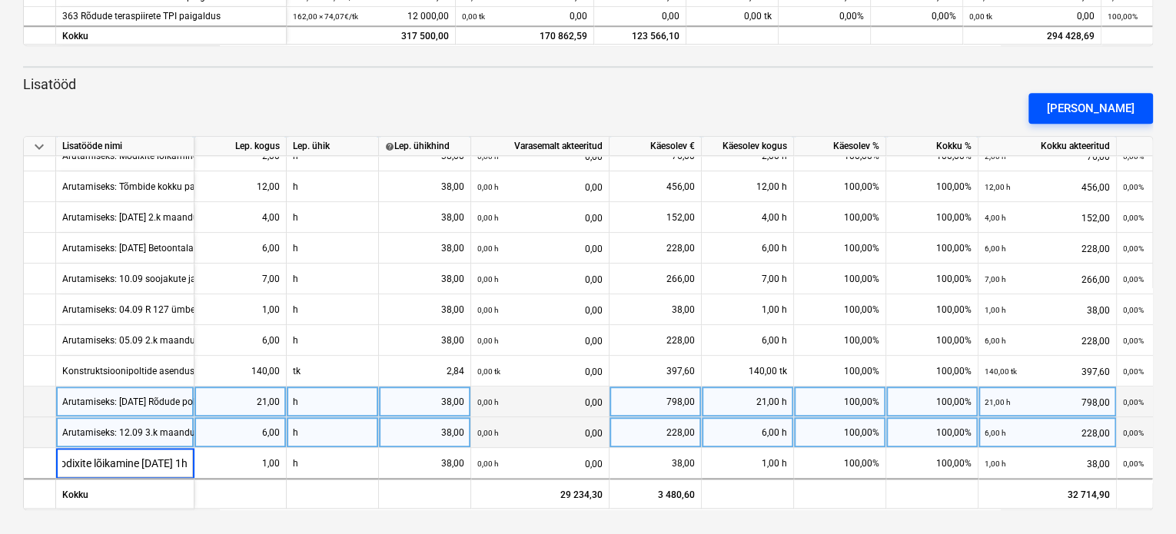
click at [1103, 106] on div "[PERSON_NAME]" at bounding box center [1091, 108] width 88 height 20
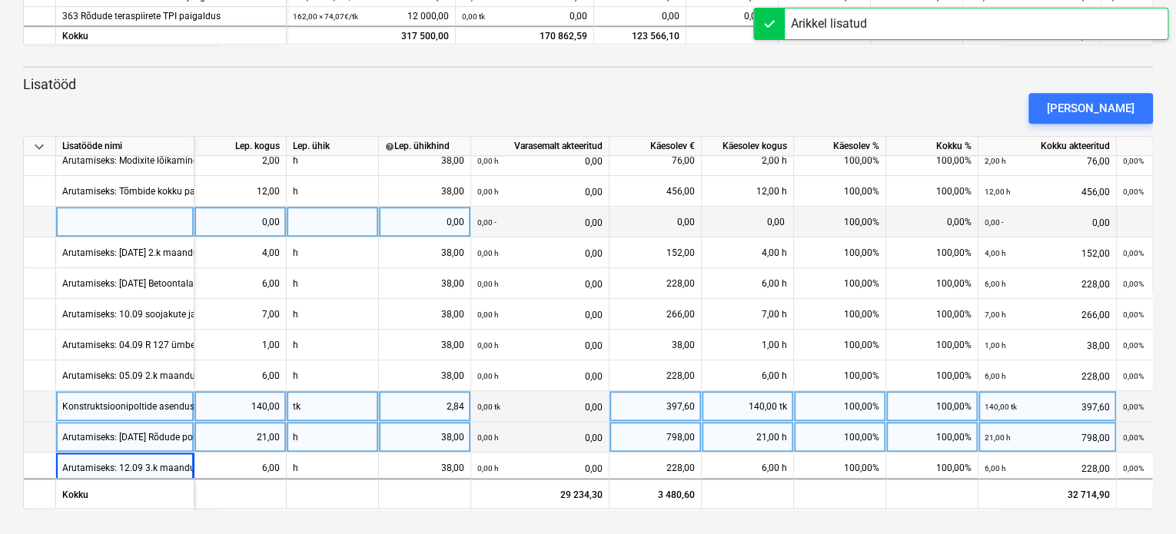
scroll to position [589, 0]
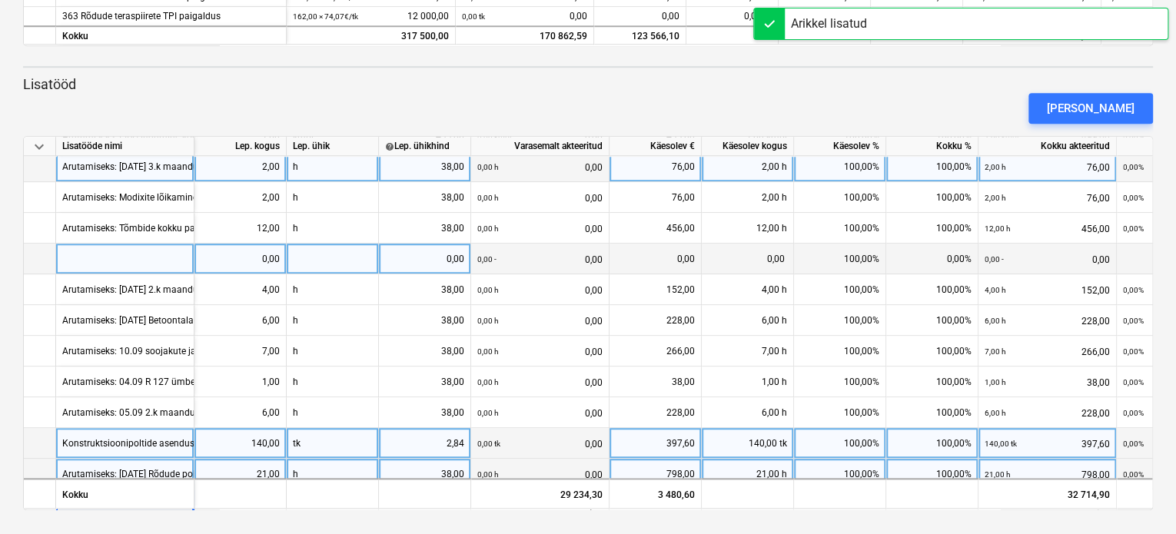
click at [118, 258] on div at bounding box center [125, 259] width 138 height 31
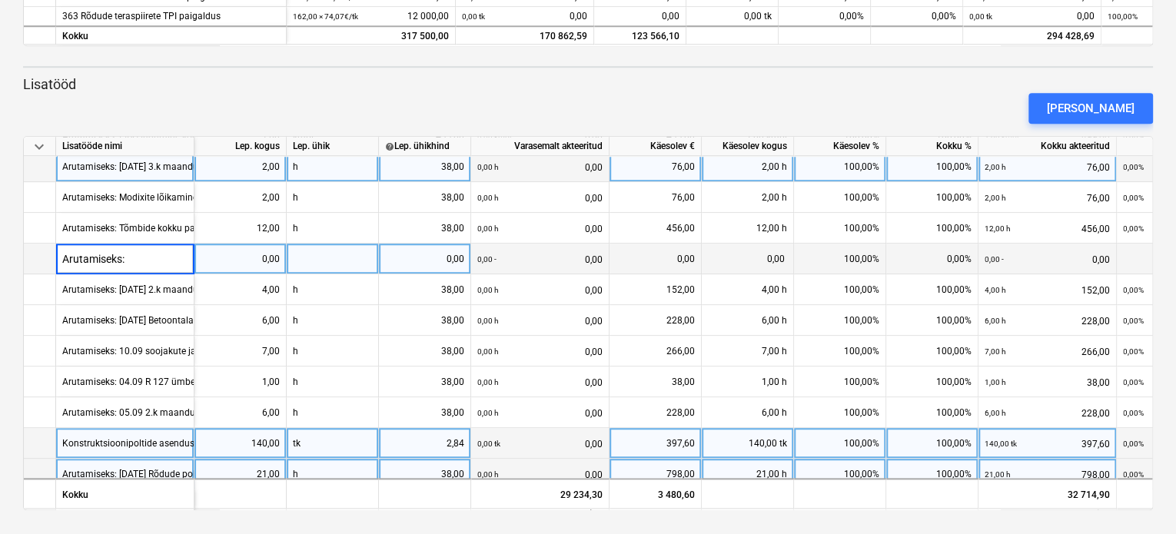
type input "Arutamiseks:"
click at [148, 258] on div "Arutamiseks:" at bounding box center [125, 259] width 138 height 31
click at [148, 258] on input "Arutamiseks:" at bounding box center [125, 259] width 138 height 30
type input "Arutamiseks: [DATE] 4.k maanduste keevitamine, kruntimine tsinkvärviga 7h"
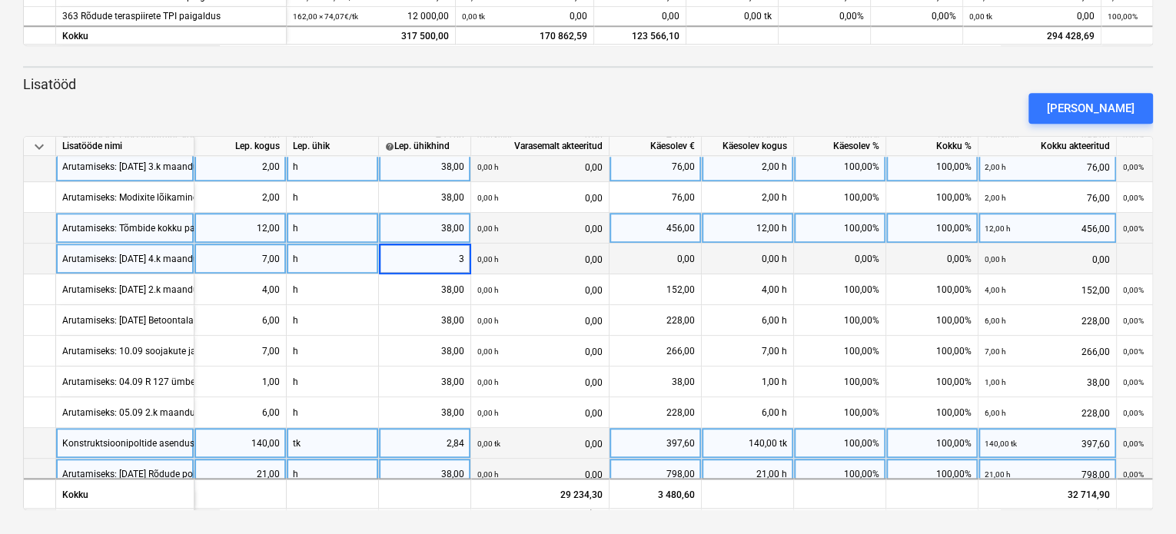
type input "38"
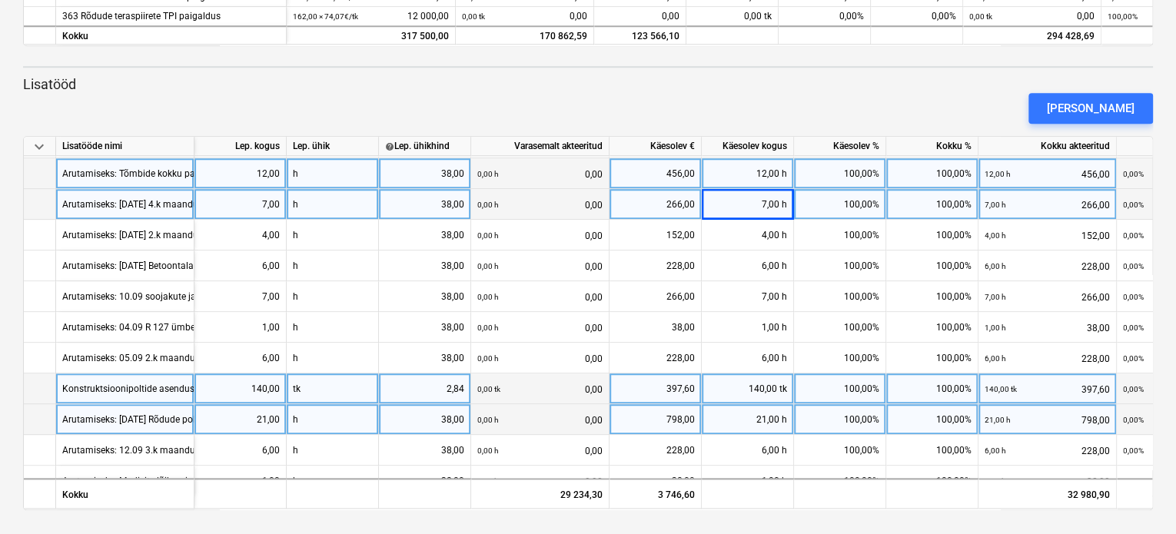
scroll to position [666, 0]
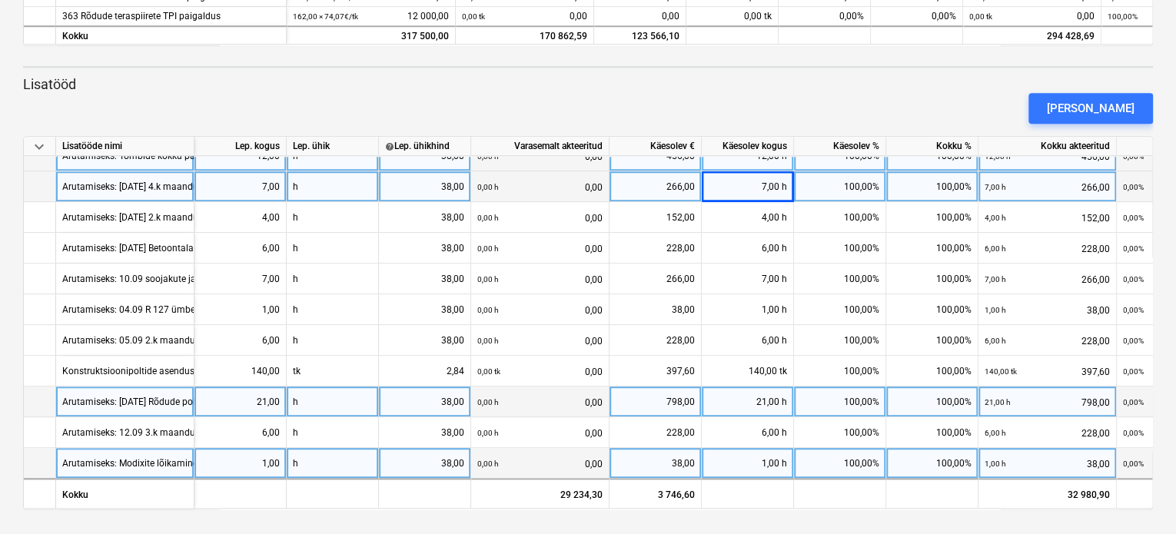
click at [76, 461] on div "Arutamiseks: Modixite lõikamine [DATE] 1h" at bounding box center [151, 463] width 178 height 30
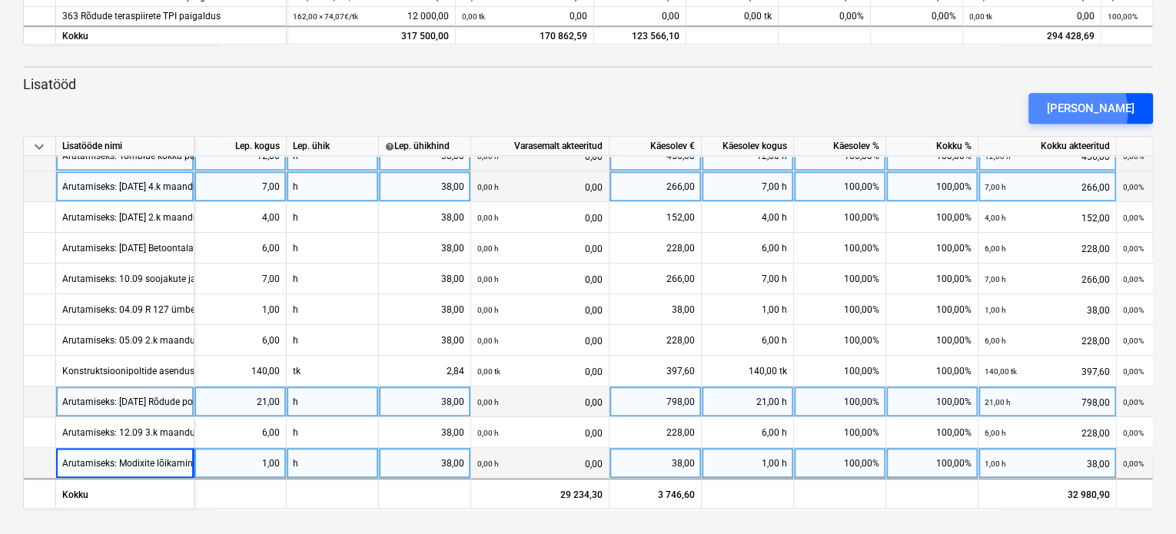
click at [1082, 111] on div "[PERSON_NAME]" at bounding box center [1091, 108] width 88 height 20
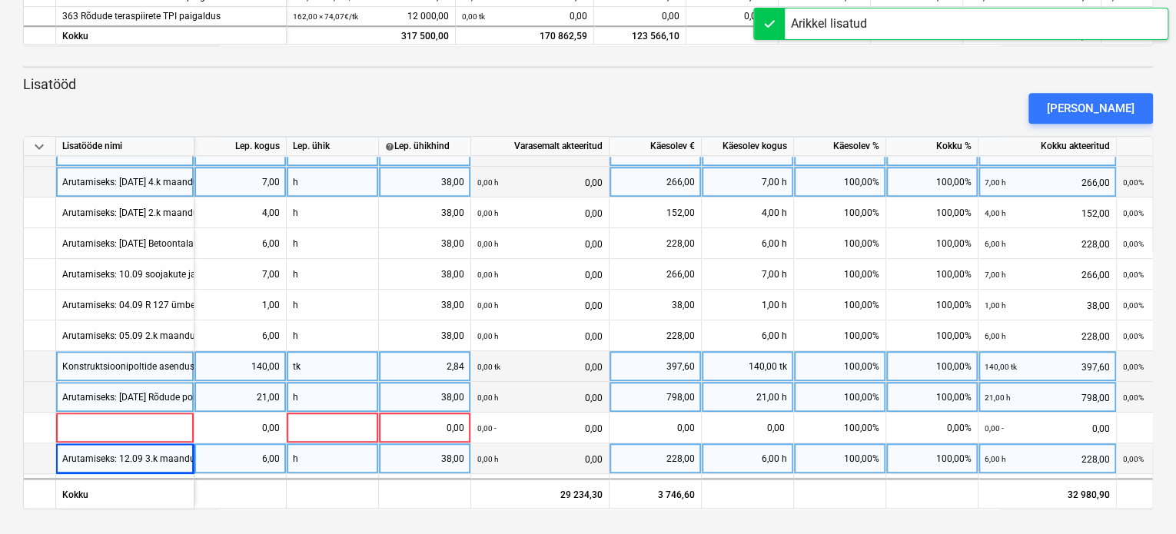
scroll to position [696, 0]
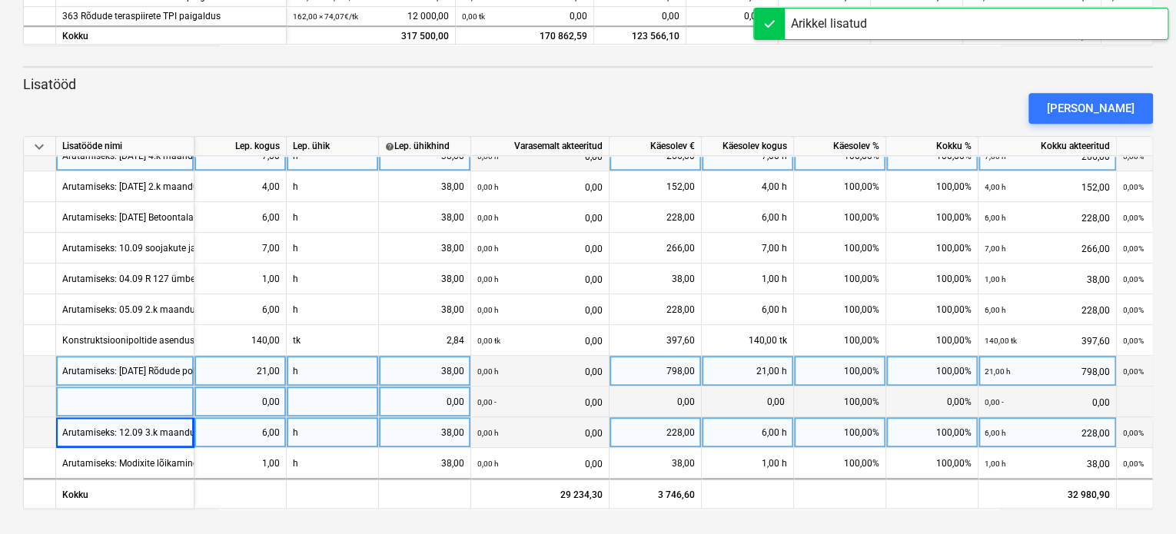
click at [98, 390] on div at bounding box center [125, 402] width 138 height 31
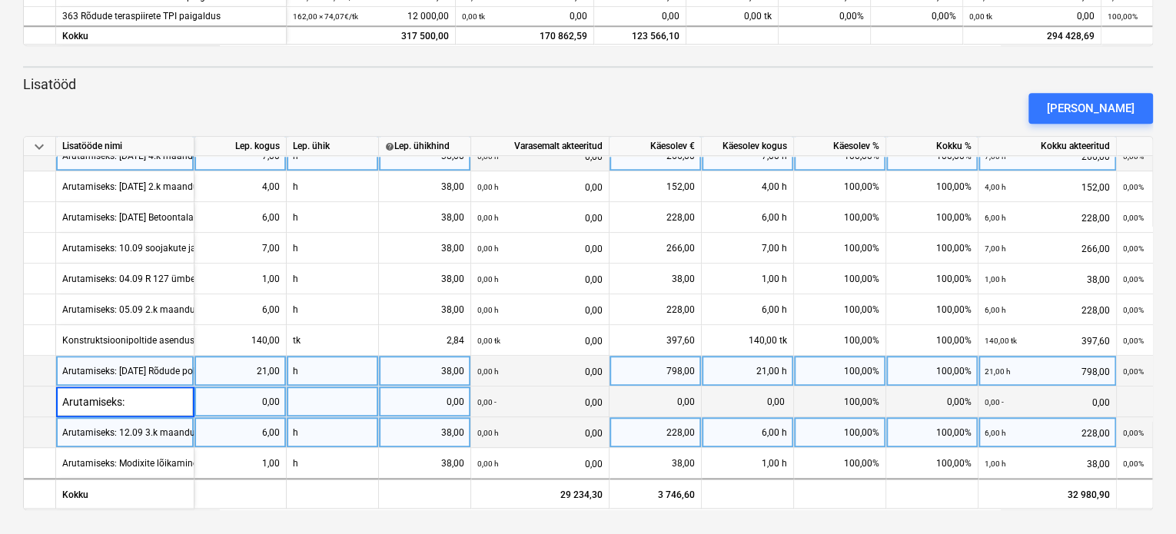
type input "Arutamiseks:"
click at [145, 399] on div "Arutamiseks:" at bounding box center [125, 402] width 138 height 31
type input "Arutamiseks: 16.09 5.k ja 6.k maanduste keevitamine, kruntimine tsinkvärviga 2x…"
type input "16"
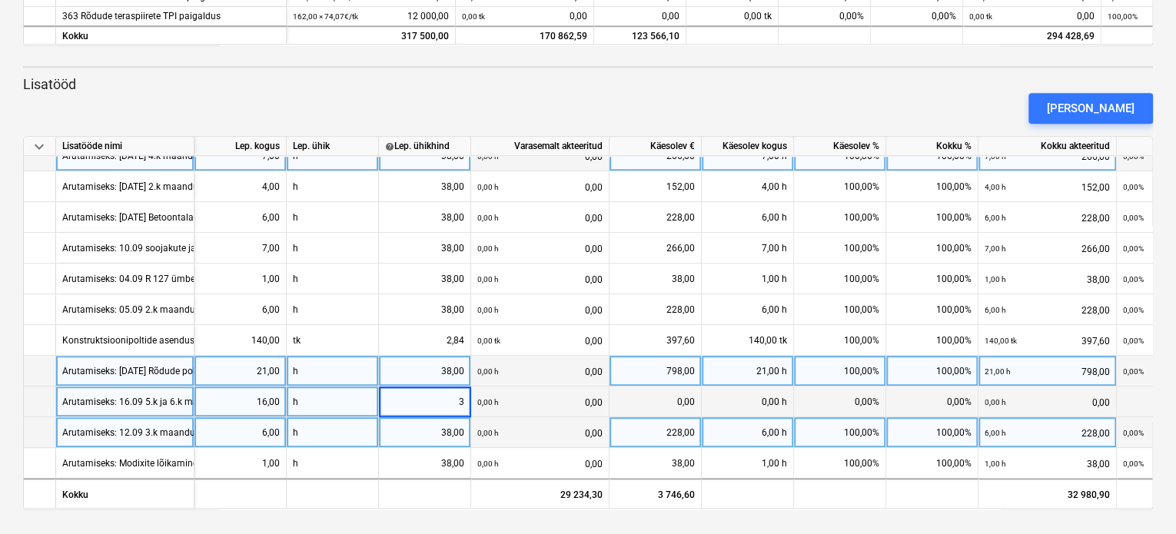
type input "38"
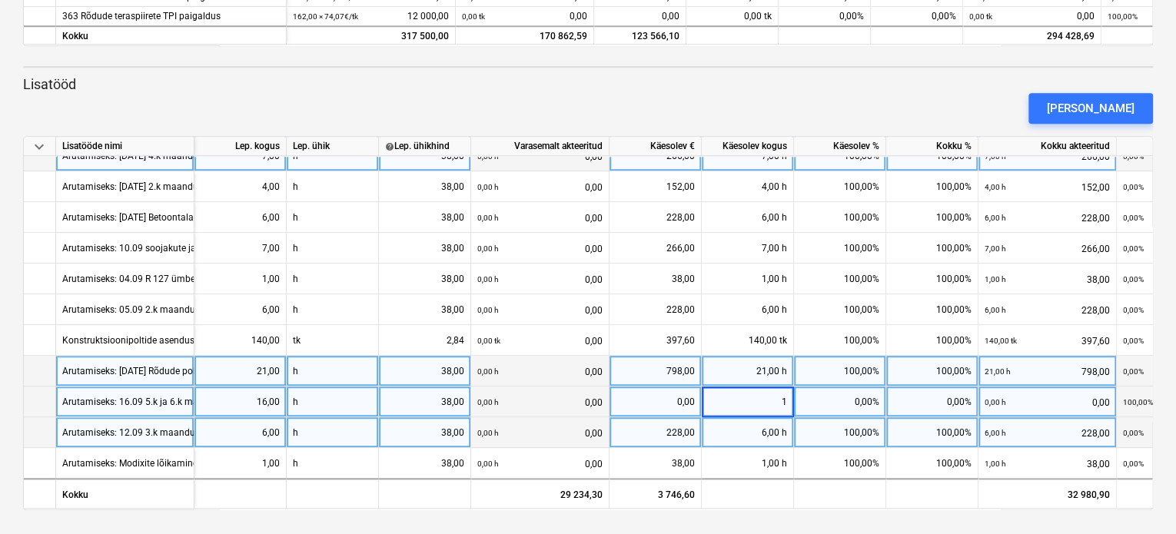
type input "16"
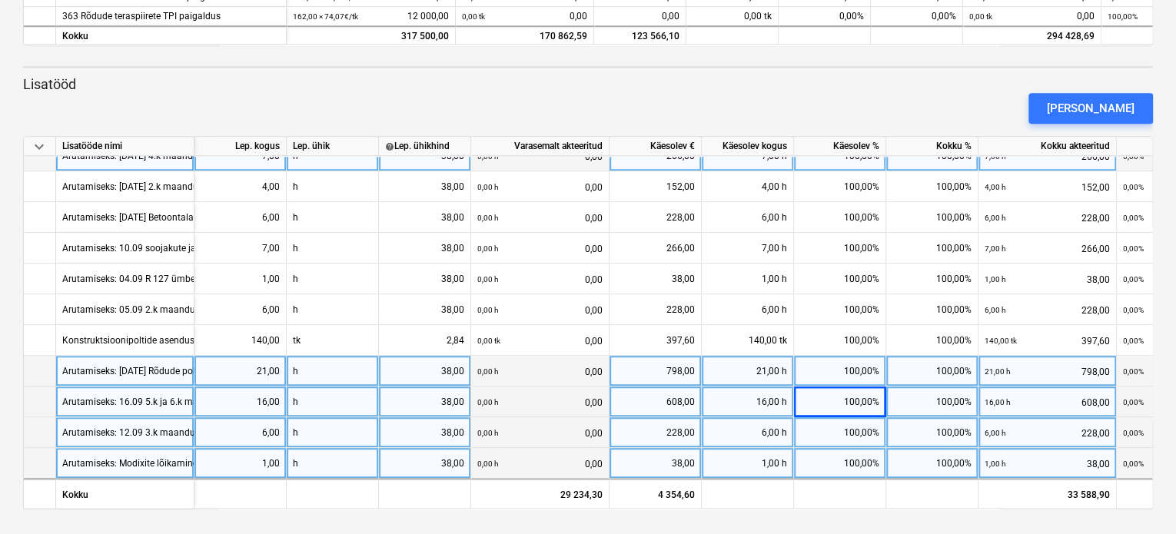
click at [121, 459] on div "Arutamiseks: Modixite lõikamine [DATE] 1h" at bounding box center [151, 463] width 178 height 30
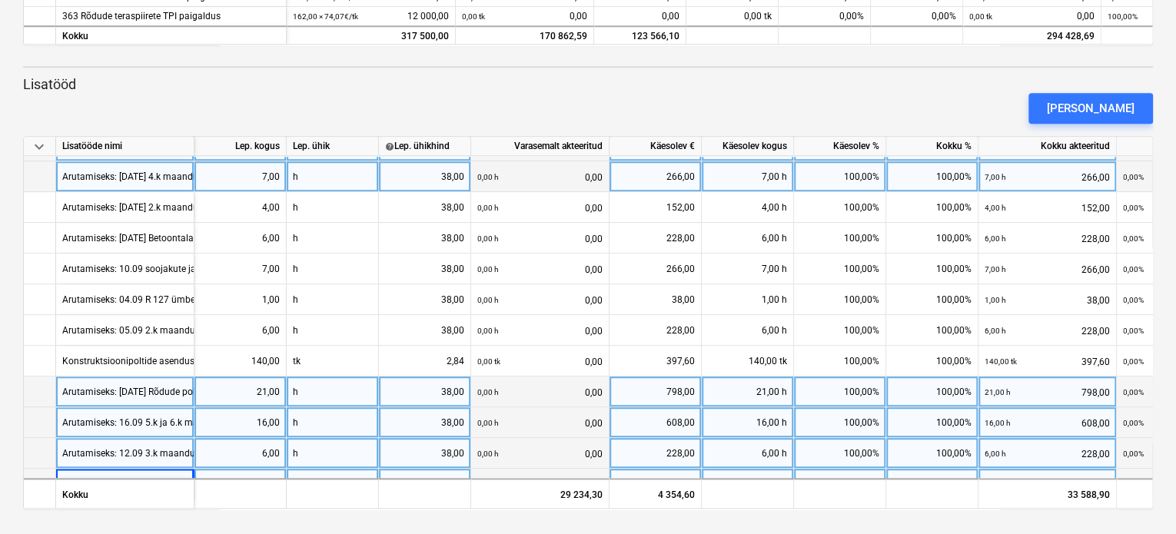
scroll to position [696, 0]
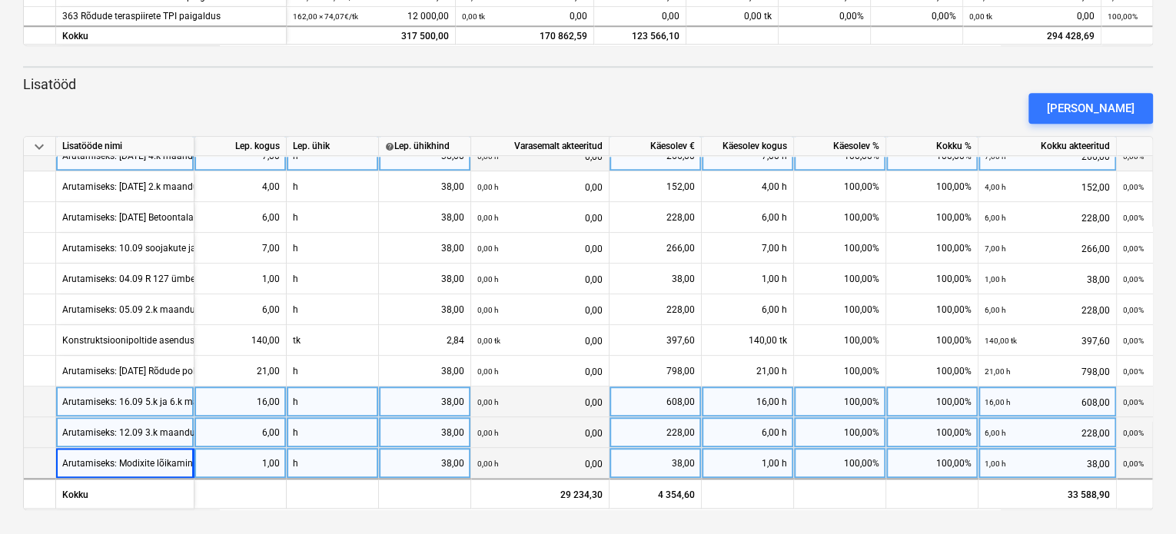
click at [105, 463] on div "Arutamiseks: Modixite lõikamine [DATE] 1h" at bounding box center [151, 463] width 178 height 30
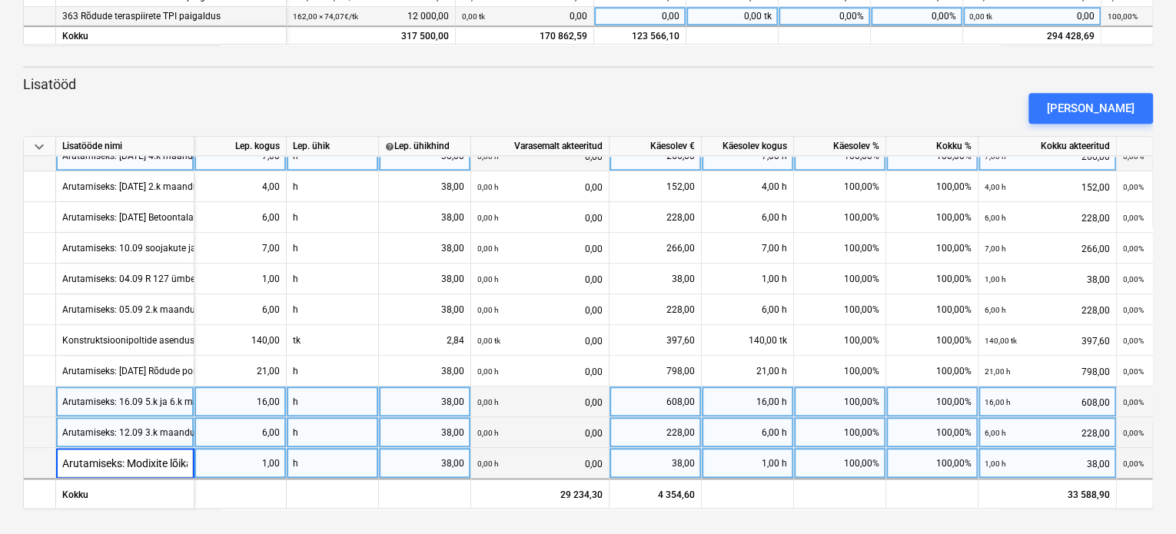
scroll to position [0, 89]
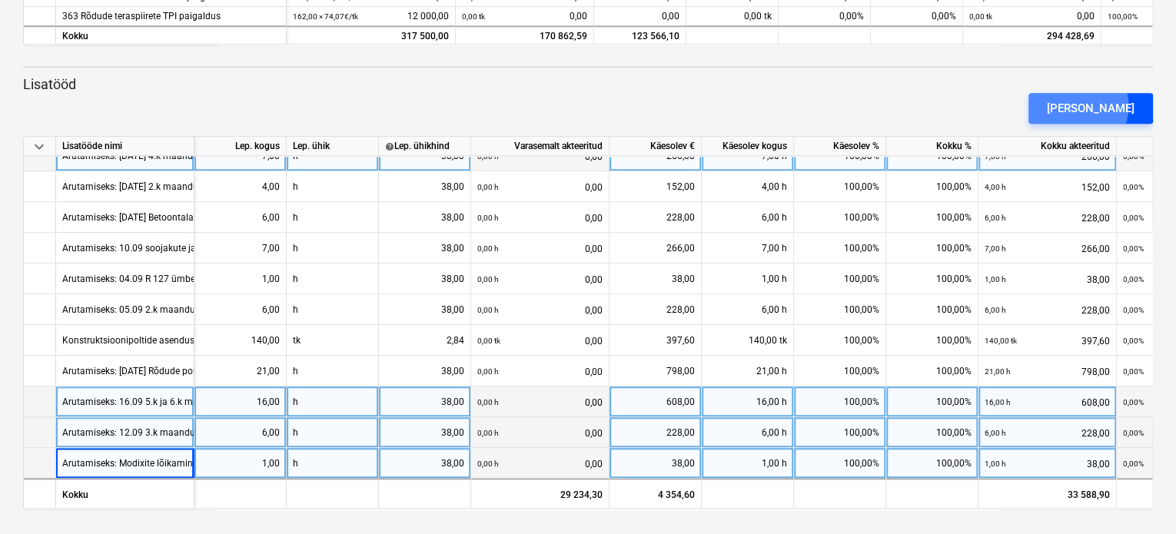
click at [1098, 105] on div "[PERSON_NAME]" at bounding box center [1091, 108] width 88 height 20
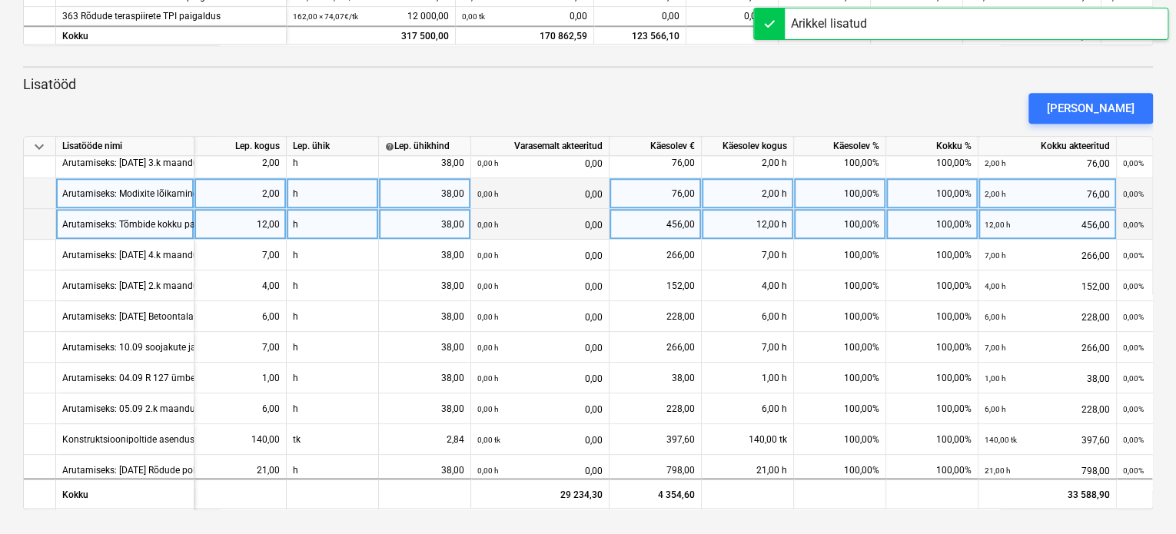
scroll to position [727, 0]
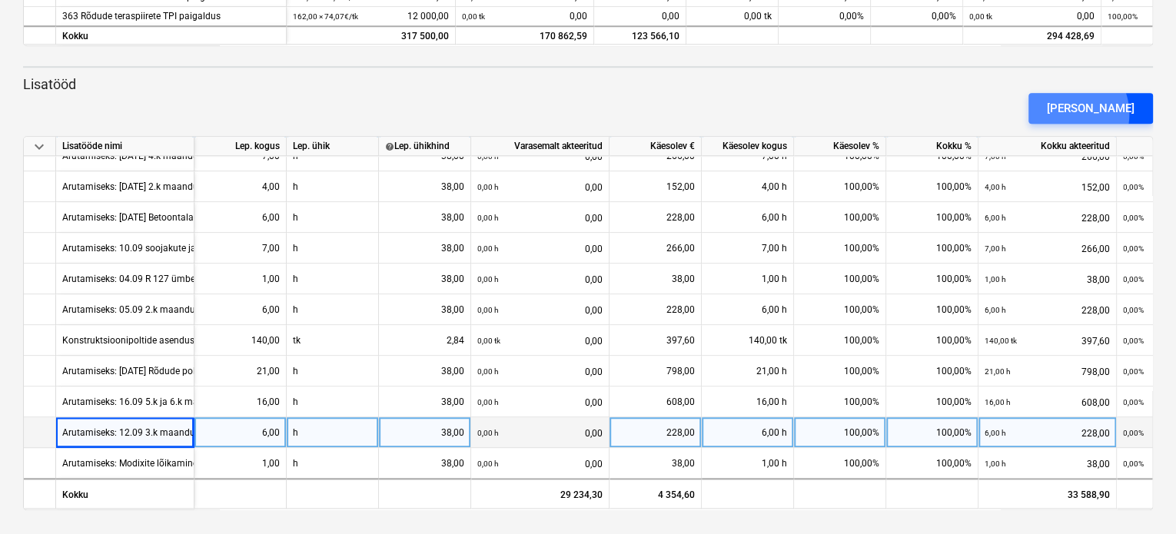
click at [1088, 114] on div "[PERSON_NAME]" at bounding box center [1091, 108] width 88 height 20
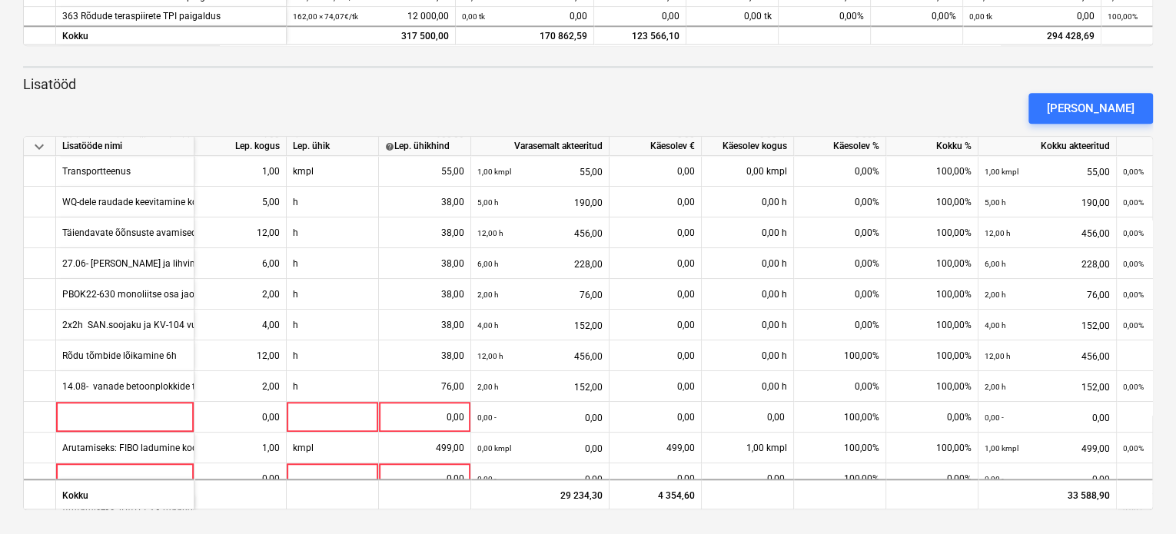
scroll to position [384, 0]
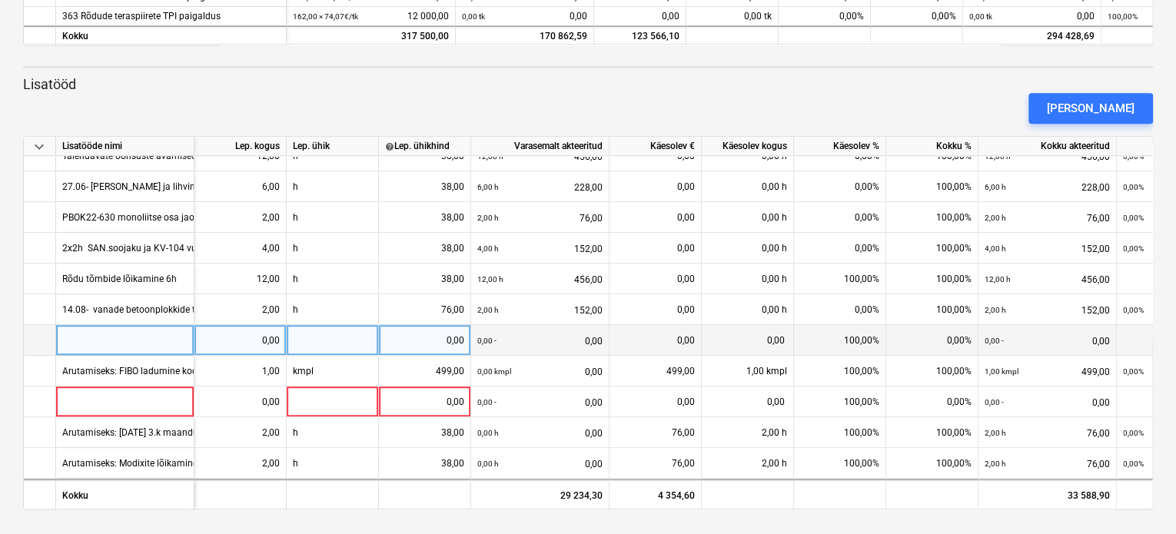
click at [94, 337] on div at bounding box center [125, 340] width 138 height 31
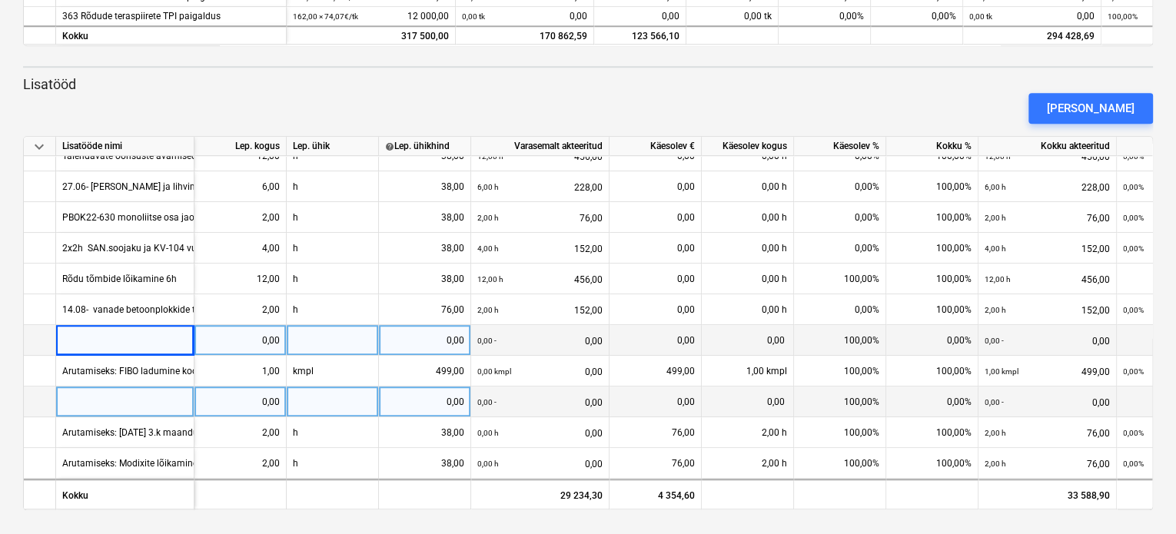
click at [82, 400] on div at bounding box center [125, 402] width 138 height 31
type input "Arutamiseks: [DATE] 7.k maanduste keevitamine, kruntimine tsinkvärviga 7h"
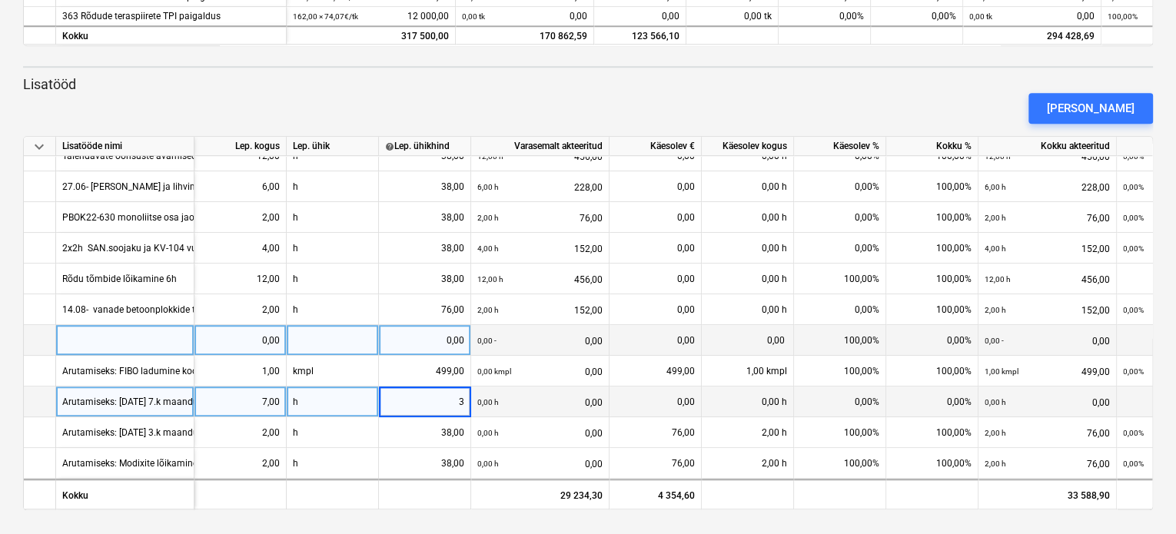
type input "38"
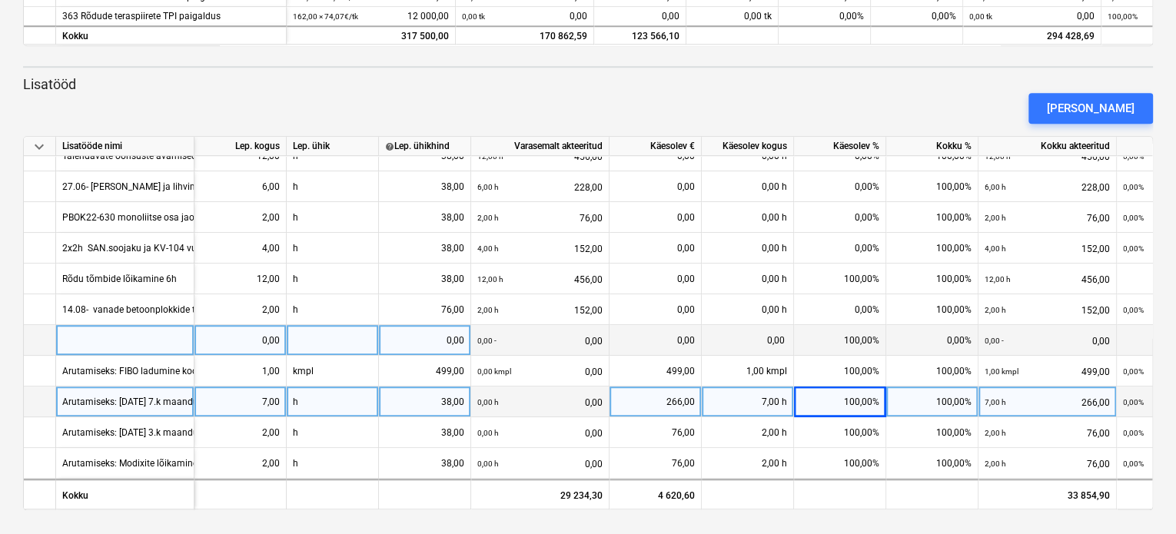
click at [71, 337] on div at bounding box center [125, 340] width 138 height 31
type input "Arutamiseks: [DATE] - soojakute ümber tõstmine 2X1h"
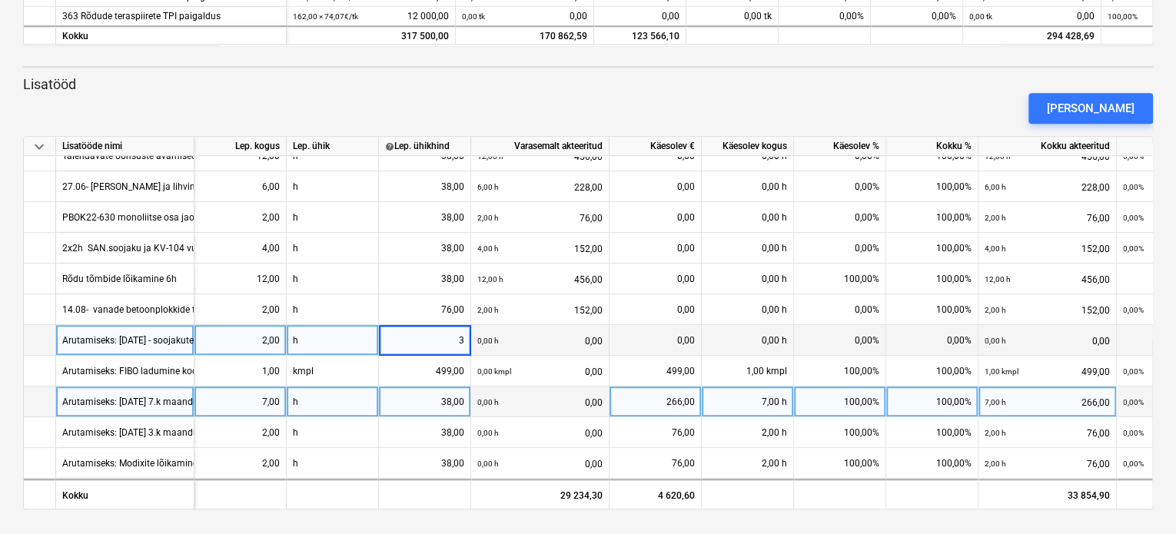
type input "38"
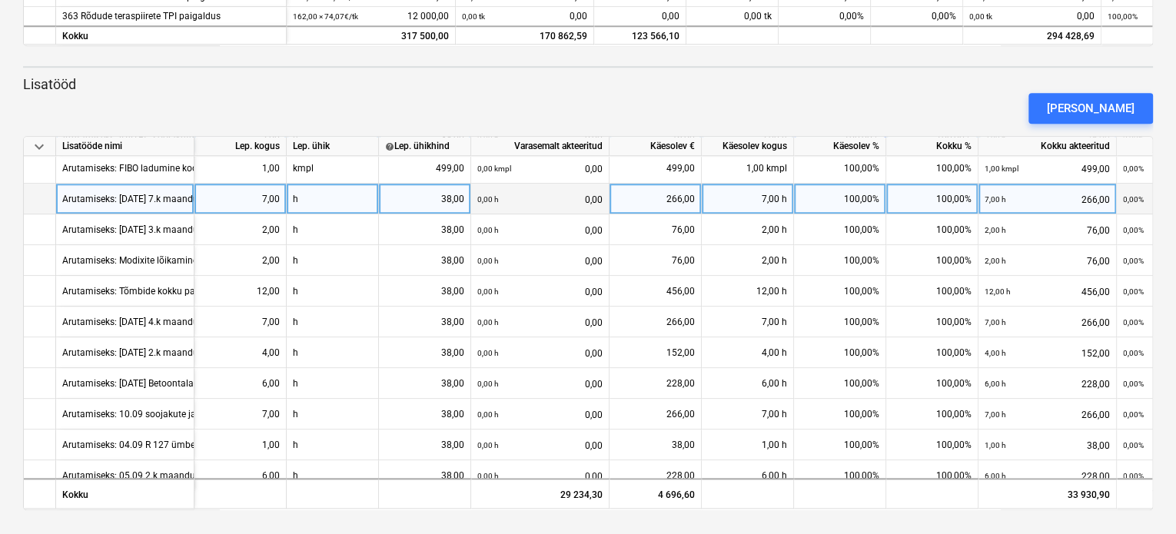
scroll to position [758, 0]
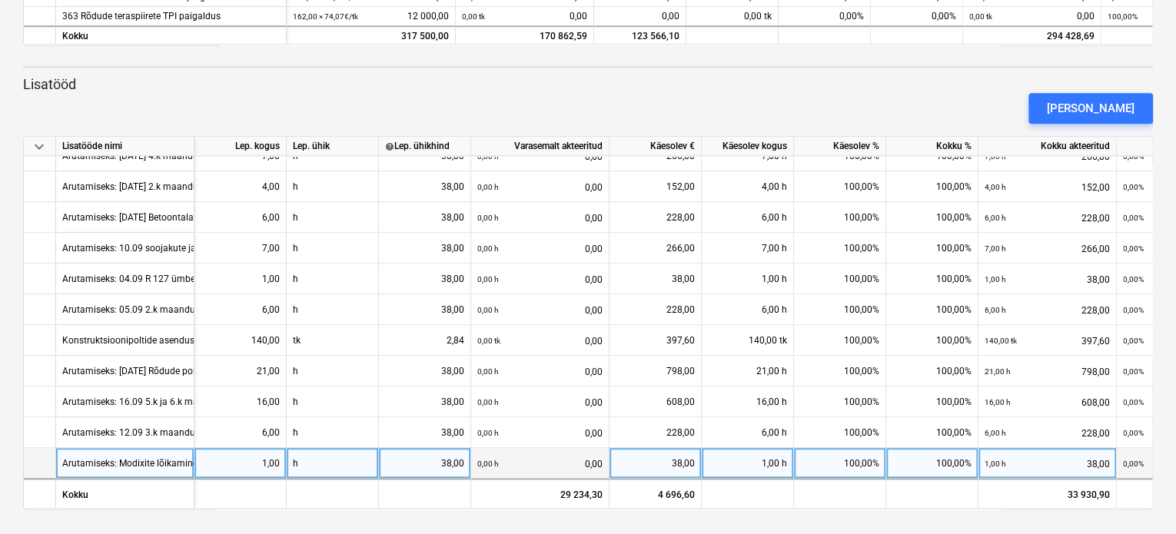
click at [105, 460] on div "Arutamiseks: Modixite lõikamine [DATE] 1h" at bounding box center [151, 463] width 178 height 30
click at [1097, 114] on div "[PERSON_NAME]" at bounding box center [1091, 108] width 88 height 20
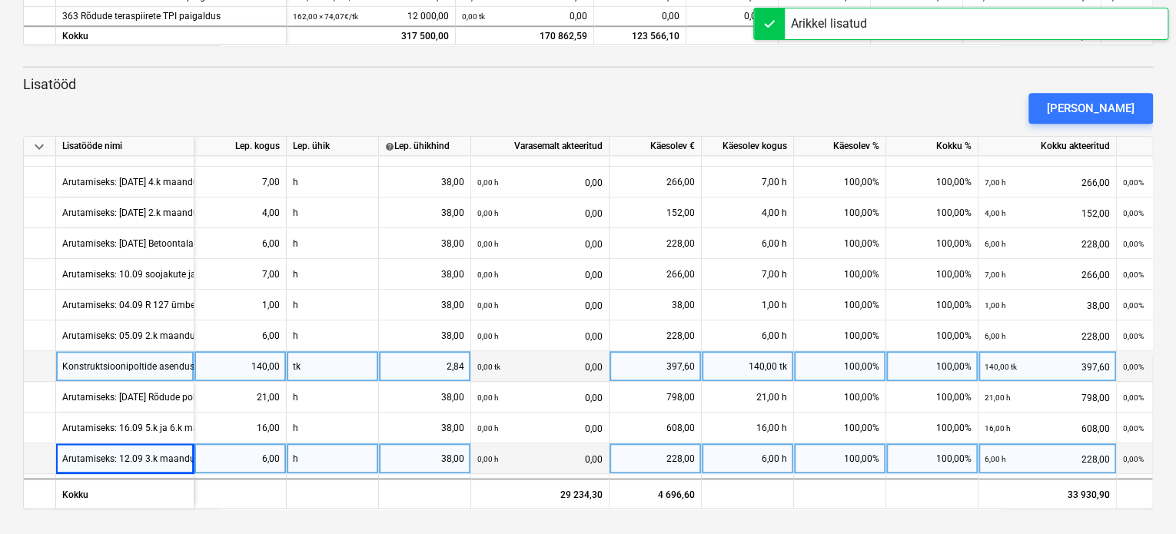
scroll to position [788, 0]
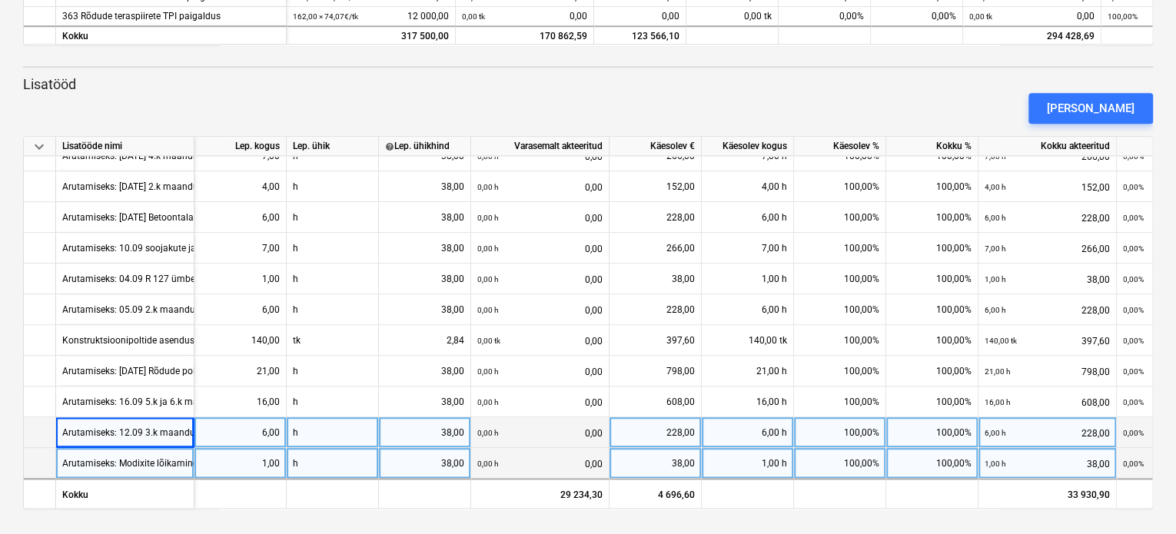
click at [101, 457] on div "Arutamiseks: Modixite lõikamine [DATE] 1h" at bounding box center [151, 463] width 178 height 30
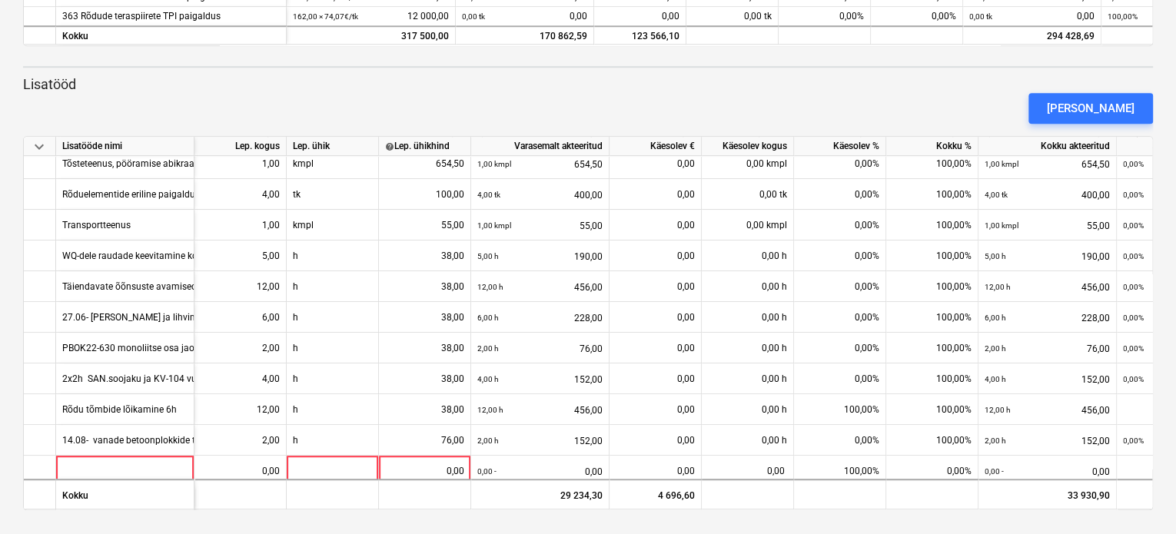
scroll to position [327, 0]
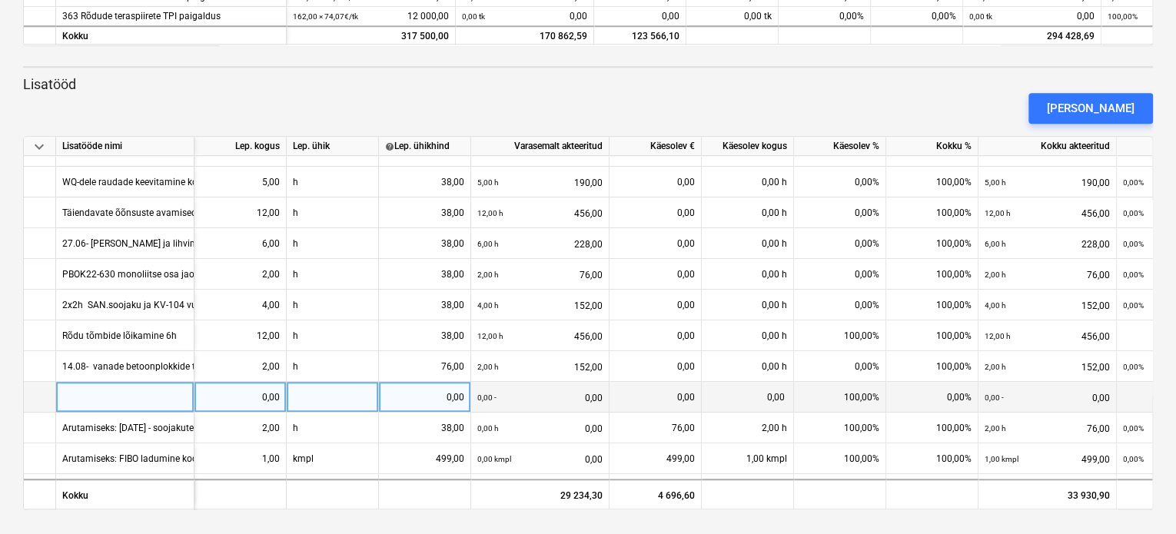
click at [126, 402] on div at bounding box center [125, 397] width 138 height 31
click at [112, 396] on div at bounding box center [125, 397] width 138 height 31
type input "Arutamiseks: [DATE] - 1.k vahelae avade suuremaks lõikamine ja pikamine 3h"
click at [125, 394] on div "Arutamiseks: [DATE] - 1.k vahelae avade suuremaks lõikamine ja pikamine 3h" at bounding box center [222, 397] width 320 height 30
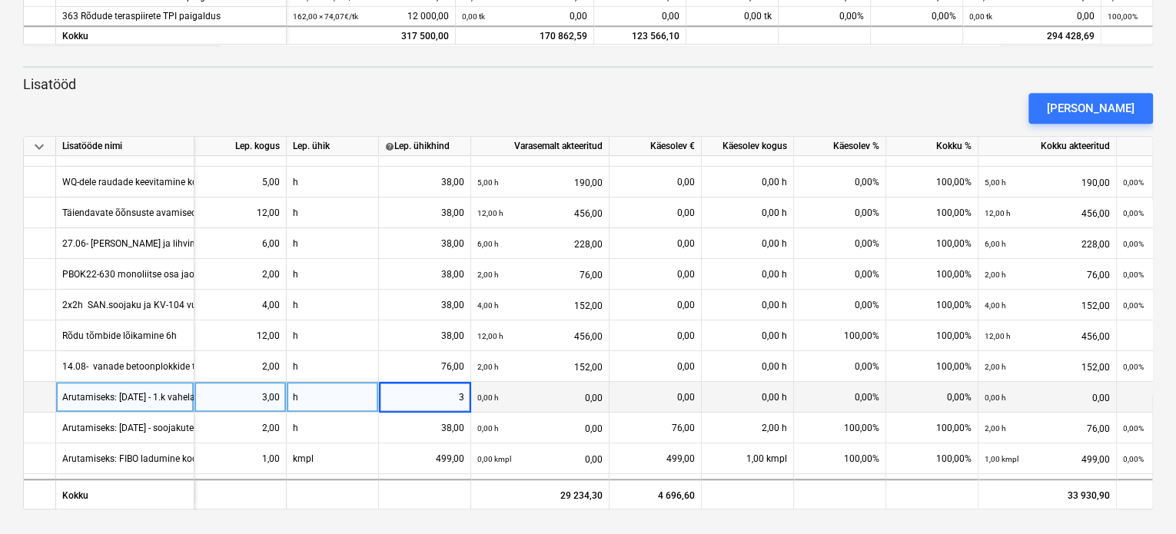
type input "38"
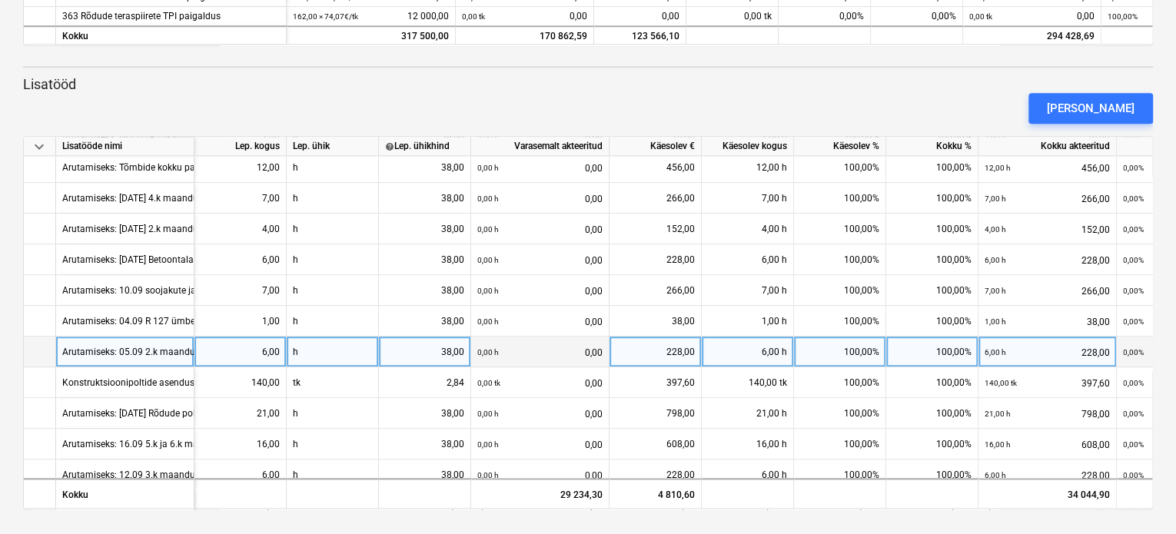
scroll to position [788, 0]
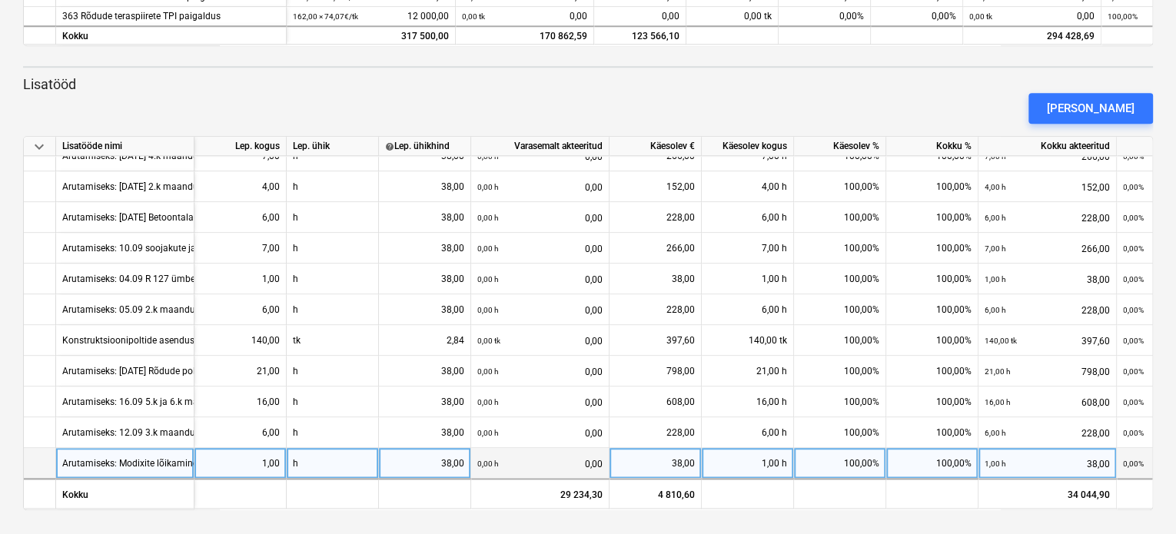
click at [108, 460] on div "Arutamiseks: Modixite lõikamine [DATE] 1h" at bounding box center [151, 463] width 178 height 30
click at [1104, 107] on div "[PERSON_NAME]" at bounding box center [1091, 108] width 88 height 20
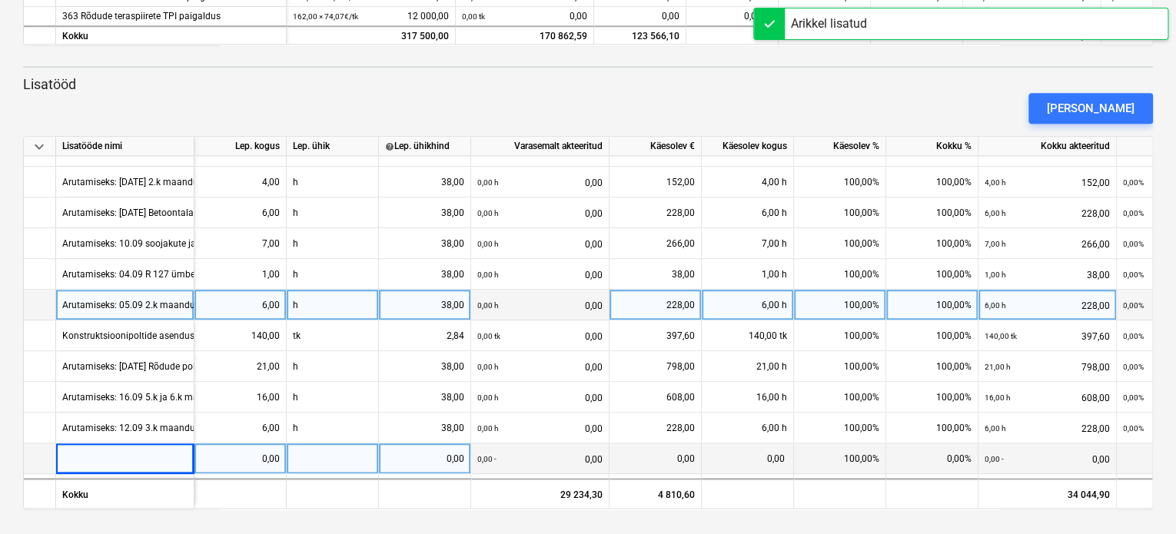
scroll to position [819, 0]
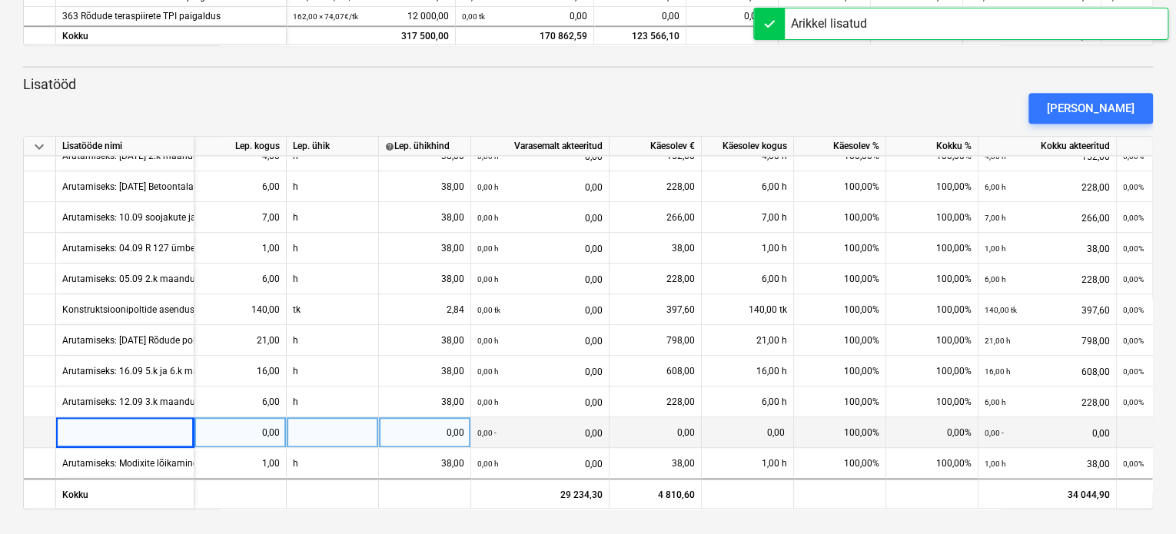
click at [82, 433] on div at bounding box center [125, 432] width 138 height 31
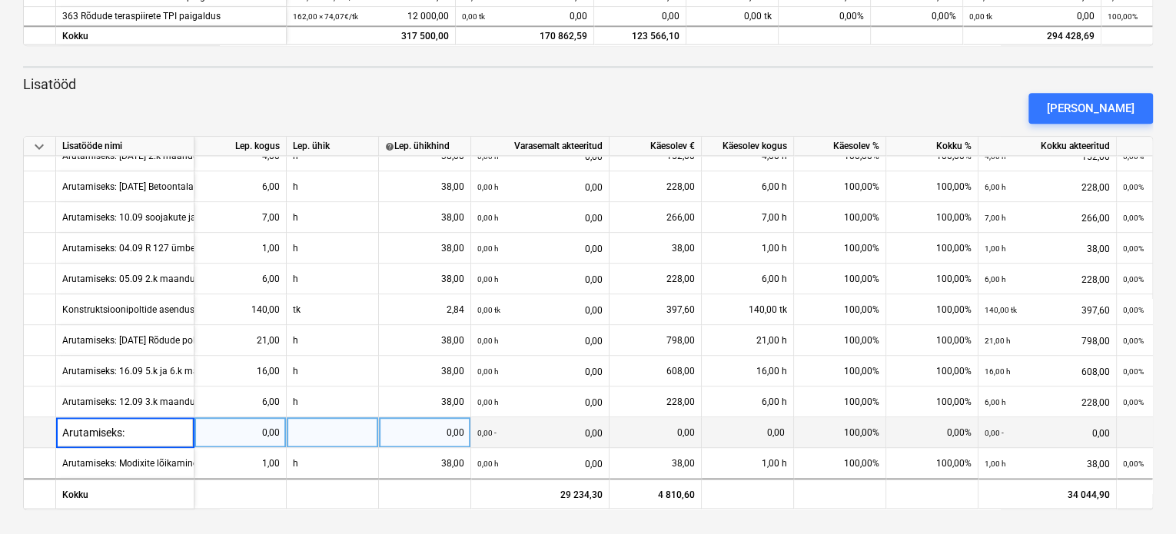
type input "Arutamiseks:"
click at [129, 427] on div "Arutamiseks:" at bounding box center [125, 432] width 138 height 31
click at [141, 420] on input "Arutamiseks:" at bounding box center [125, 432] width 138 height 30
type input "Arutamiseks: [DATE] - PBOK-22-1200 ja PBOK-22-630 vinklite ära lõikamine [PERSO…"
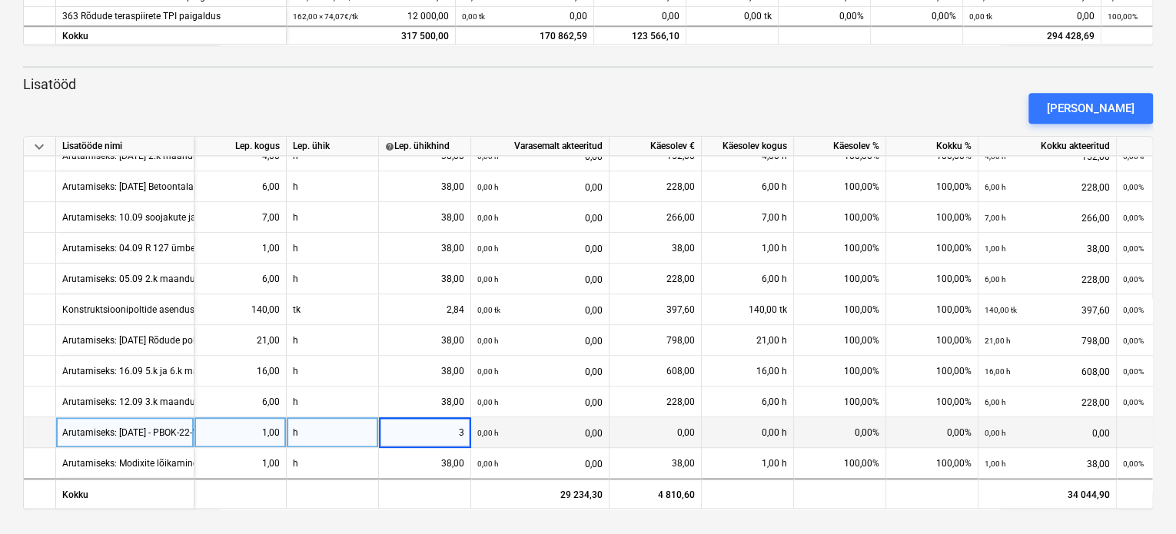
type input "38"
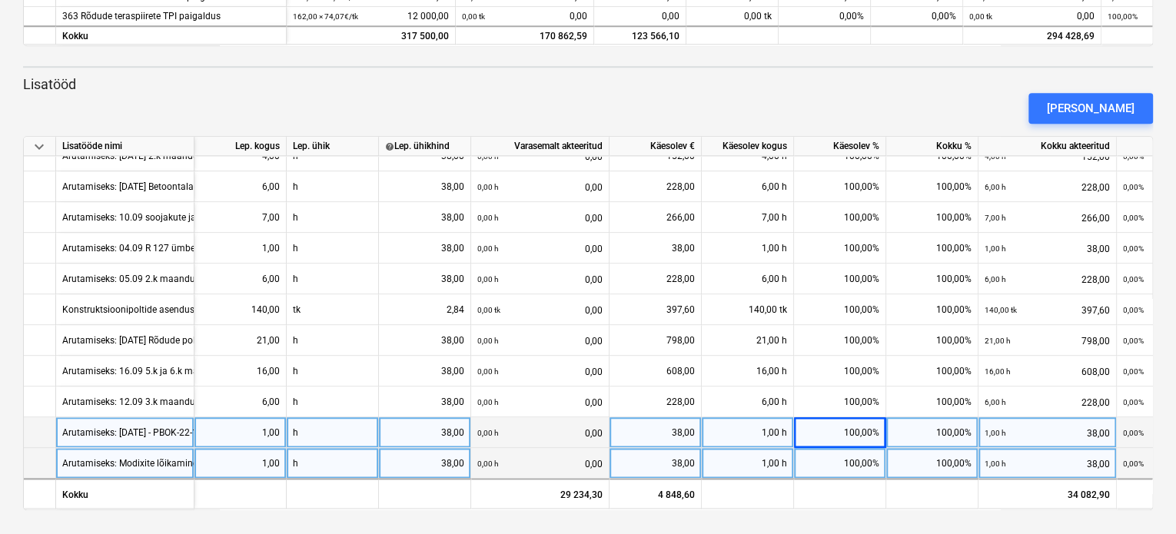
click at [101, 455] on div "Arutamiseks: Modixite lõikamine [DATE] 1h" at bounding box center [151, 463] width 178 height 30
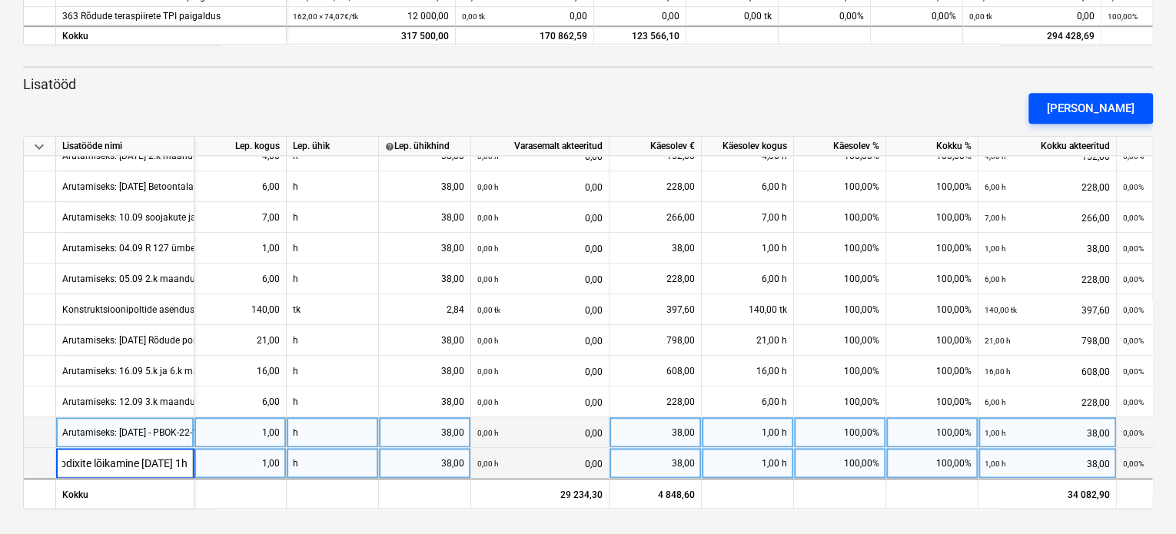
click at [1091, 111] on div "[PERSON_NAME]" at bounding box center [1091, 108] width 88 height 20
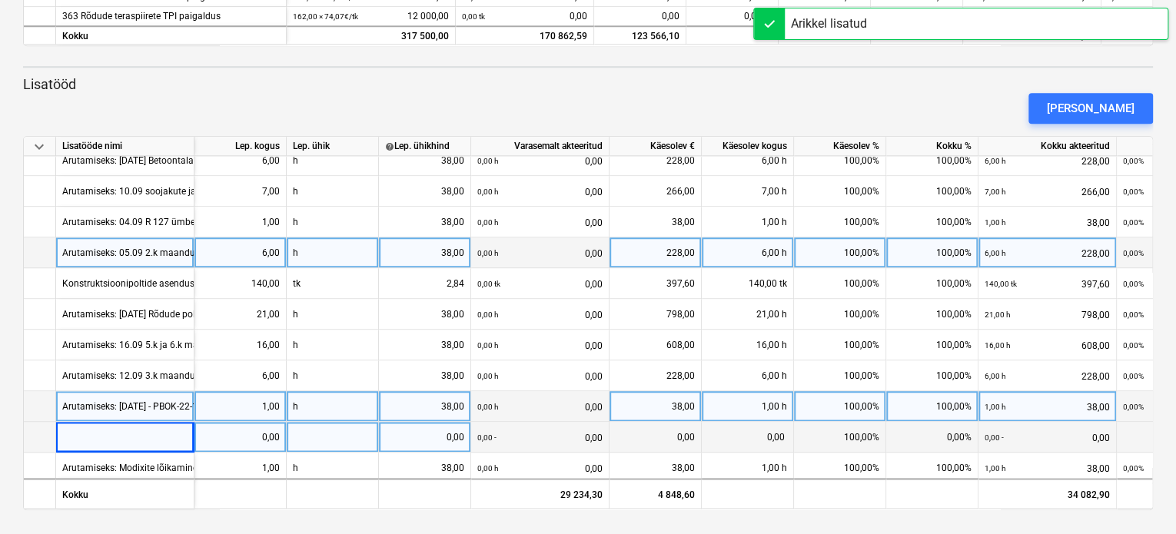
scroll to position [850, 0]
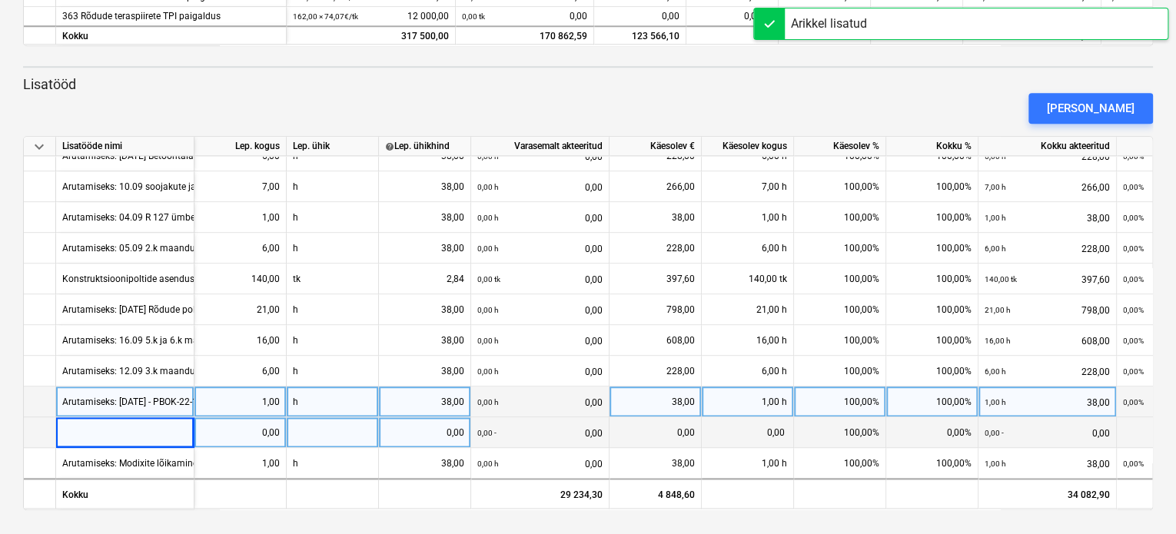
click at [85, 423] on div at bounding box center [125, 432] width 138 height 31
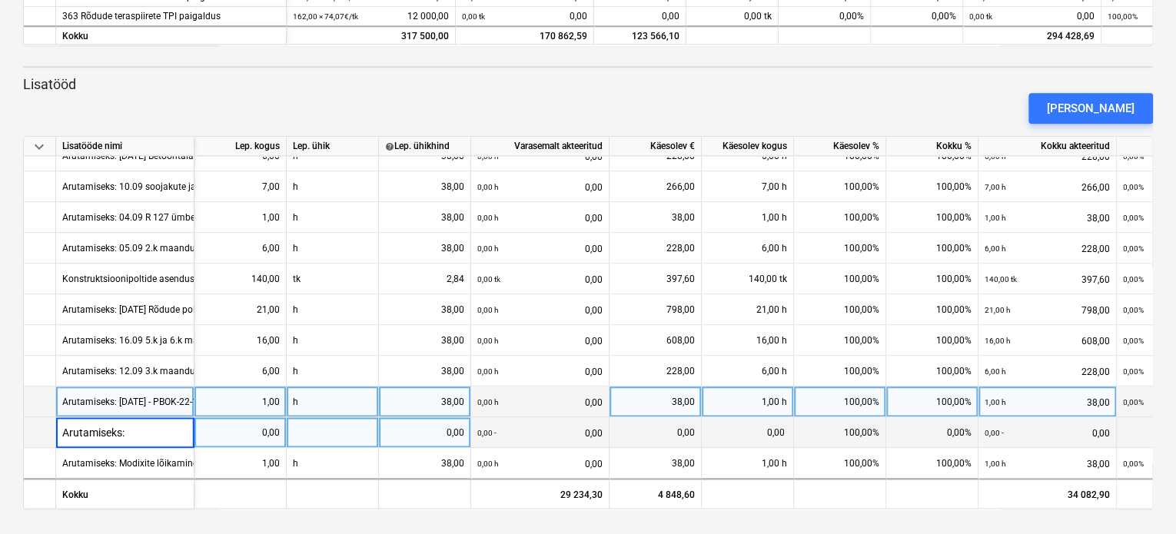
type input "Arutamiseks:"
click at [142, 430] on div "Arutamiseks:" at bounding box center [125, 432] width 138 height 31
type input "Arutamiseks: [DATE] - el.[PERSON_NAME] (raketis, armeerimine, betoon) 3h"
type input "38"
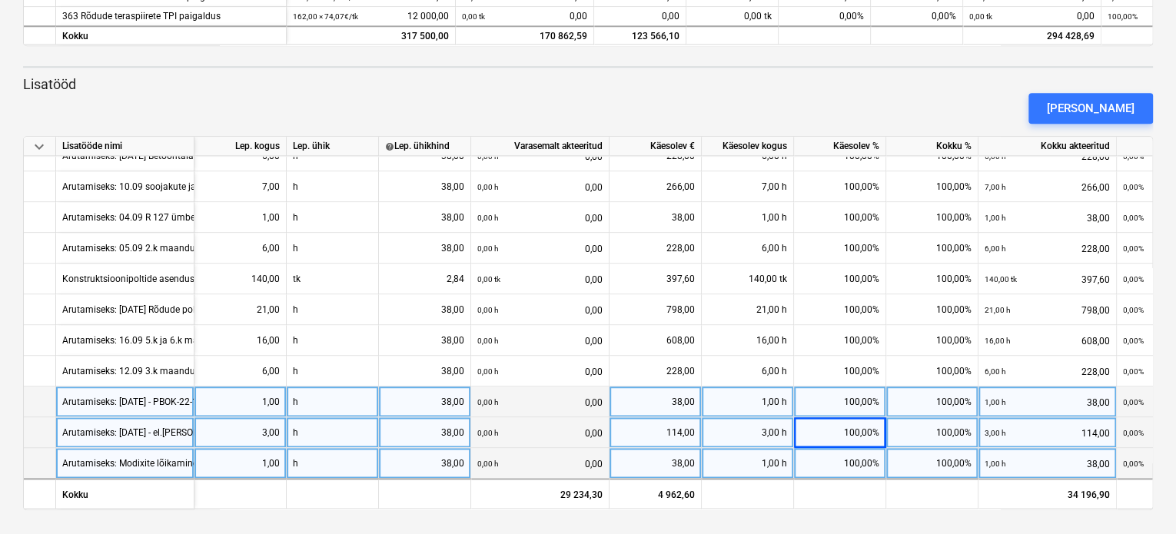
click at [123, 460] on div "Arutamiseks: Modixite lõikamine [DATE] 1h" at bounding box center [151, 463] width 178 height 30
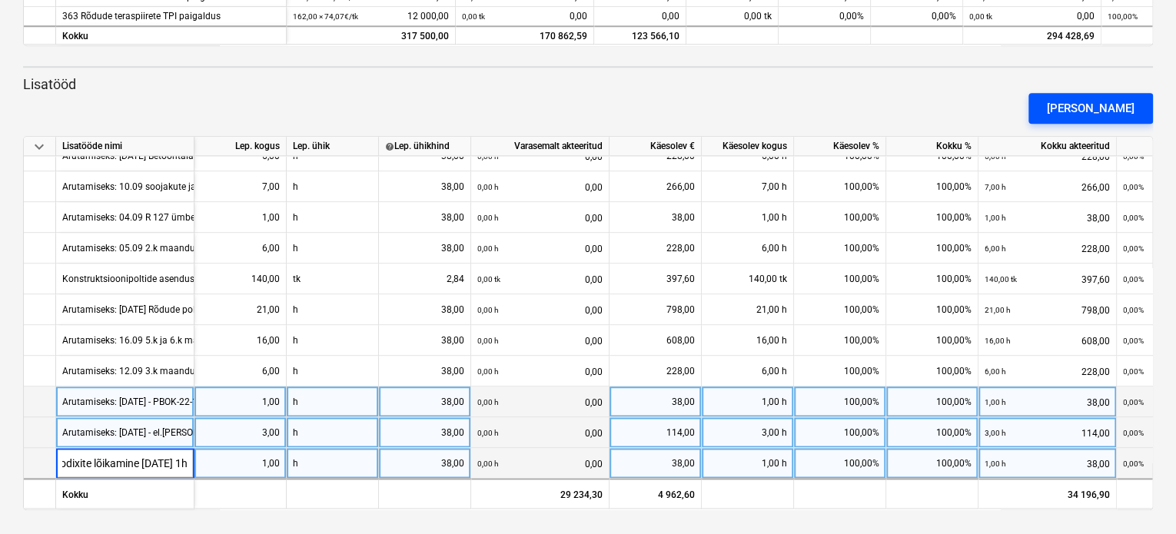
click at [1110, 112] on div "[PERSON_NAME]" at bounding box center [1091, 108] width 88 height 20
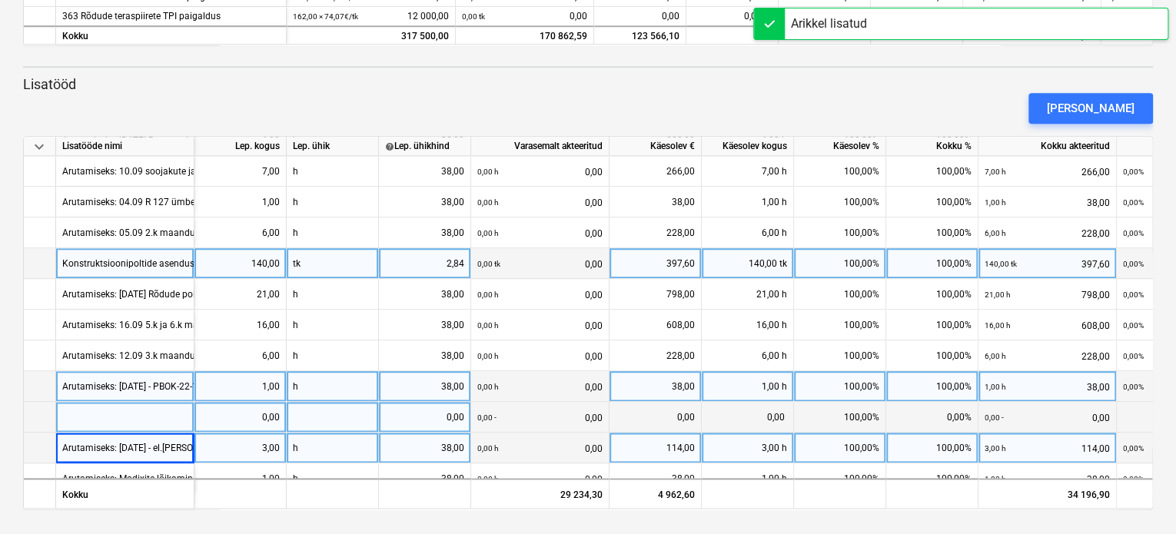
scroll to position [881, 0]
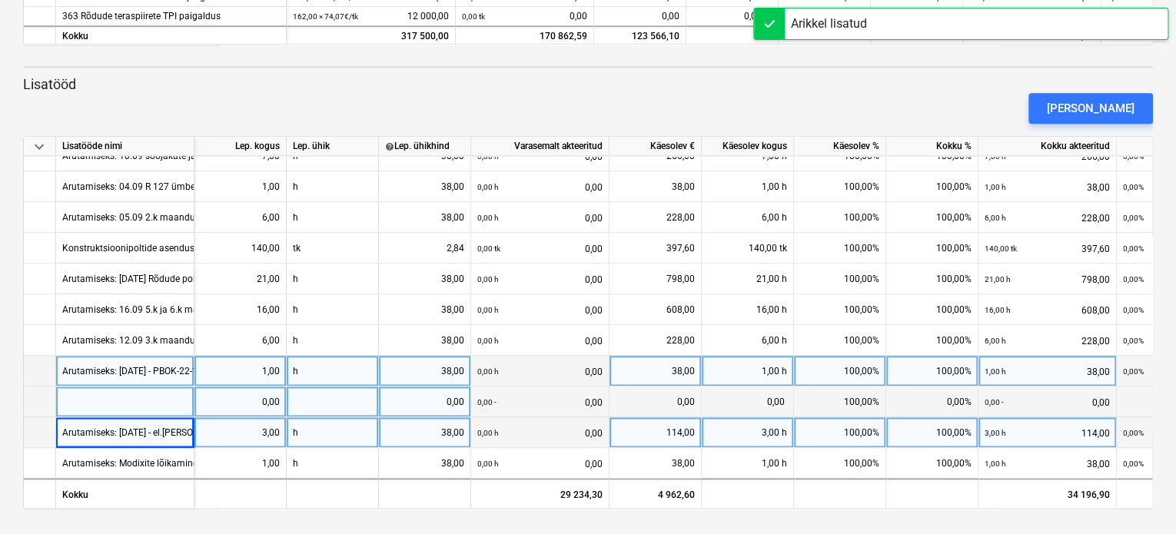
click at [121, 396] on div at bounding box center [125, 402] width 138 height 31
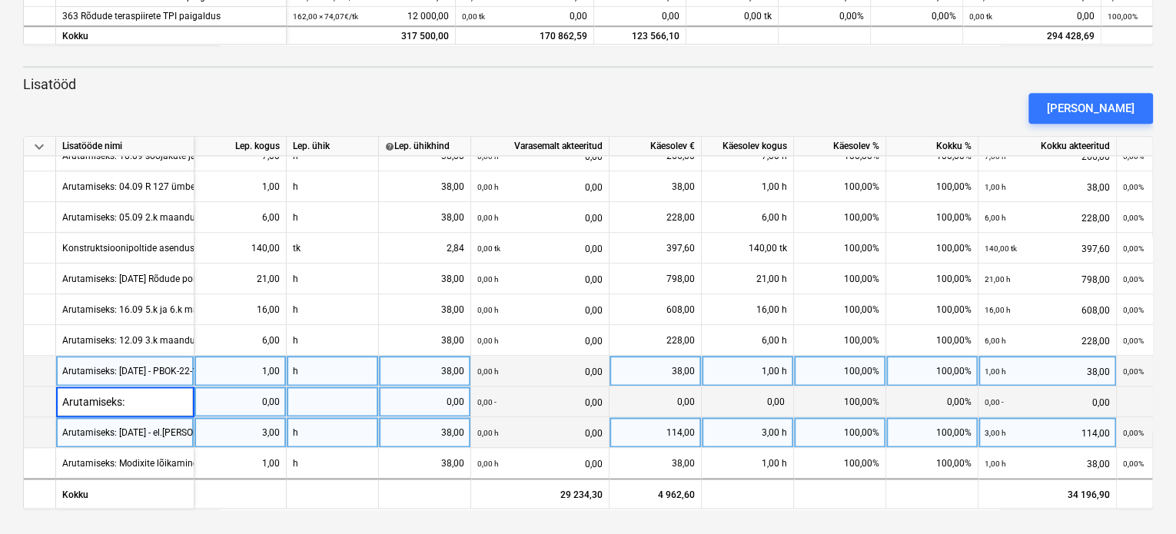
type input "Arutamiseks:"
click at [132, 400] on div "Arutamiseks:" at bounding box center [125, 402] width 138 height 31
type input "Arutamiseks: [DATE] - POC talalt vinkli ära lõikamine ja kruntimine tsink värvi…"
type input "38"
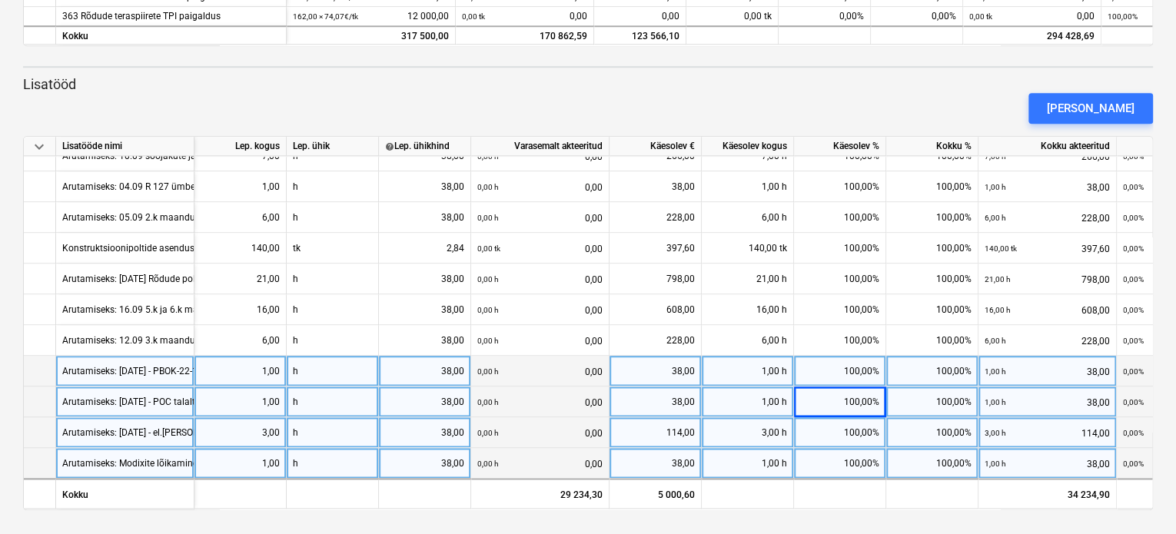
click at [102, 454] on div "Arutamiseks: Modixite lõikamine [DATE] 1h" at bounding box center [151, 463] width 178 height 30
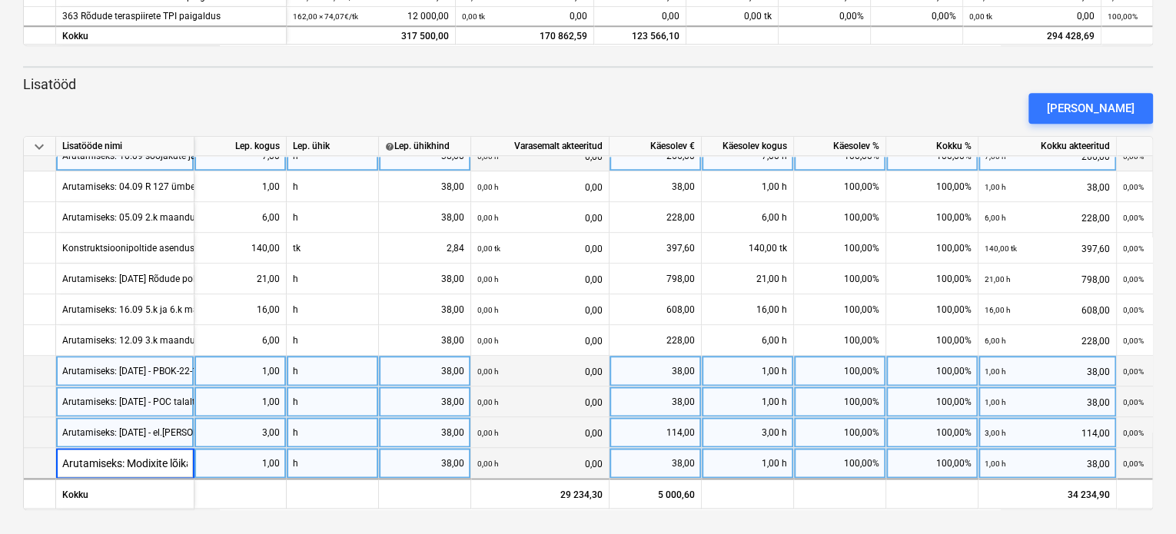
scroll to position [0, 89]
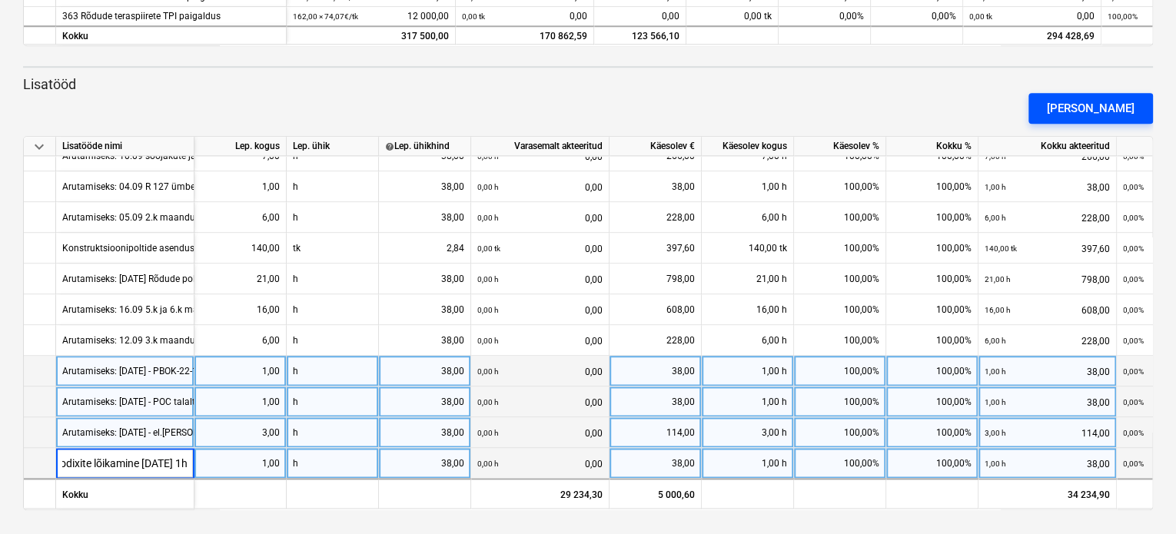
click at [1117, 112] on div "[PERSON_NAME]" at bounding box center [1091, 108] width 88 height 20
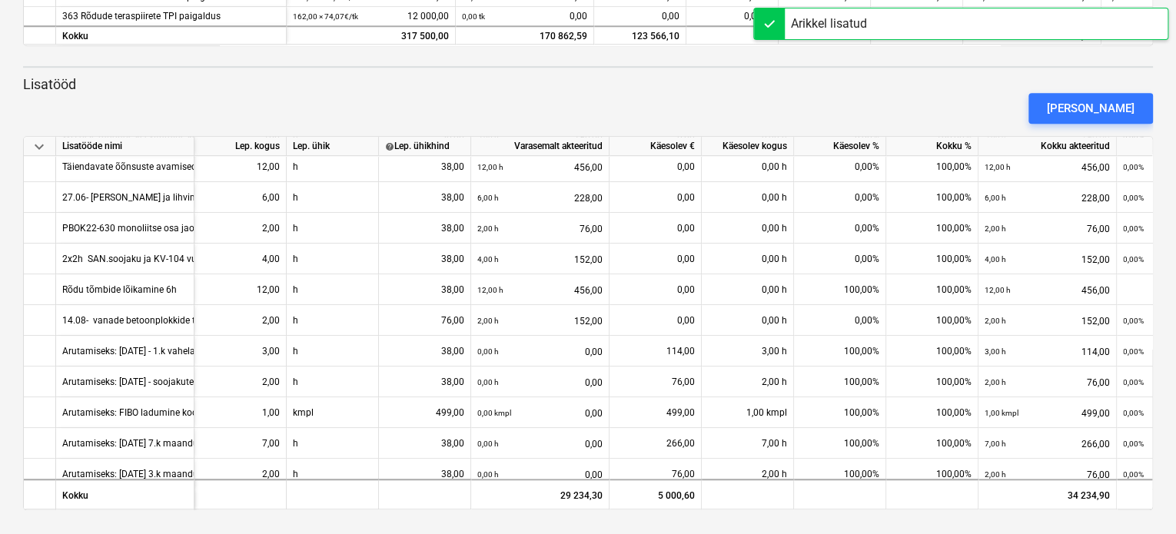
scroll to position [681, 0]
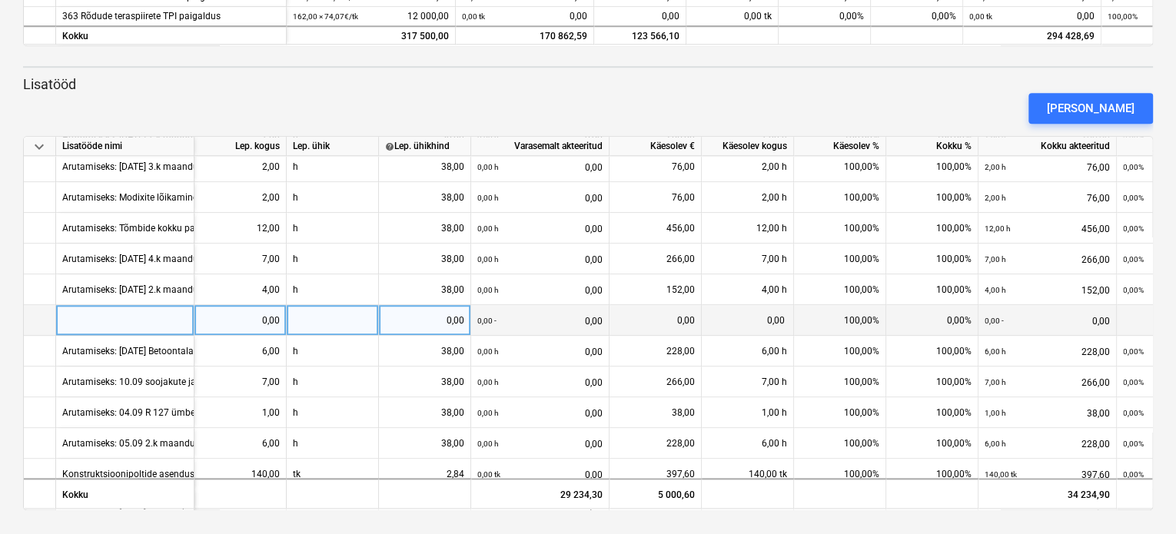
click at [126, 313] on div at bounding box center [125, 320] width 138 height 31
type input "Arutamiseks:"
click at [161, 322] on div "Arutamiseks:" at bounding box center [125, 320] width 138 height 31
type input "Arutamiseks: [DATE] - 8.k maanduste keevitamine 7h"
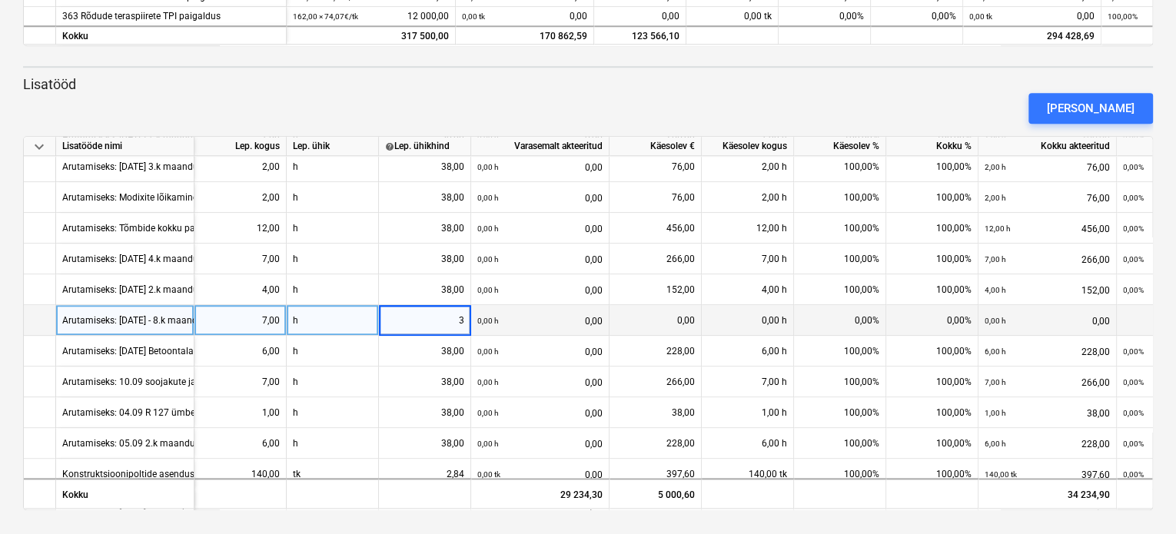
type input "38"
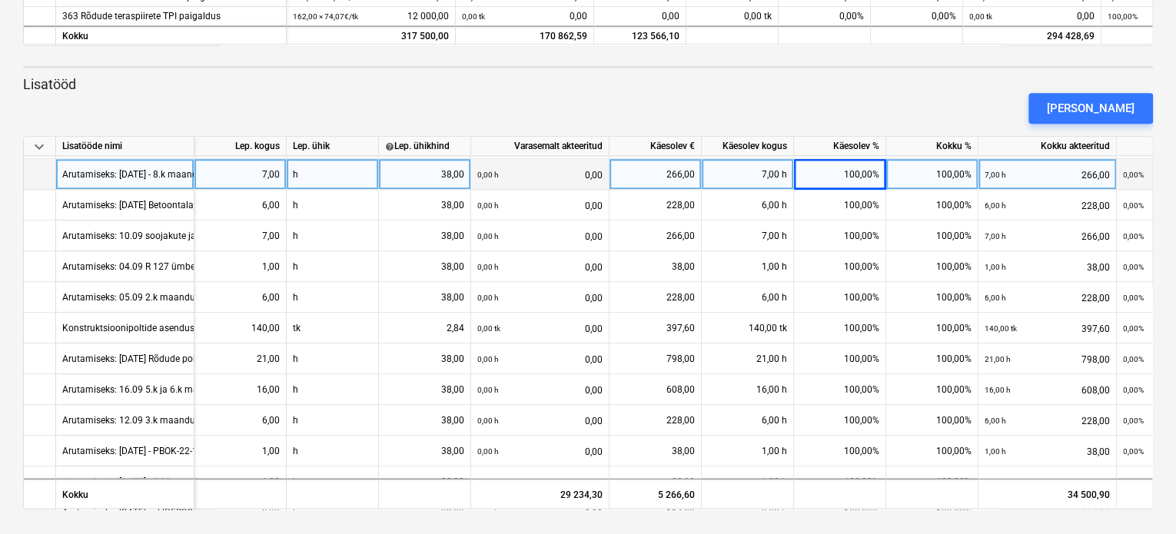
scroll to position [911, 0]
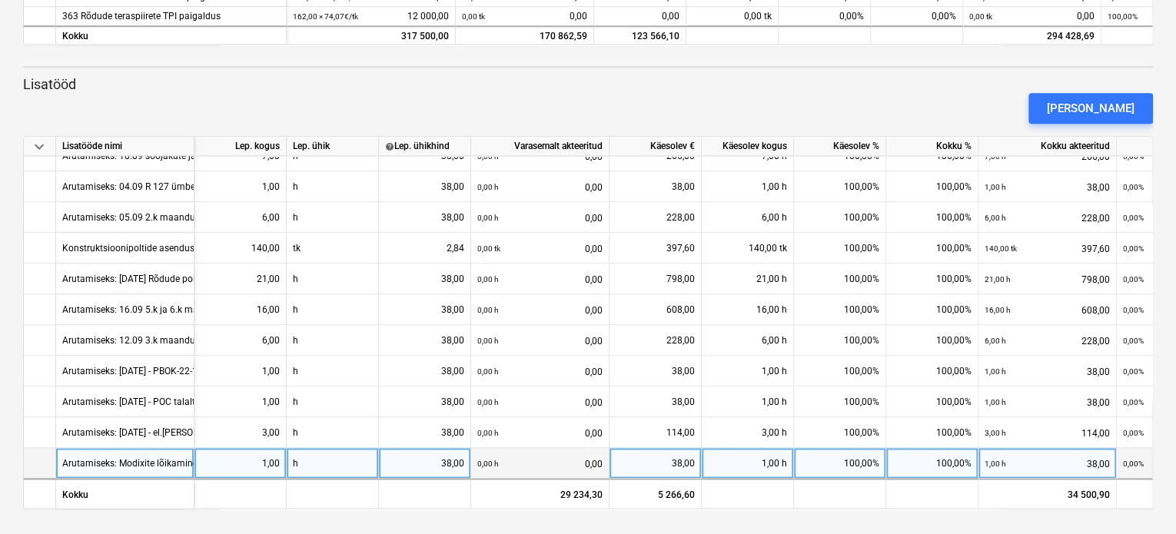
click at [111, 462] on div "Arutamiseks: Modixite lõikamine [DATE] 1h" at bounding box center [151, 463] width 178 height 30
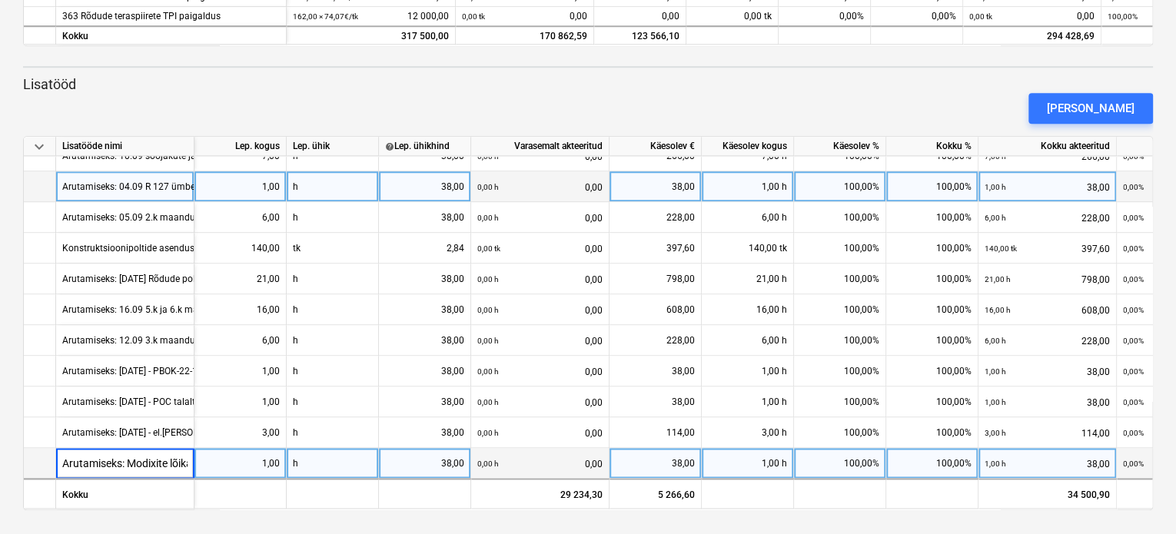
scroll to position [0, 89]
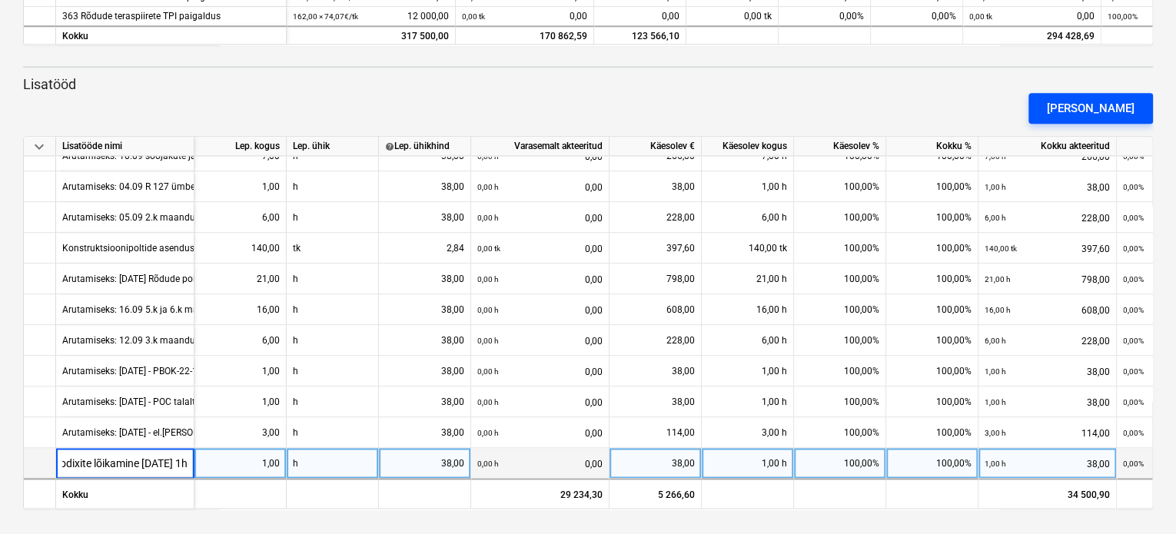
click at [1097, 113] on div "[PERSON_NAME]" at bounding box center [1091, 108] width 88 height 20
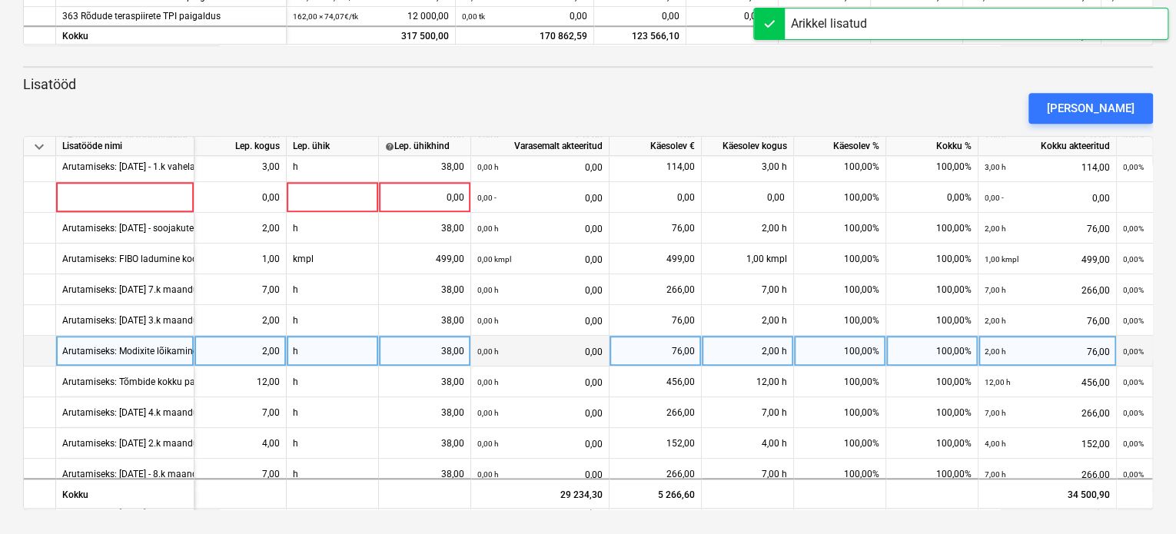
scroll to position [404, 0]
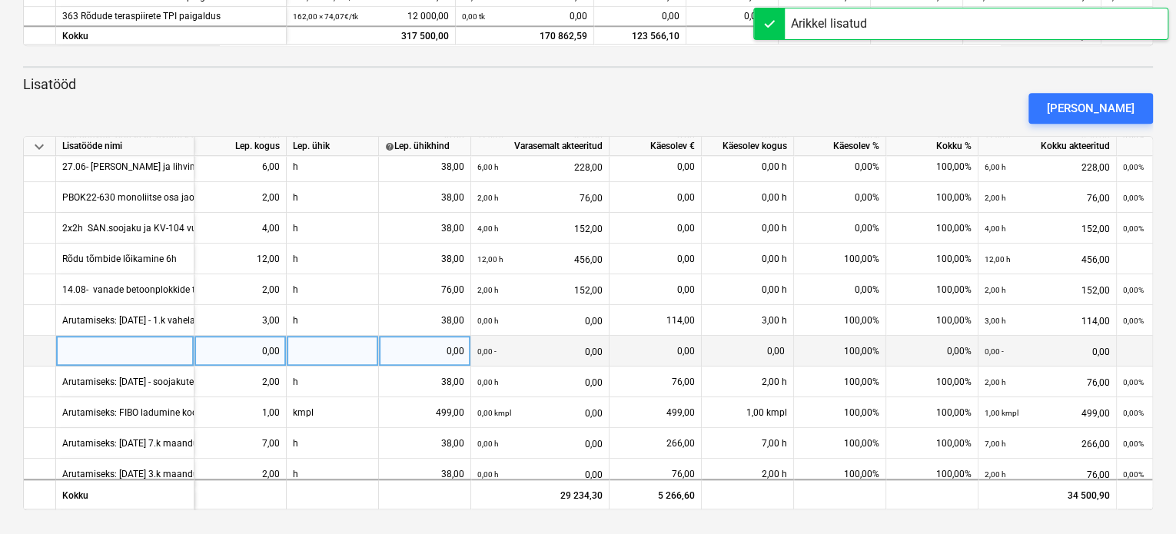
click at [75, 350] on div at bounding box center [125, 351] width 138 height 31
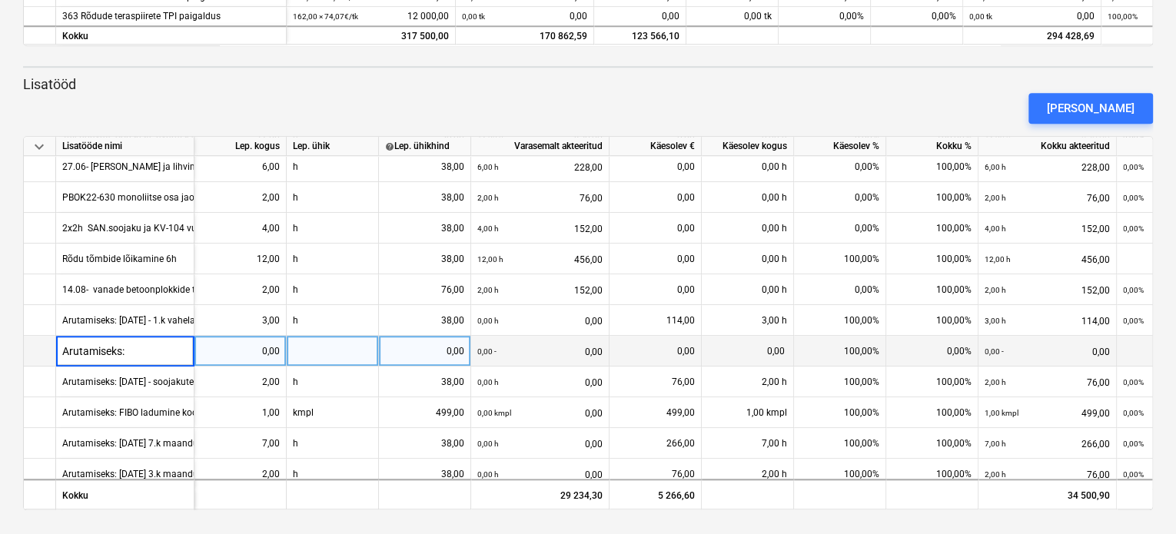
type input "Arutamiseks:"
click at [143, 346] on div "Arutamiseks:" at bounding box center [125, 351] width 138 height 31
click at [156, 354] on input "Arutamiseks:" at bounding box center [125, 351] width 138 height 30
type input "Arutamiseks: [DATE] - 1.k maanduste keevitamine 7h"
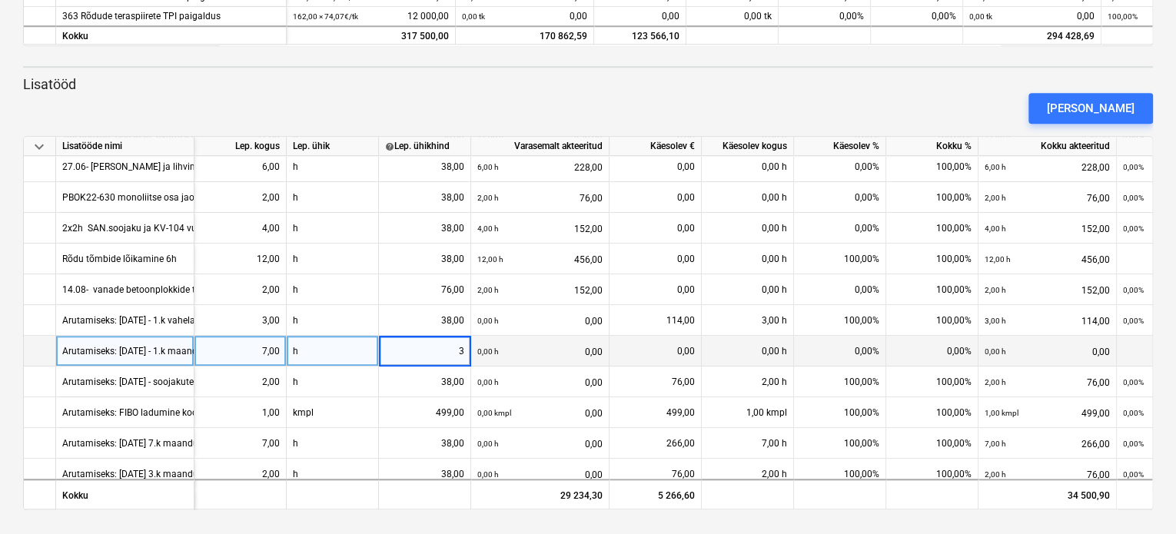
type input "38"
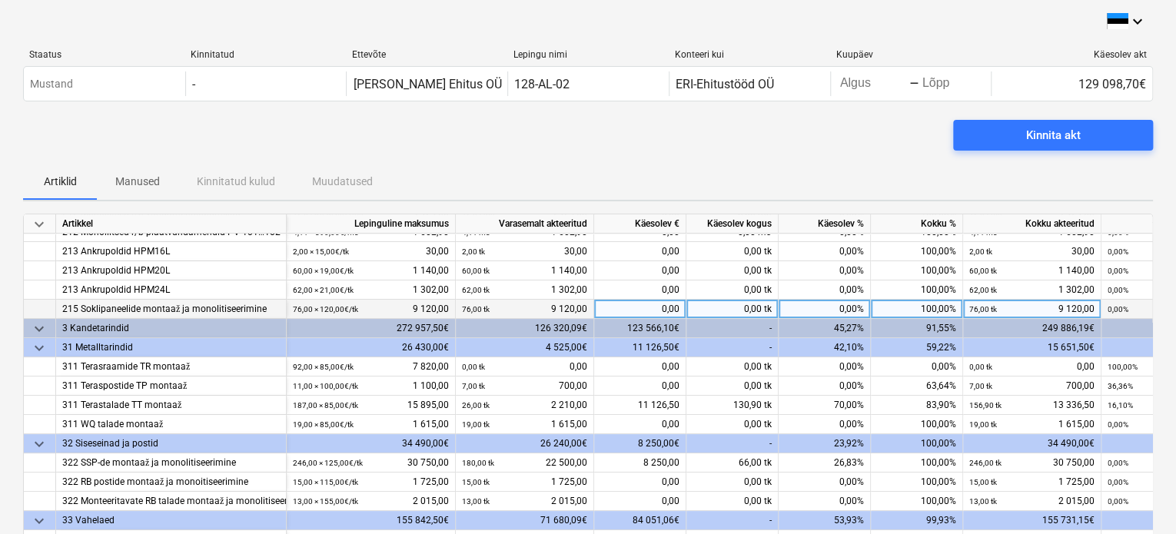
scroll to position [0, 0]
